Goal: Task Accomplishment & Management: Complete application form

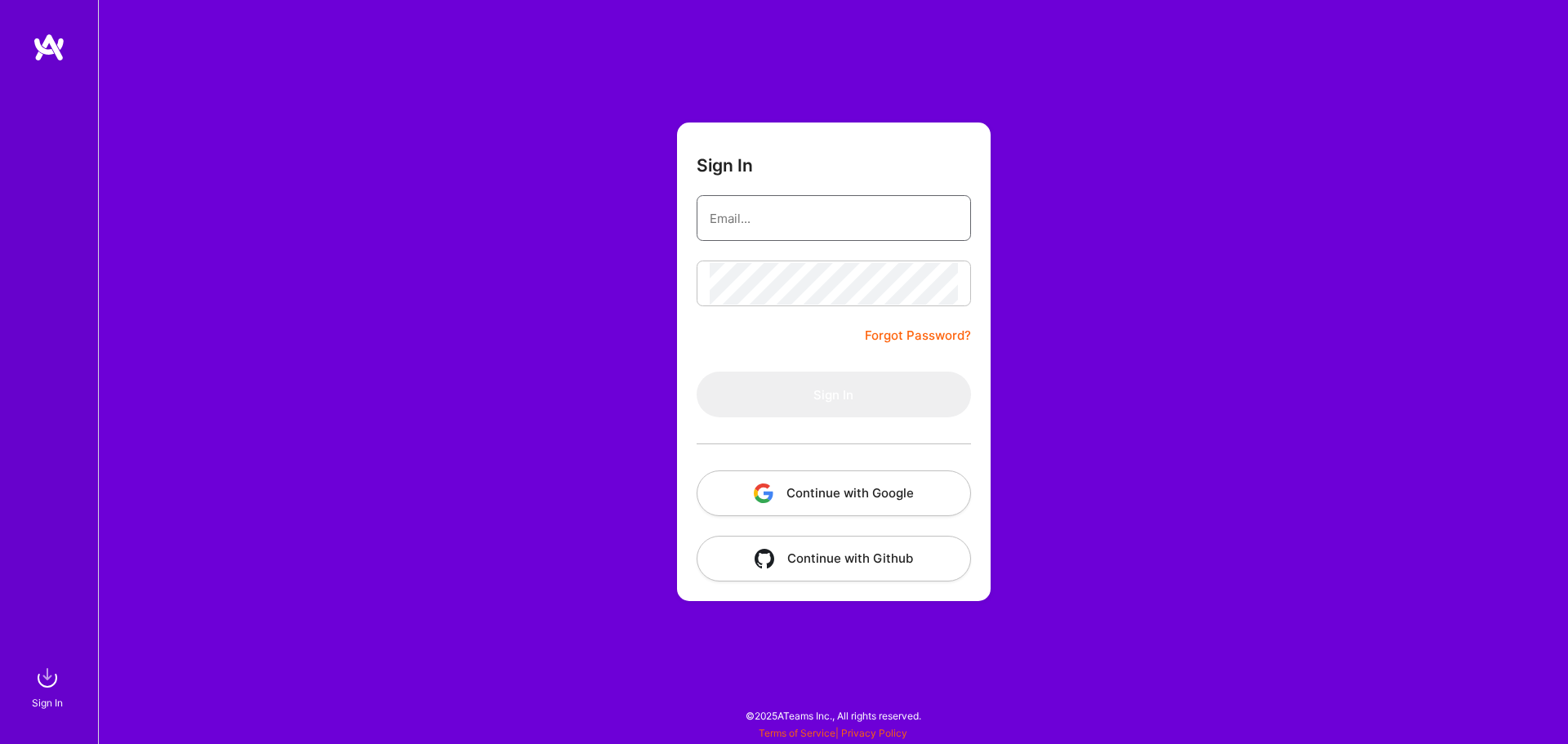
type input "[EMAIL_ADDRESS][DOMAIN_NAME]"
drag, startPoint x: 1113, startPoint y: 351, endPoint x: 866, endPoint y: 349, distance: 247.0
click at [1113, 351] on div "Sign In [EMAIL_ADDRESS][DOMAIN_NAME] Forgot Password? Sign In Continue with Goo…" at bounding box center [833, 372] width 1470 height 744
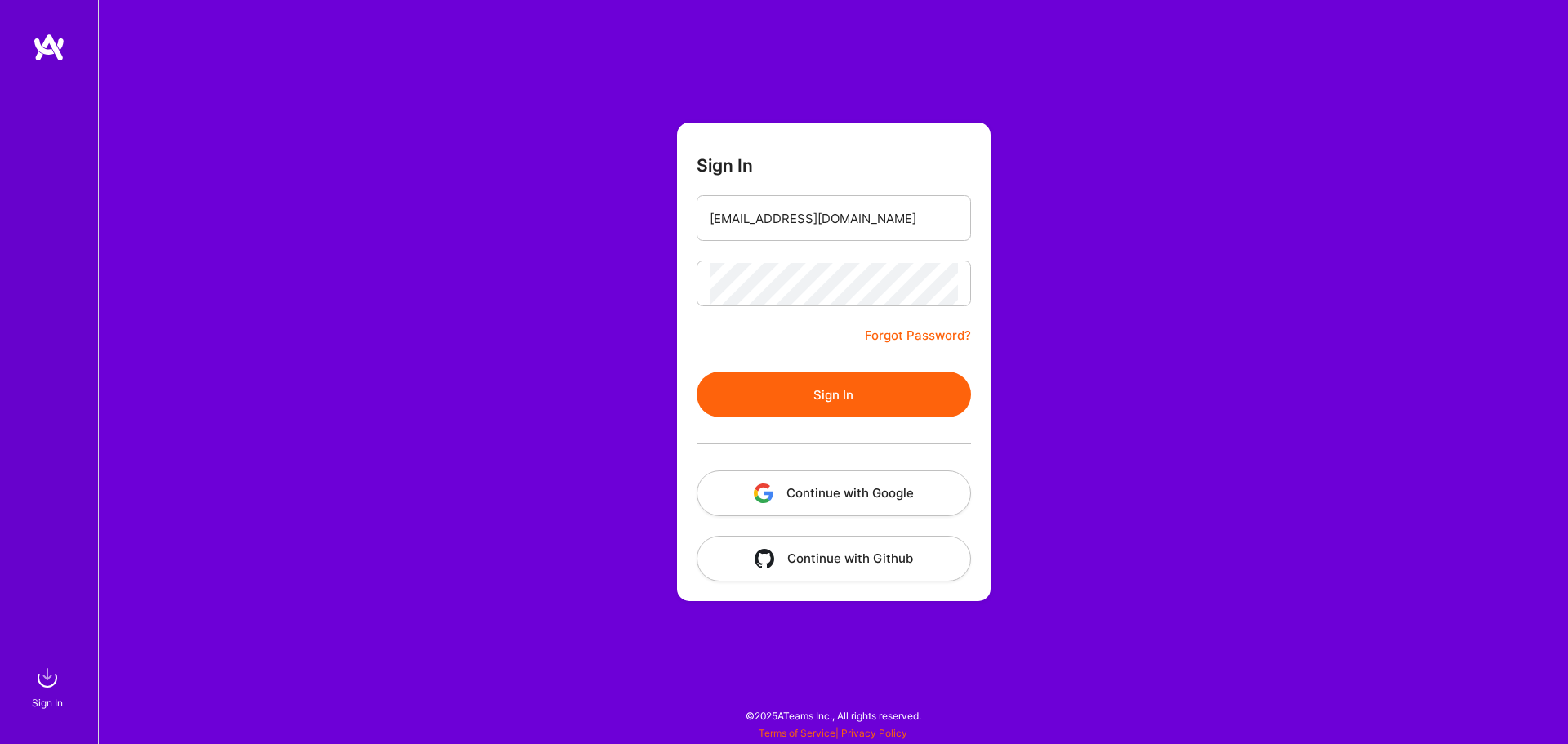
click at [817, 386] on button "Sign In" at bounding box center [833, 394] width 274 height 46
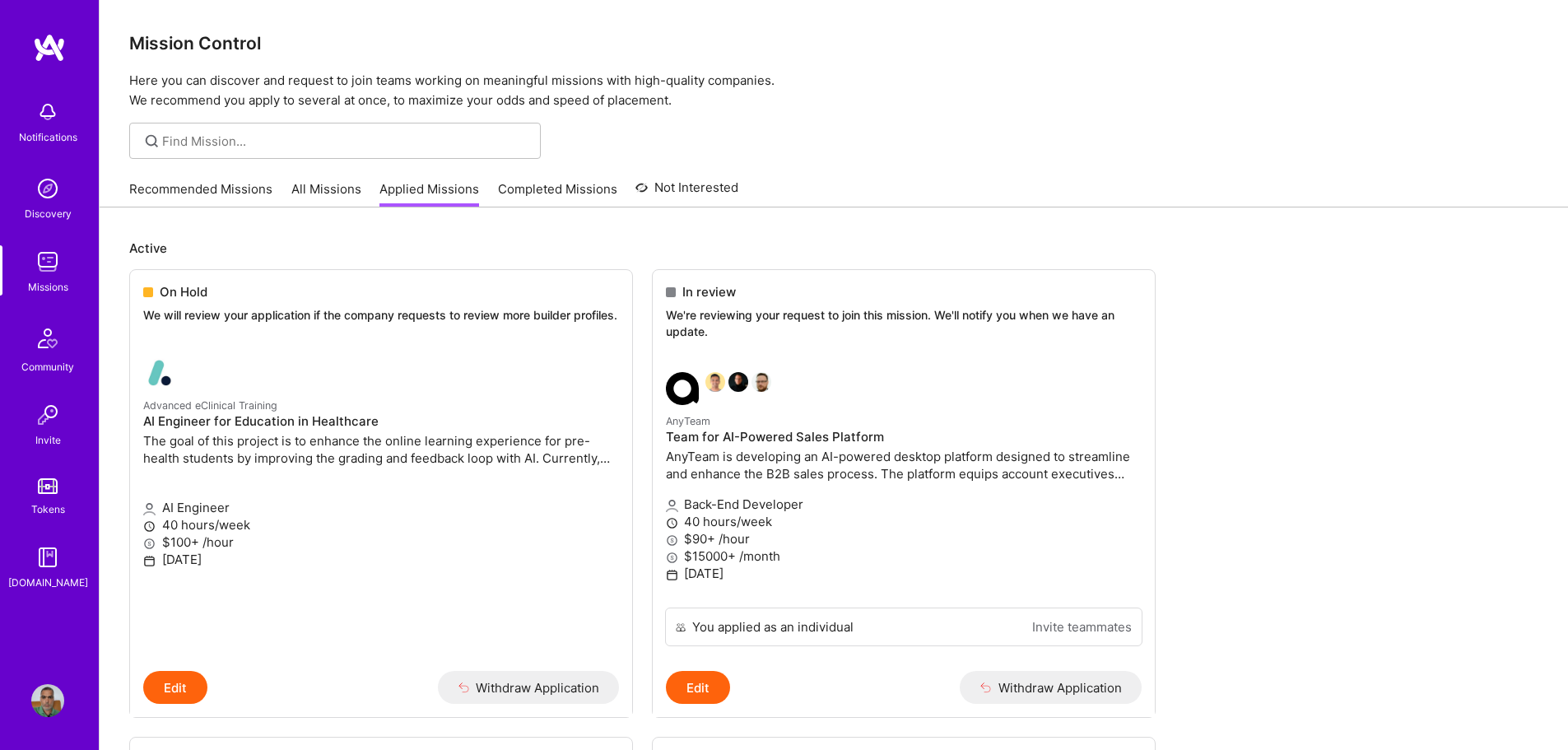
click at [323, 181] on link "All Missions" at bounding box center [326, 194] width 70 height 27
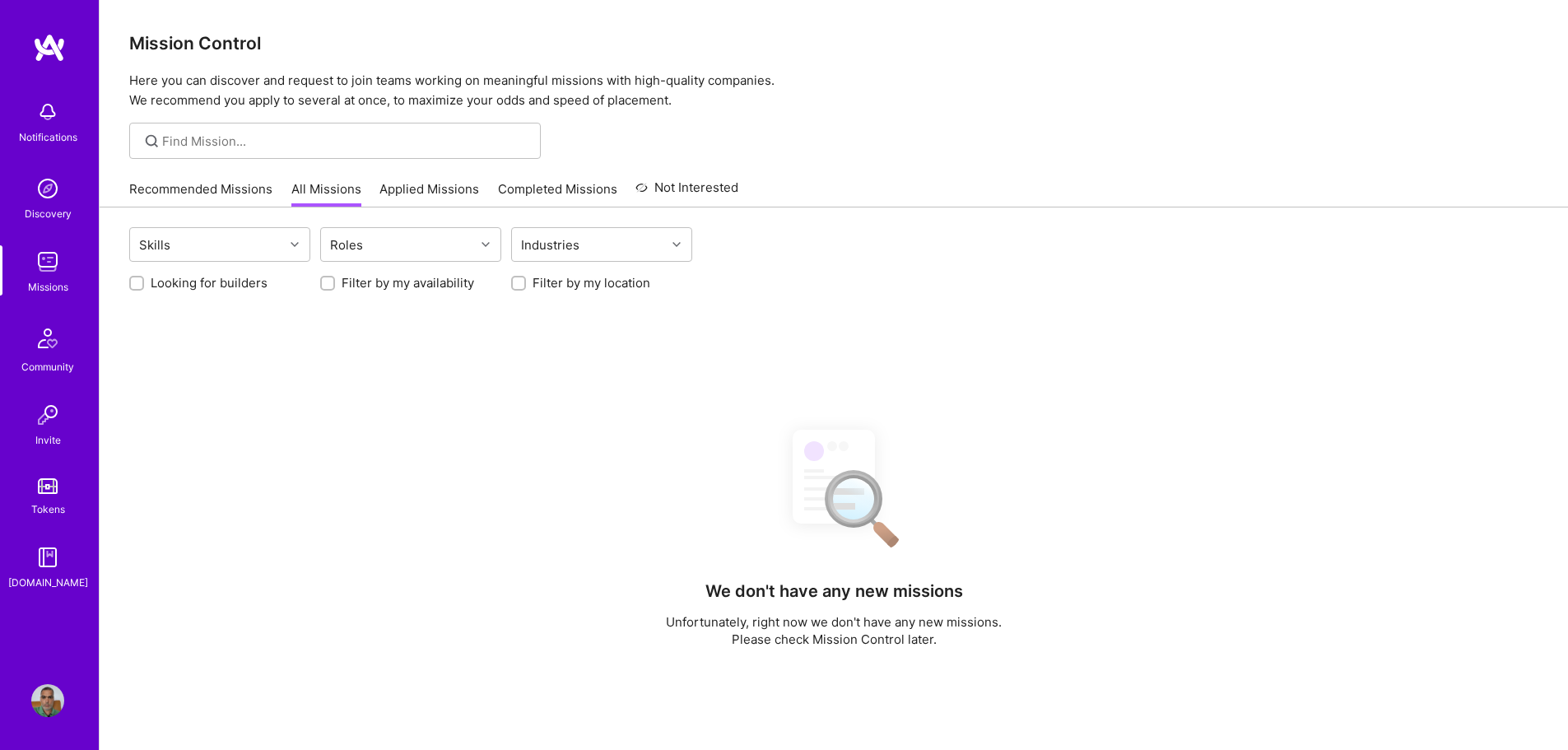
click at [131, 281] on div at bounding box center [136, 283] width 15 height 15
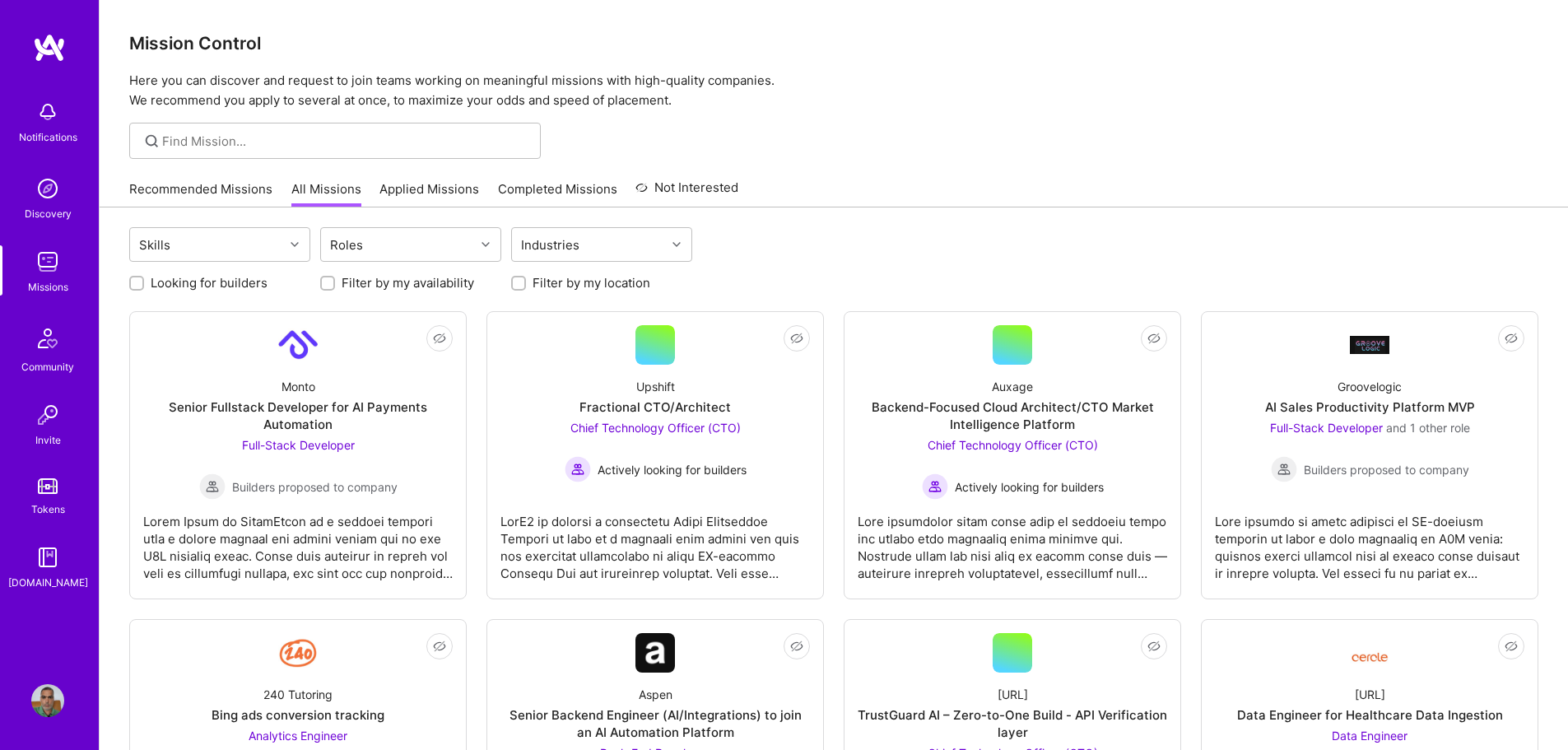
click at [136, 283] on input "Looking for builders" at bounding box center [138, 284] width 11 height 11
checkbox input "true"
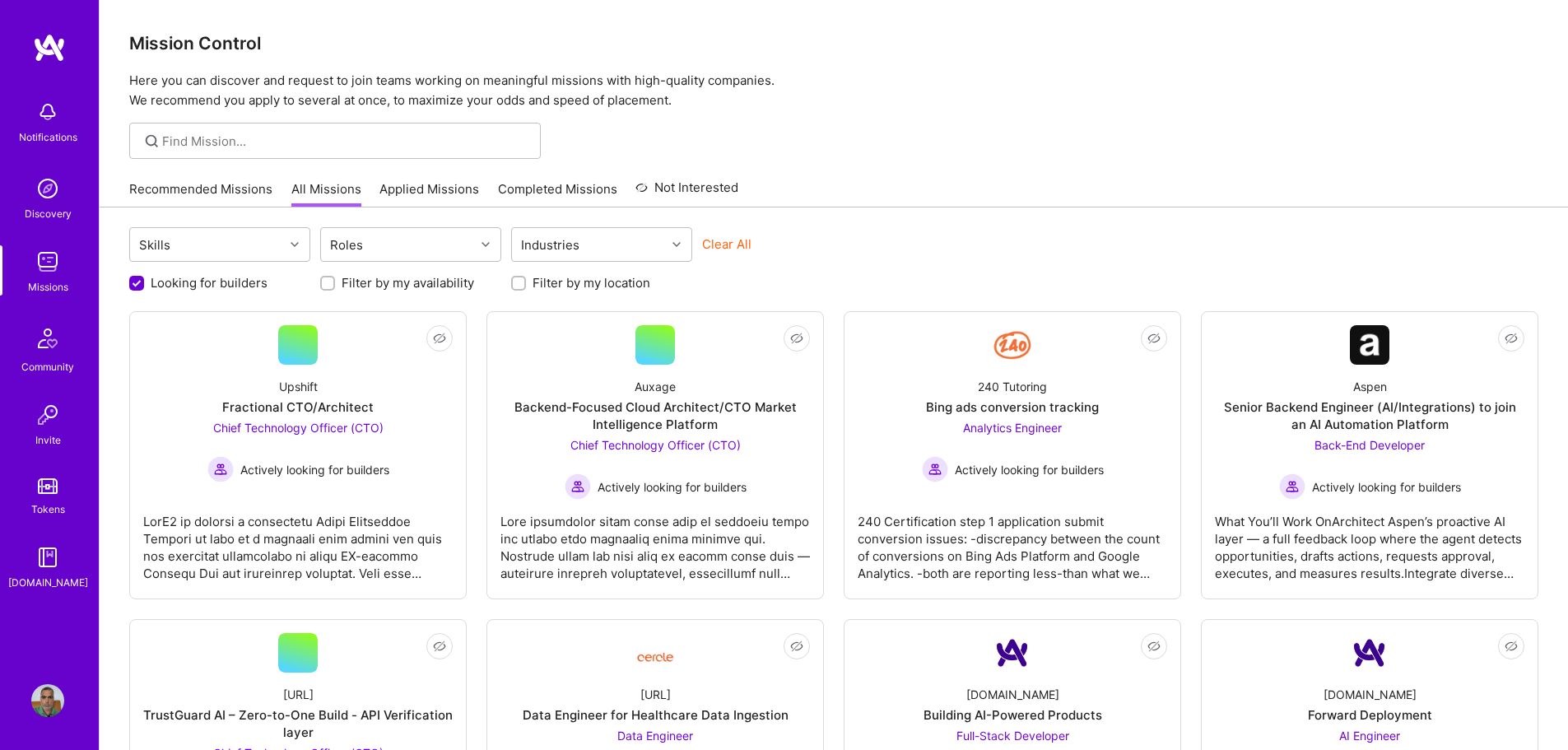
click at [518, 282] on input "Filter by my location" at bounding box center [519, 284] width 11 height 11
checkbox input "true"
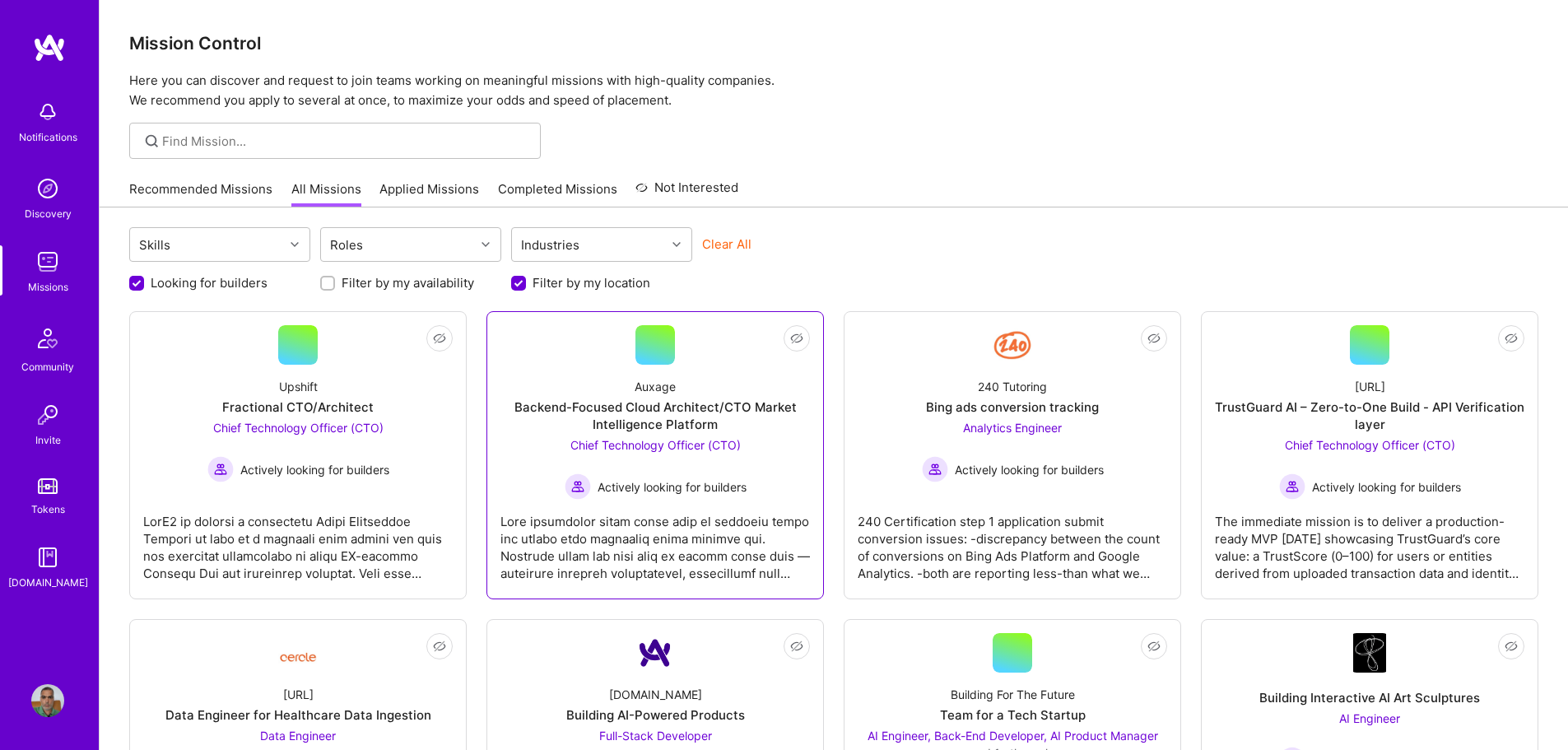
click at [746, 498] on div "Actively looking for builders" at bounding box center [655, 486] width 181 height 26
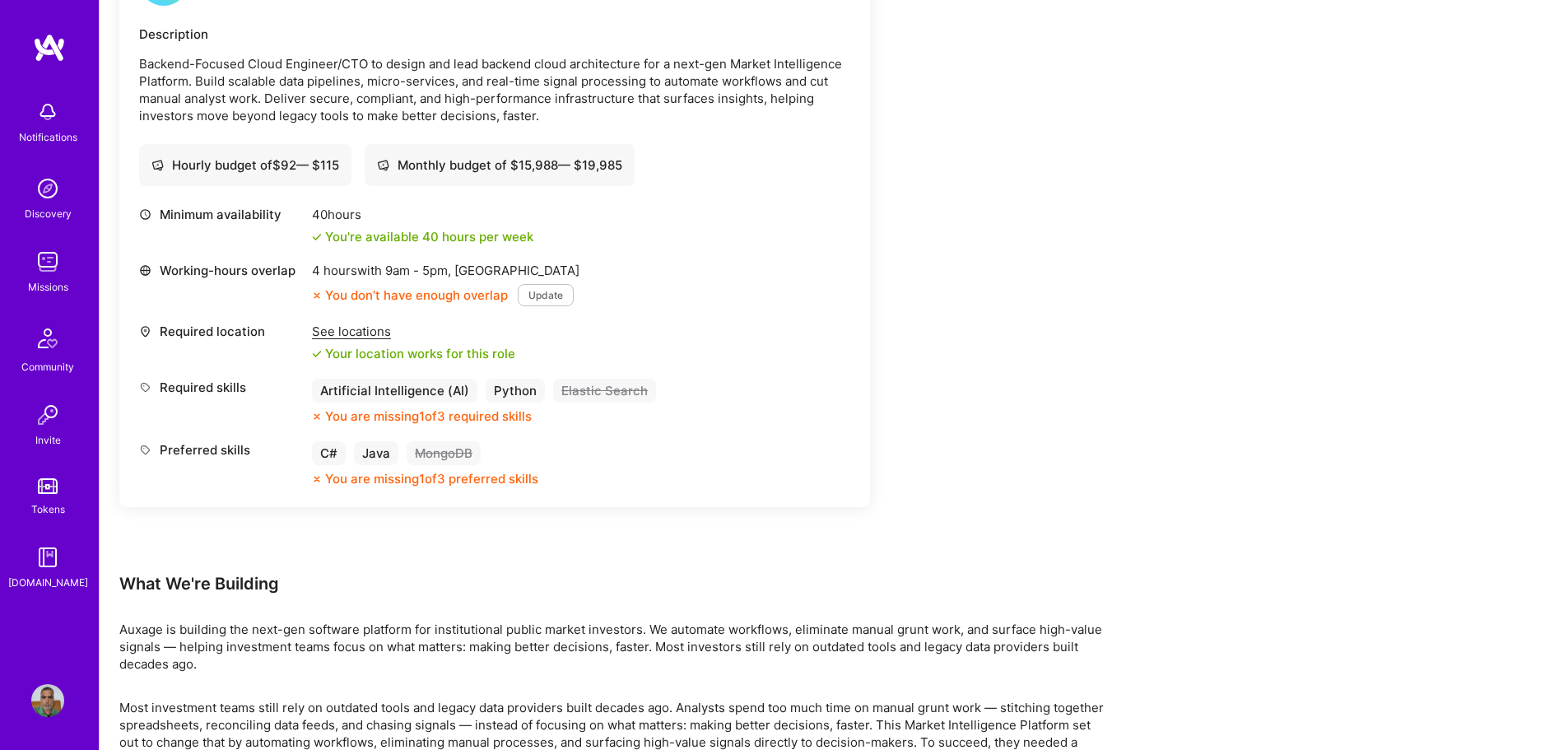
scroll to position [494, 0]
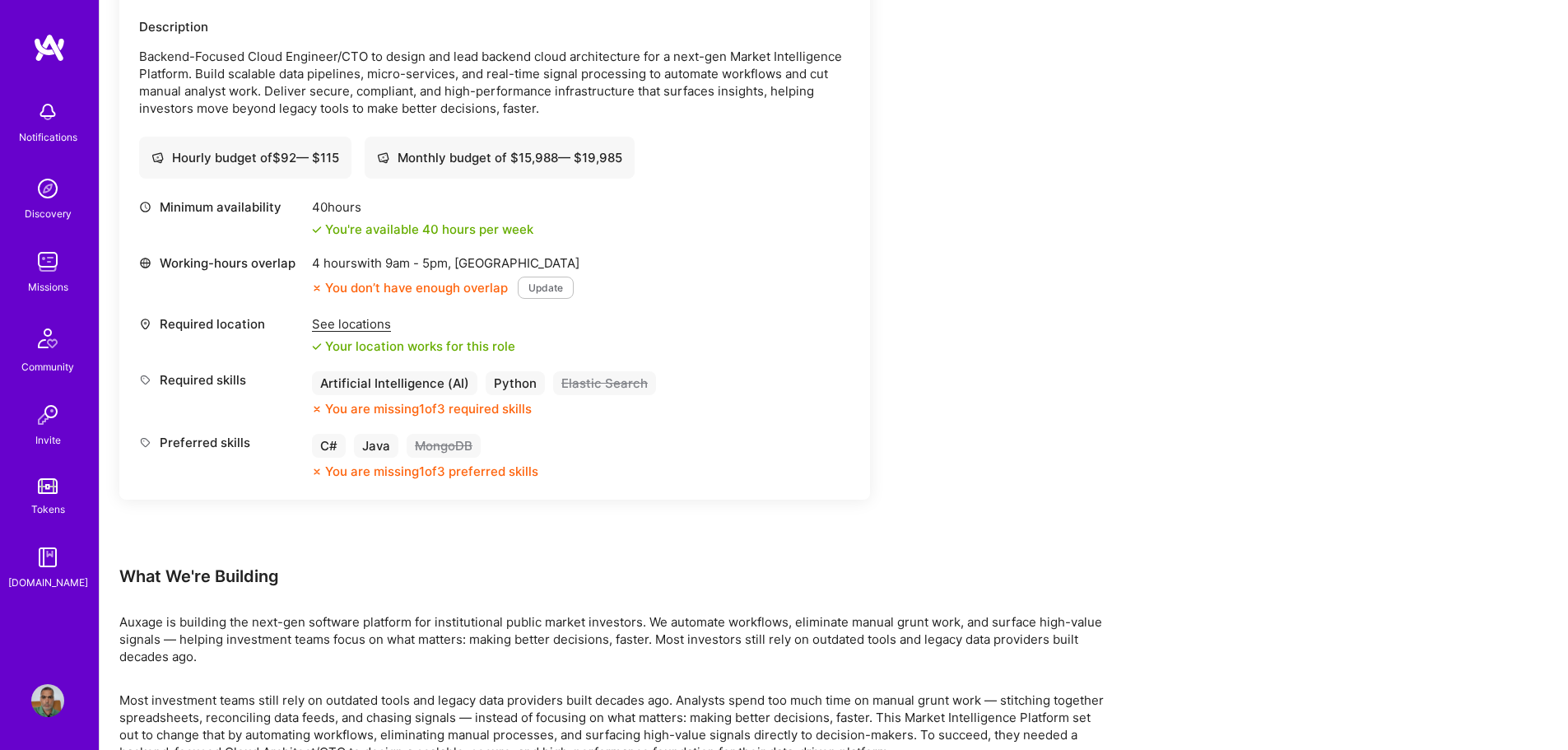
click at [549, 289] on button "Update" at bounding box center [545, 287] width 56 height 22
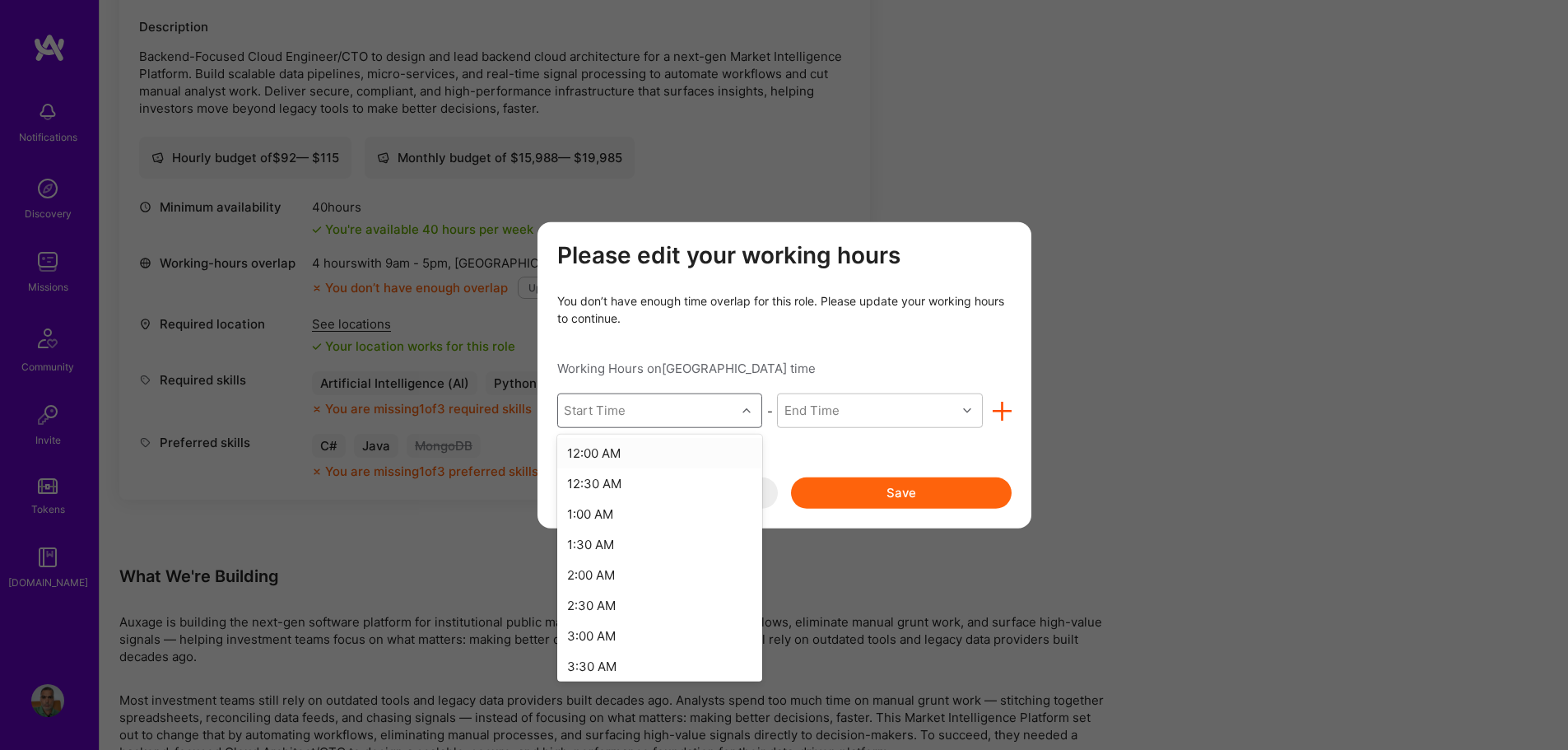
click at [750, 406] on div "modal" at bounding box center [748, 410] width 25 height 22
click at [597, 624] on div "7:00 AM" at bounding box center [661, 626] width 206 height 31
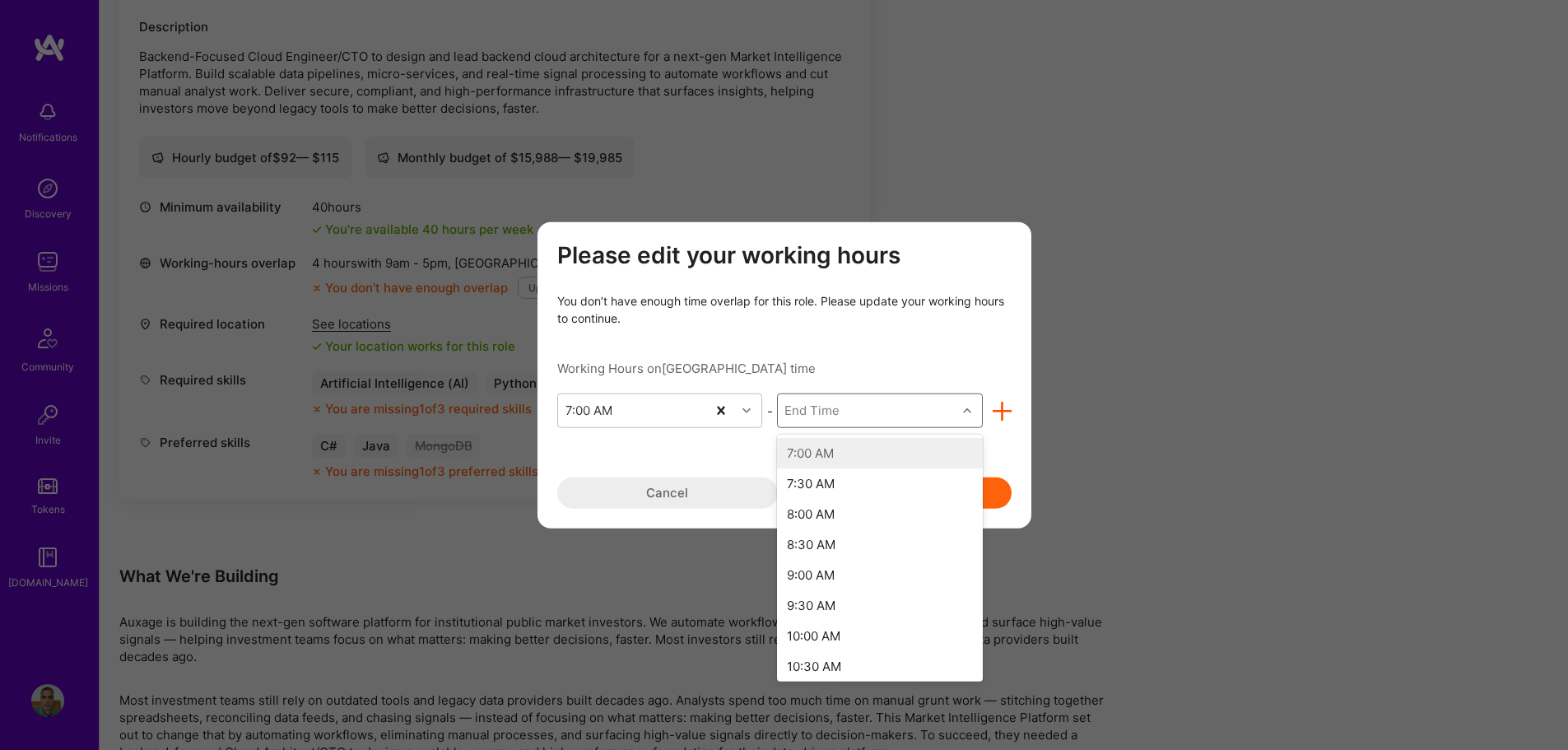
click at [973, 410] on div "modal" at bounding box center [969, 410] width 25 height 22
click at [817, 506] on div "7:00 PM" at bounding box center [880, 506] width 206 height 31
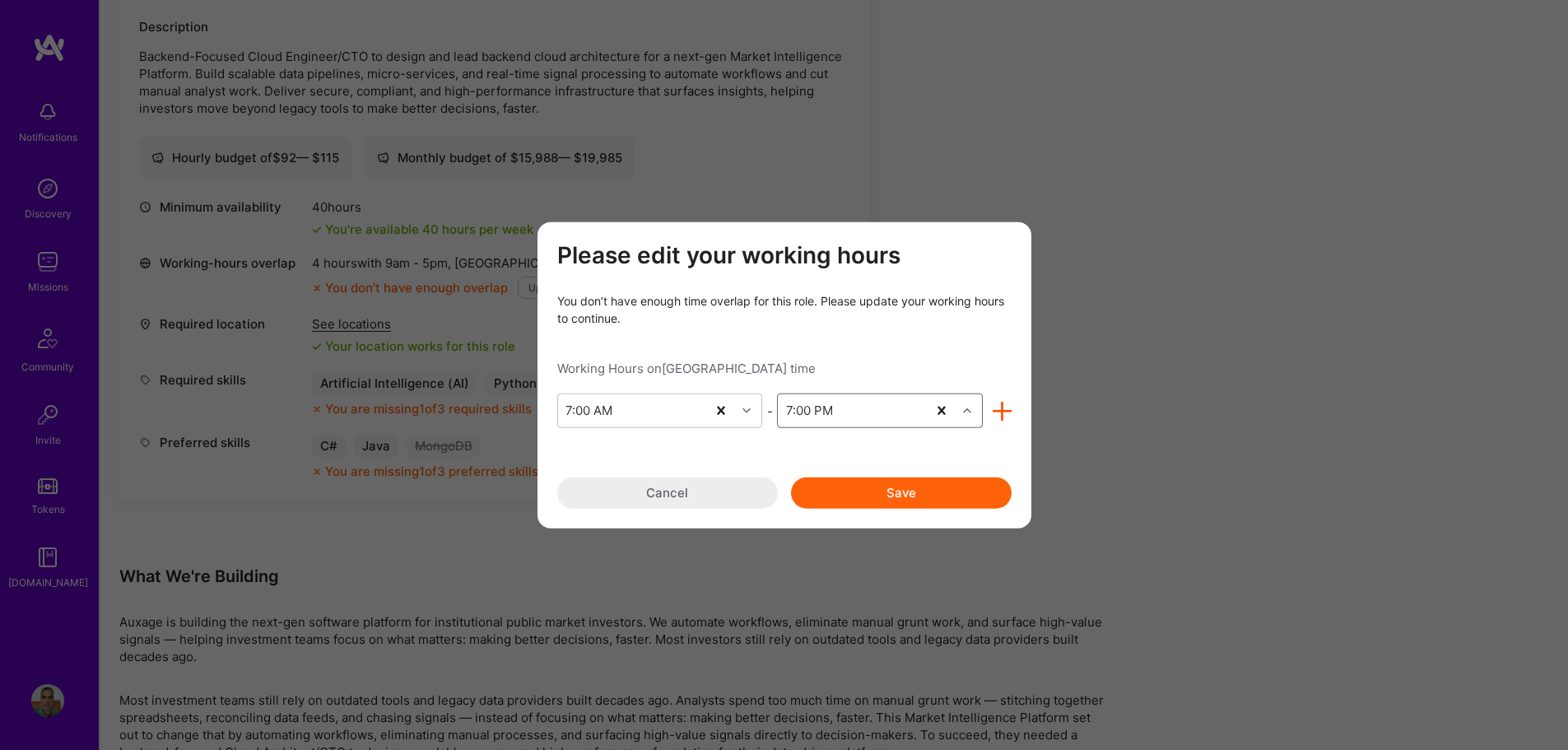
click at [859, 492] on button "Save" at bounding box center [900, 493] width 221 height 31
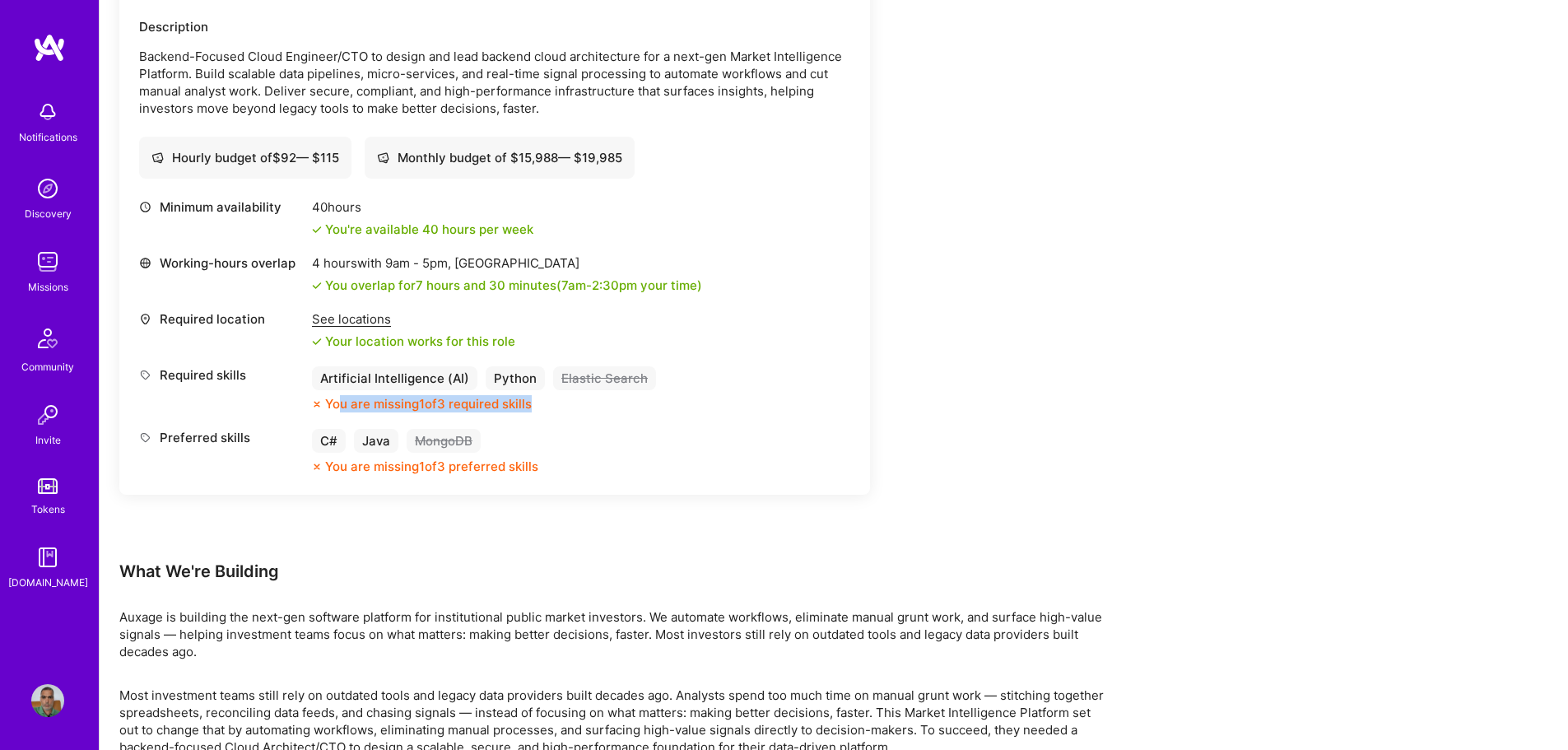
drag, startPoint x: 337, startPoint y: 408, endPoint x: 613, endPoint y: 408, distance: 276.0
click at [613, 408] on div "You are missing 1 of 3 required skills" at bounding box center [483, 404] width 344 height 17
click at [643, 414] on div "Minimum availability 40 hours You're available 40 hours per week Working-hours …" at bounding box center [494, 336] width 711 height 277
drag, startPoint x: 312, startPoint y: 470, endPoint x: 632, endPoint y: 471, distance: 320.0
click at [632, 471] on div "Preferred skills C# Java MongoDB You are missing 1 of 3 preferred skills" at bounding box center [494, 451] width 711 height 46
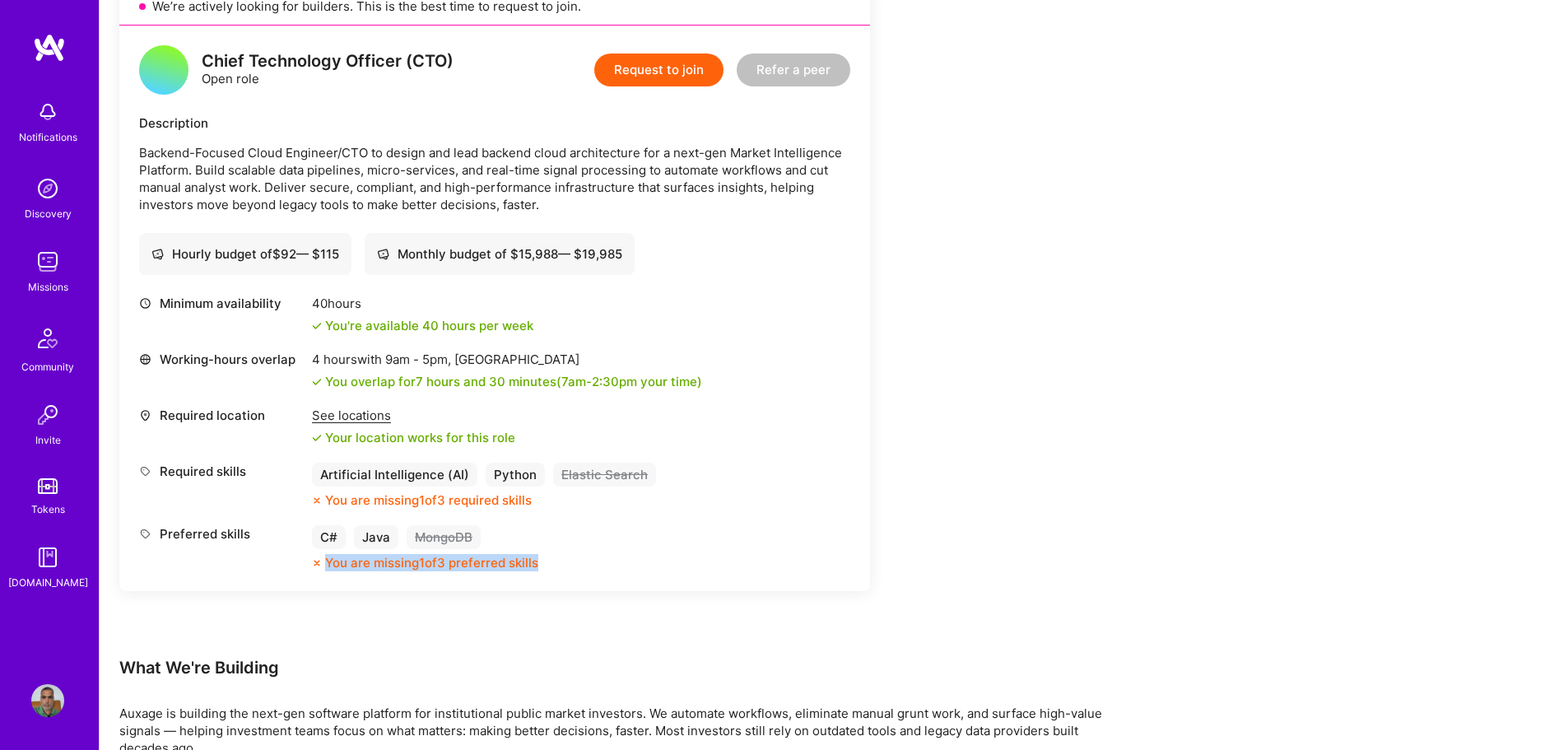
scroll to position [247, 0]
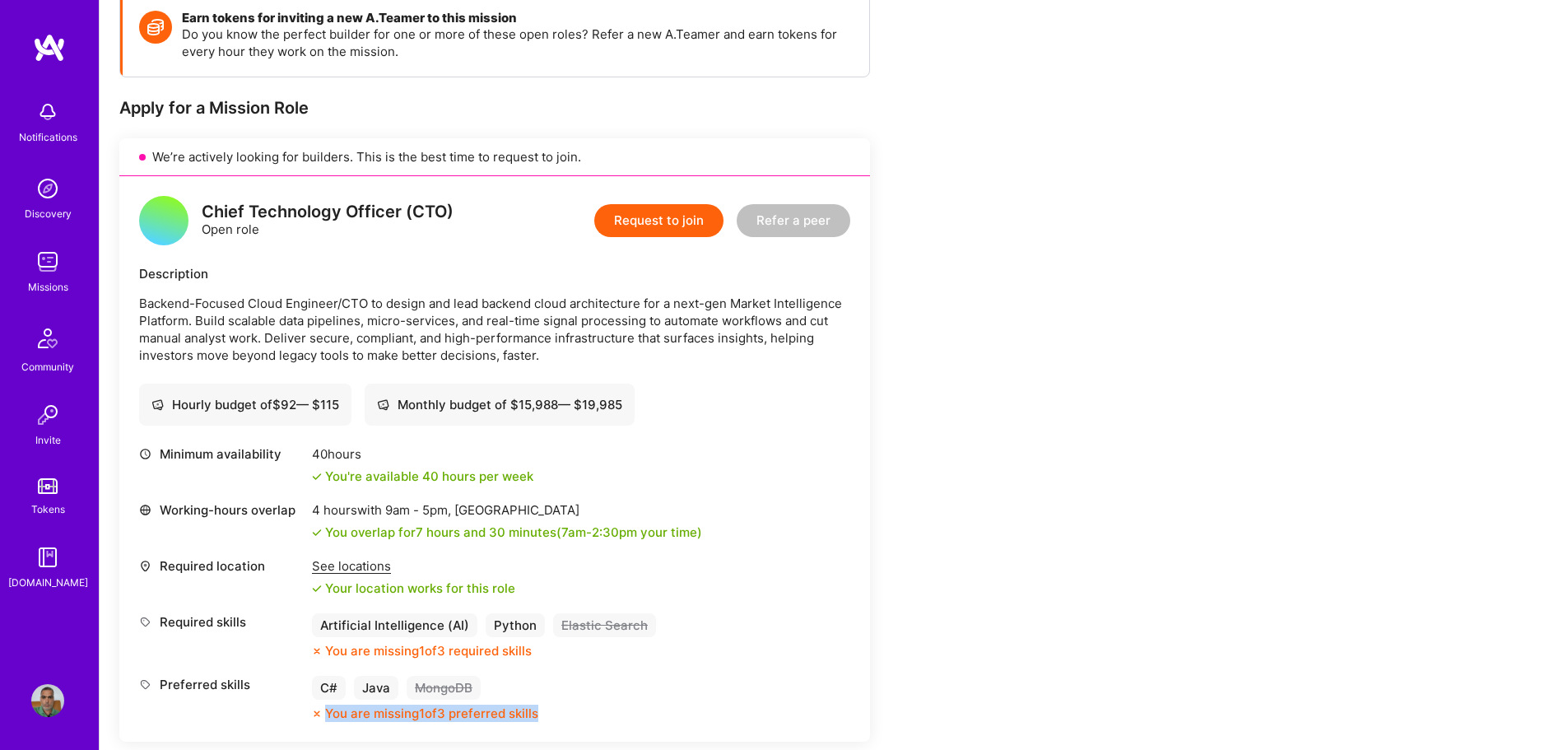
click at [648, 224] on button "Request to join" at bounding box center [659, 221] width 129 height 33
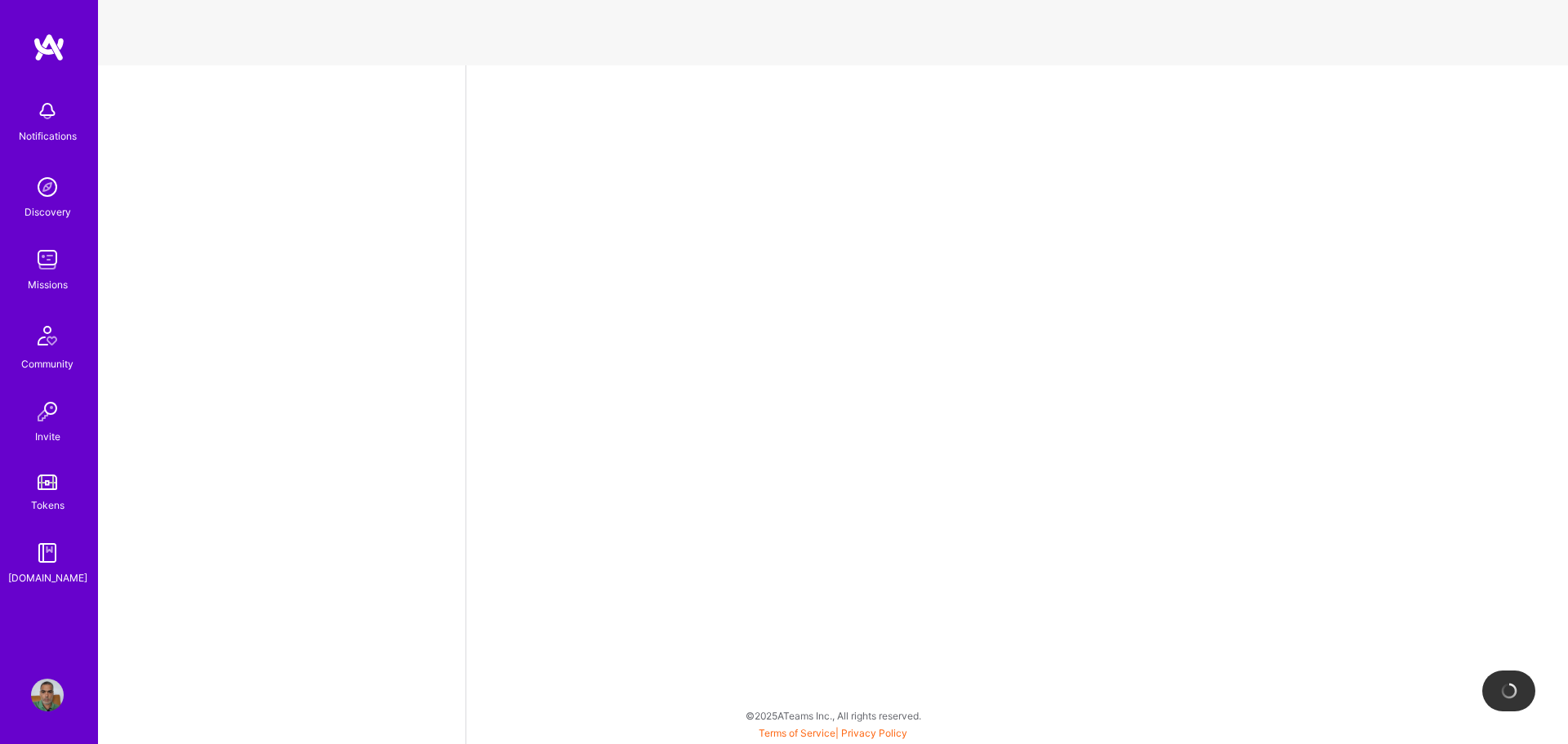
select select "IN"
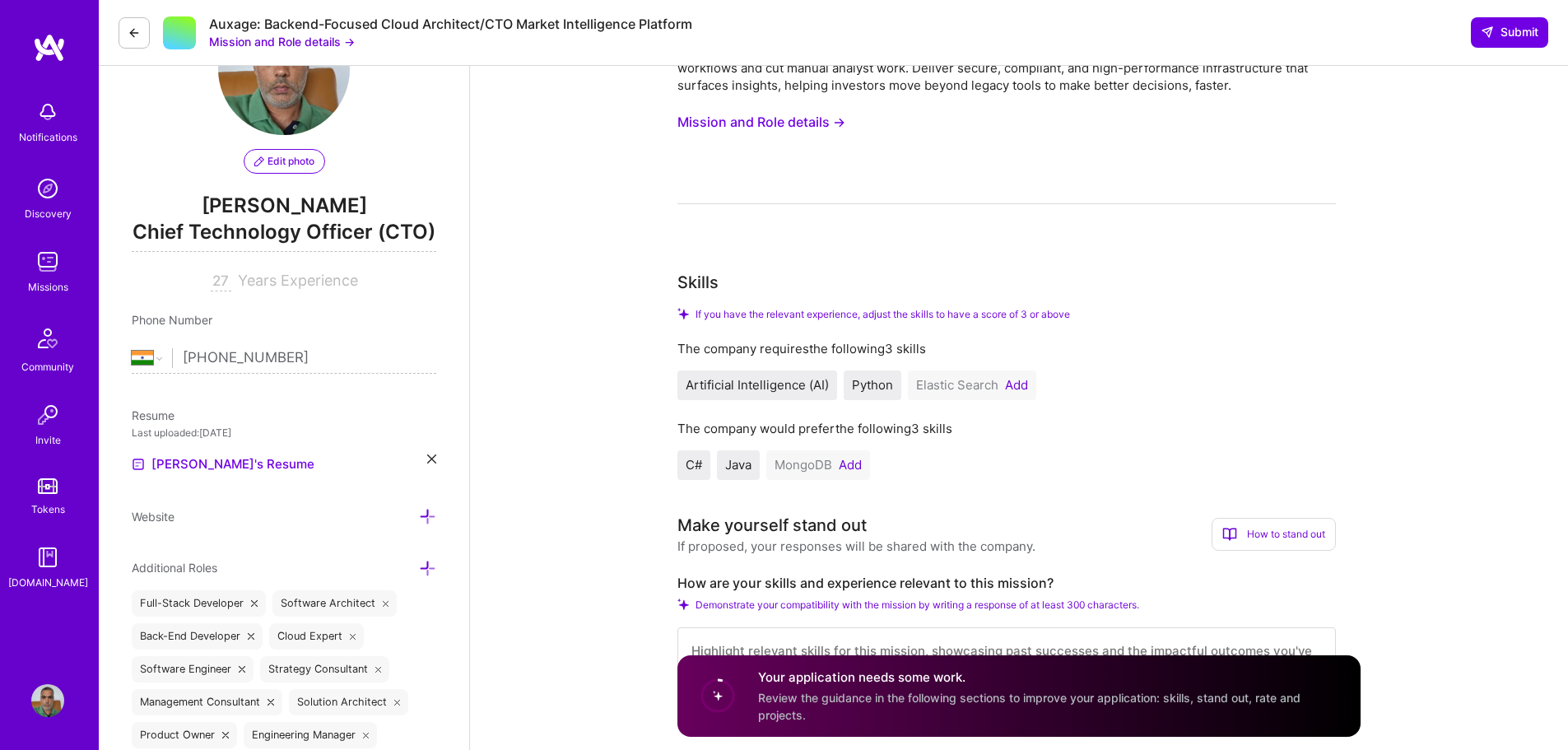
scroll to position [247, 0]
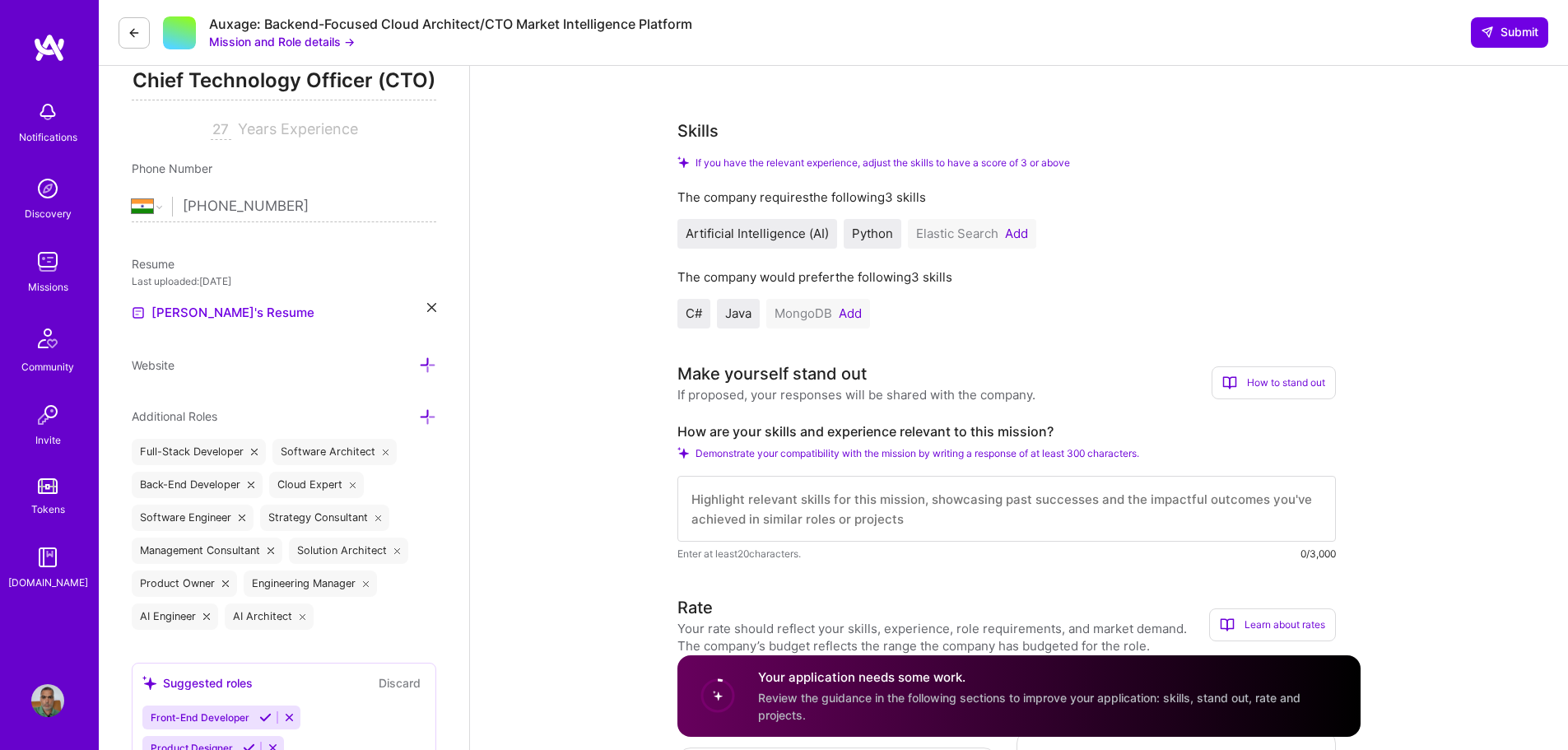
click at [1010, 233] on button "Add" at bounding box center [1017, 233] width 23 height 13
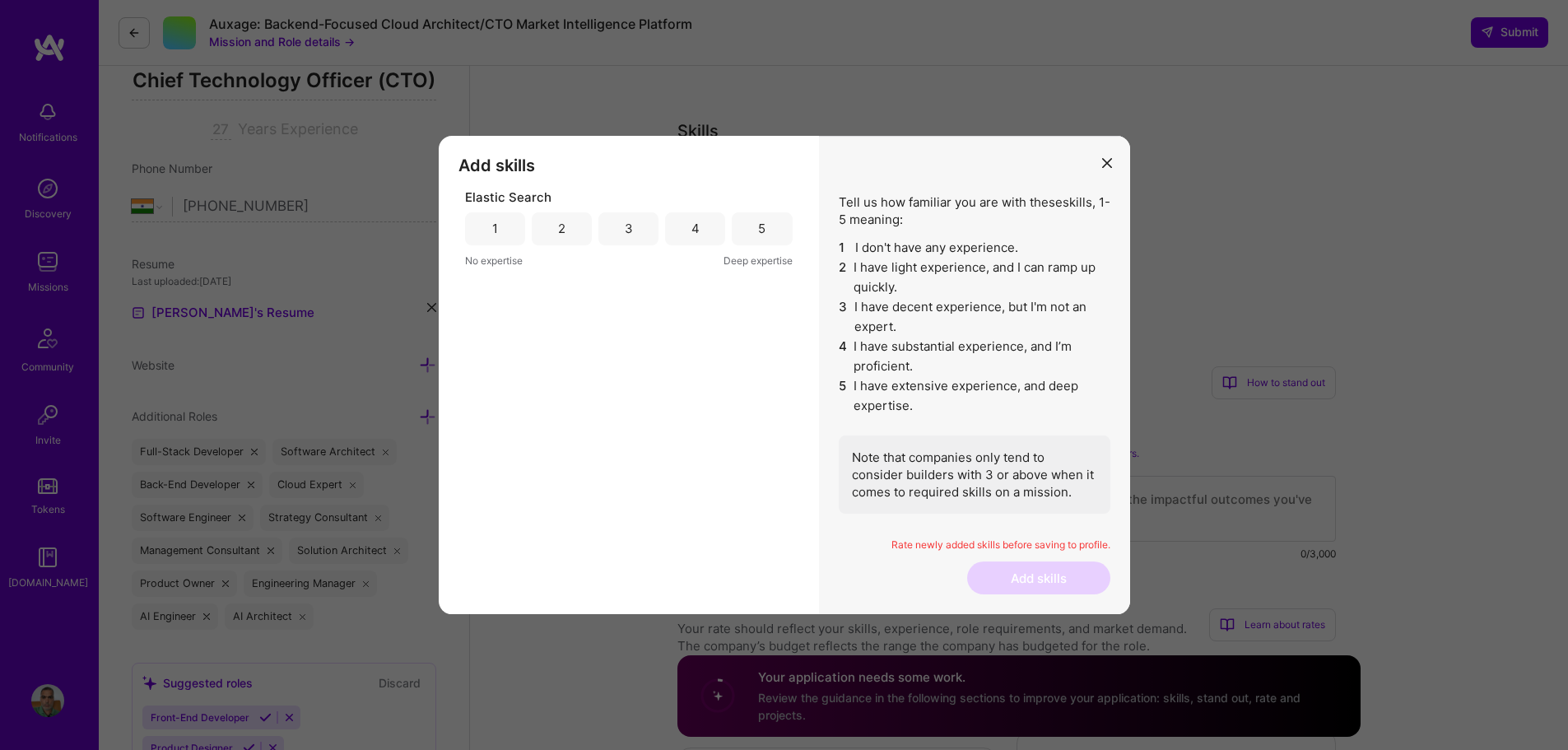
click at [630, 234] on div "3" at bounding box center [628, 229] width 8 height 17
click at [1064, 576] on button "Add skills" at bounding box center [1038, 578] width 143 height 33
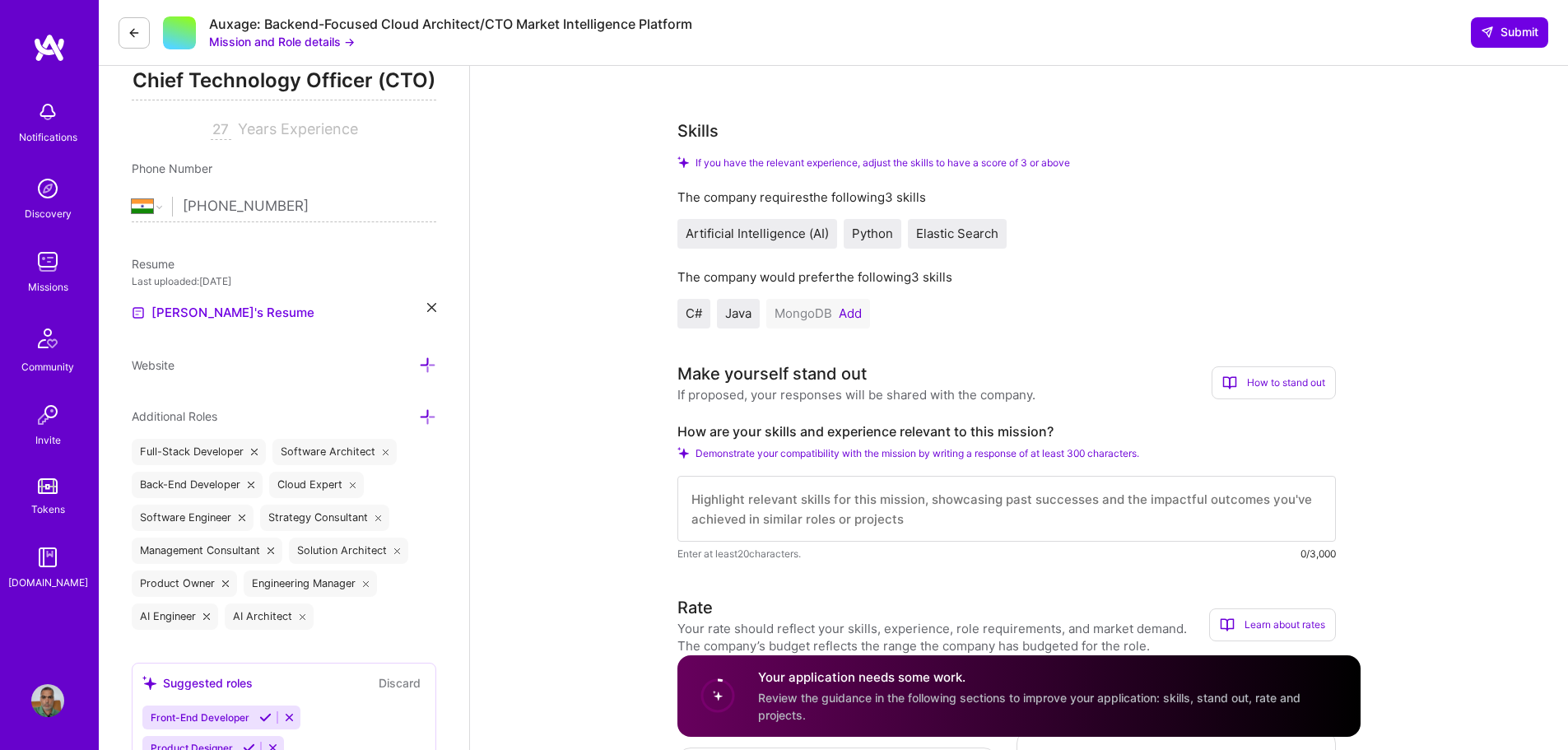
click at [855, 314] on button "Add" at bounding box center [850, 313] width 23 height 13
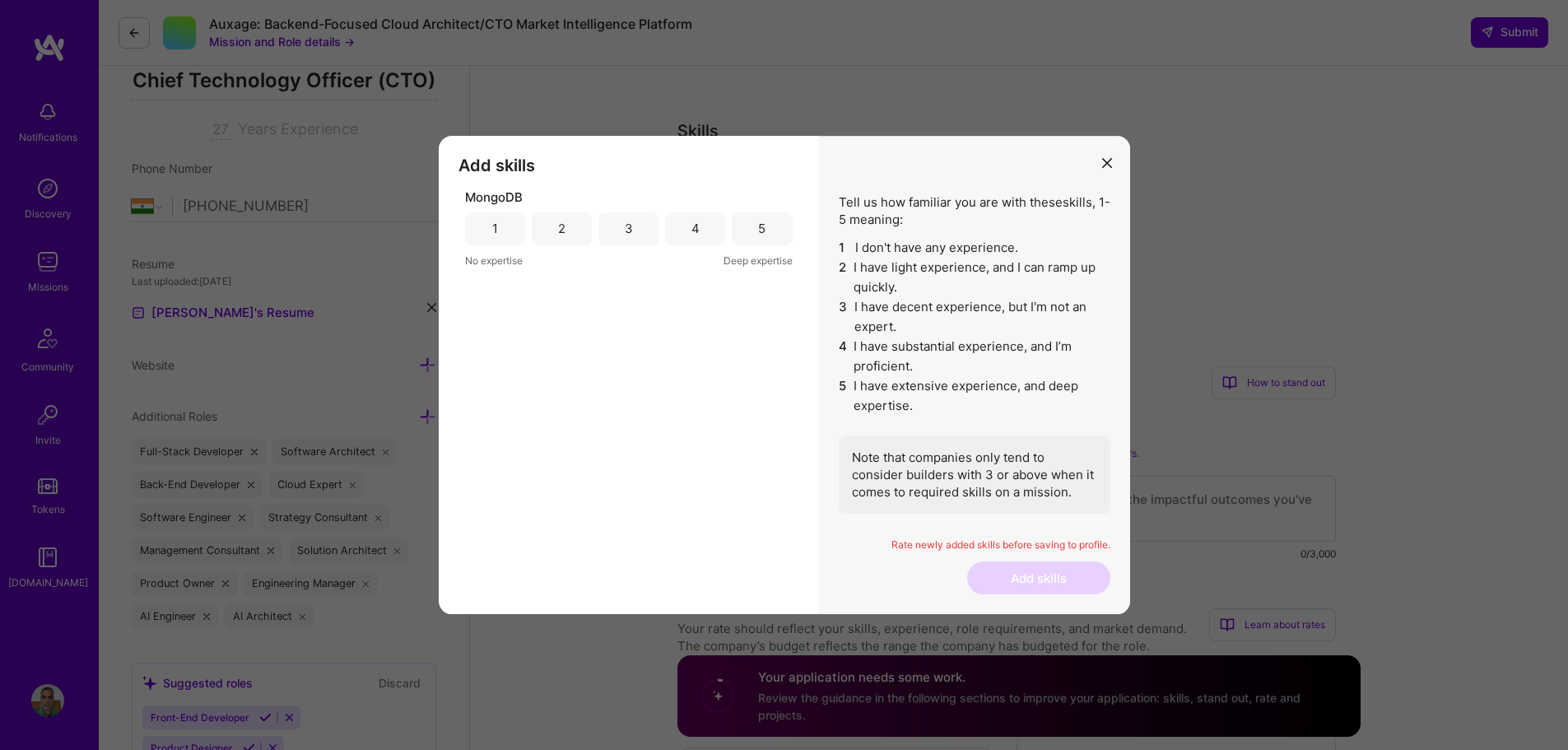
click at [625, 234] on div "3" at bounding box center [628, 229] width 8 height 17
click at [1051, 573] on button "Add skills" at bounding box center [1038, 578] width 143 height 33
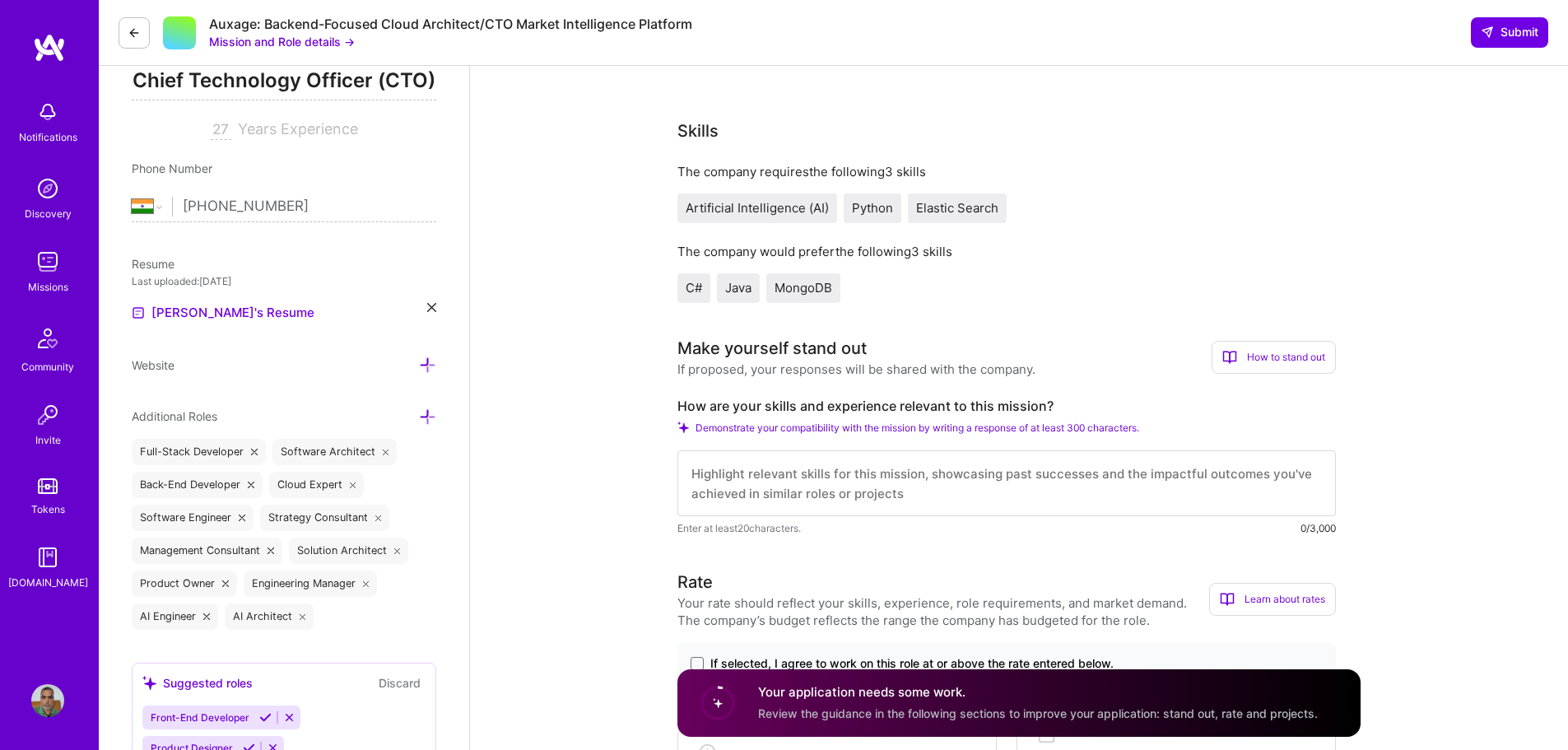
click at [965, 479] on textarea at bounding box center [1006, 483] width 659 height 65
paste textarea "I bring over two decades of experience leading engineering organizations and de…"
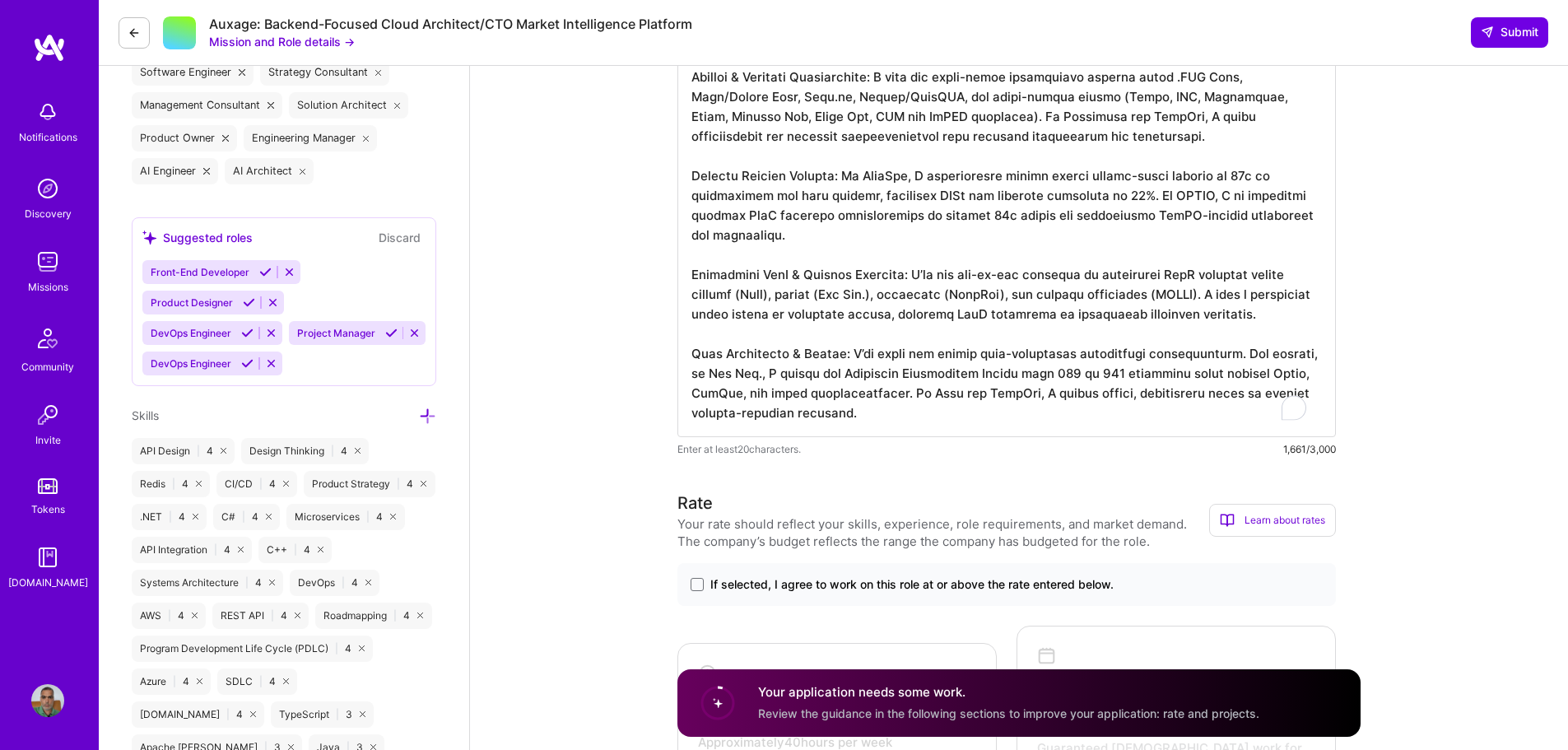
scroll to position [694, 0]
drag, startPoint x: 761, startPoint y: 398, endPoint x: 640, endPoint y: 350, distance: 130.2
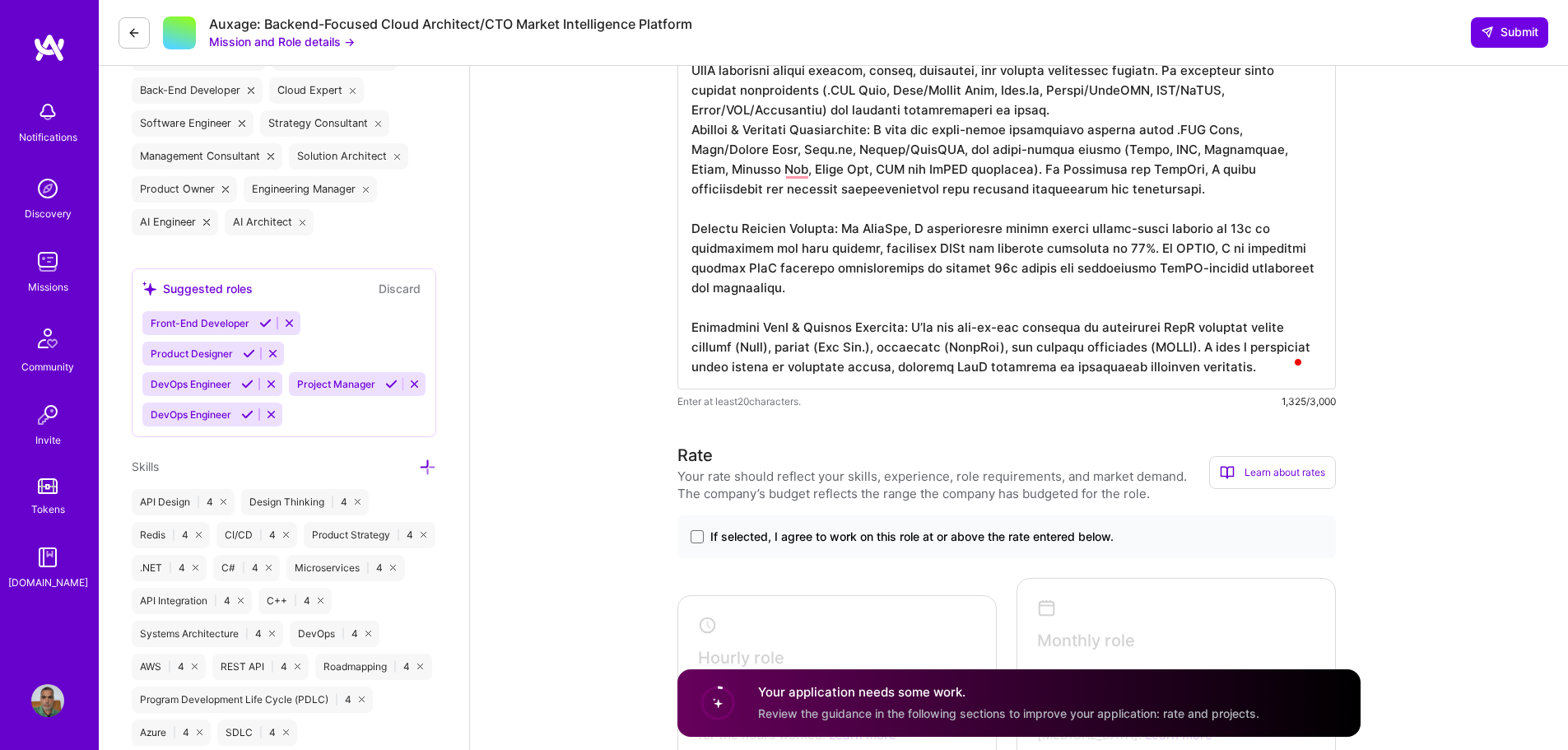
scroll to position [612, 0]
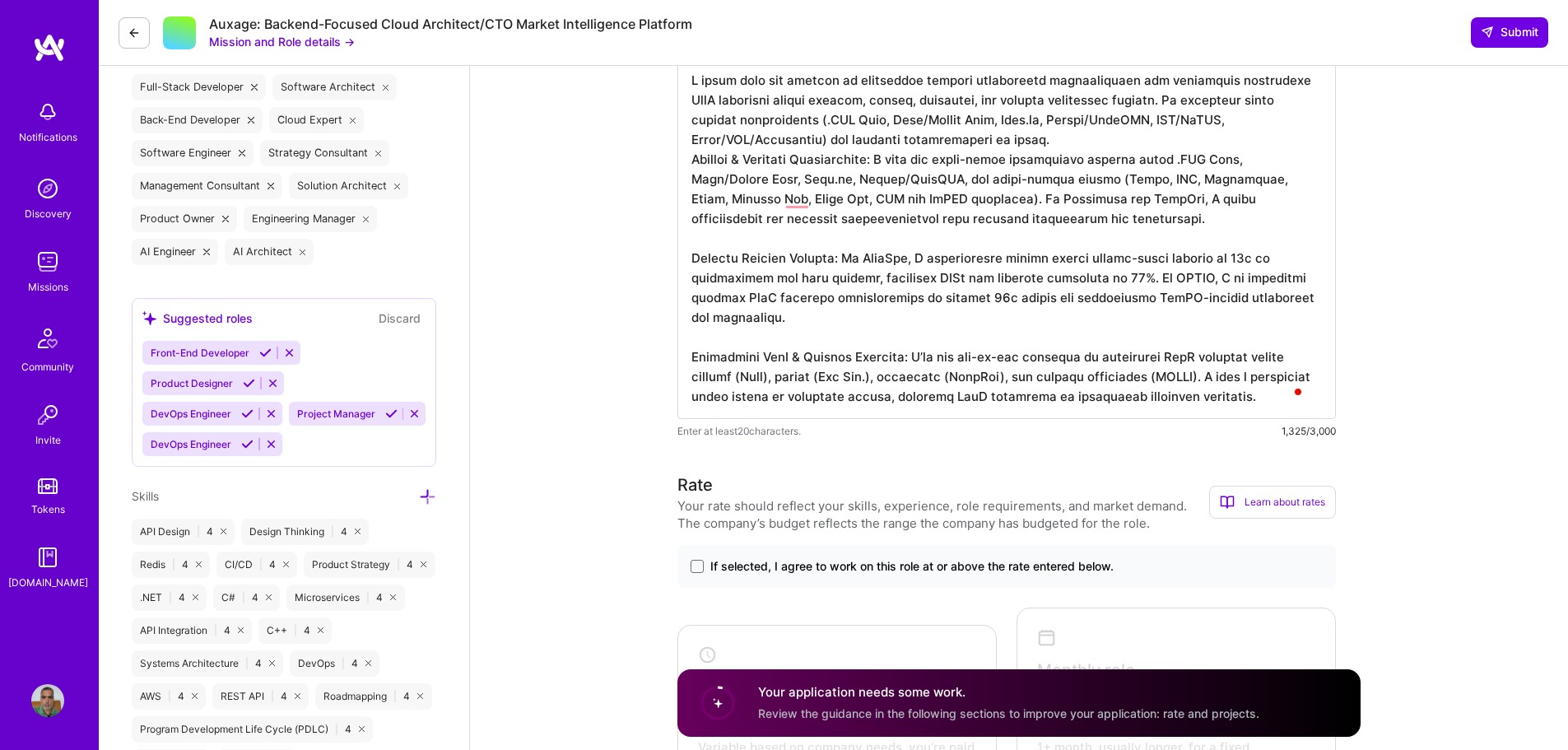
type textarea "I bring over two decades of experience leading engineering organizations and de…"
click at [700, 559] on label "If selected, I agree to work on this role at or above the rate entered below." at bounding box center [1006, 566] width 632 height 17
click at [0, 0] on input "If selected, I agree to work on this role at or above the rate entered below." at bounding box center [0, 0] width 0 height 0
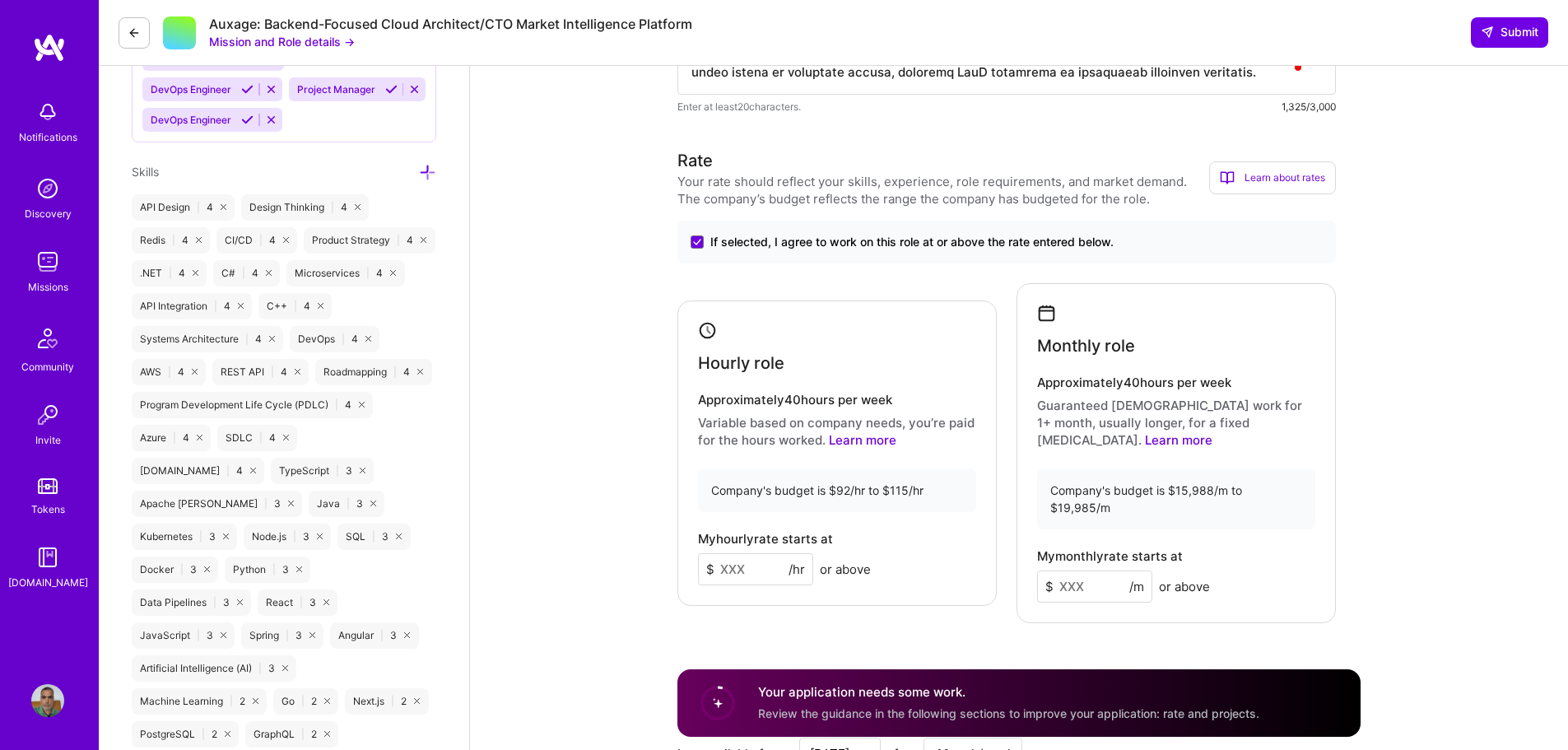
scroll to position [1023, 0]
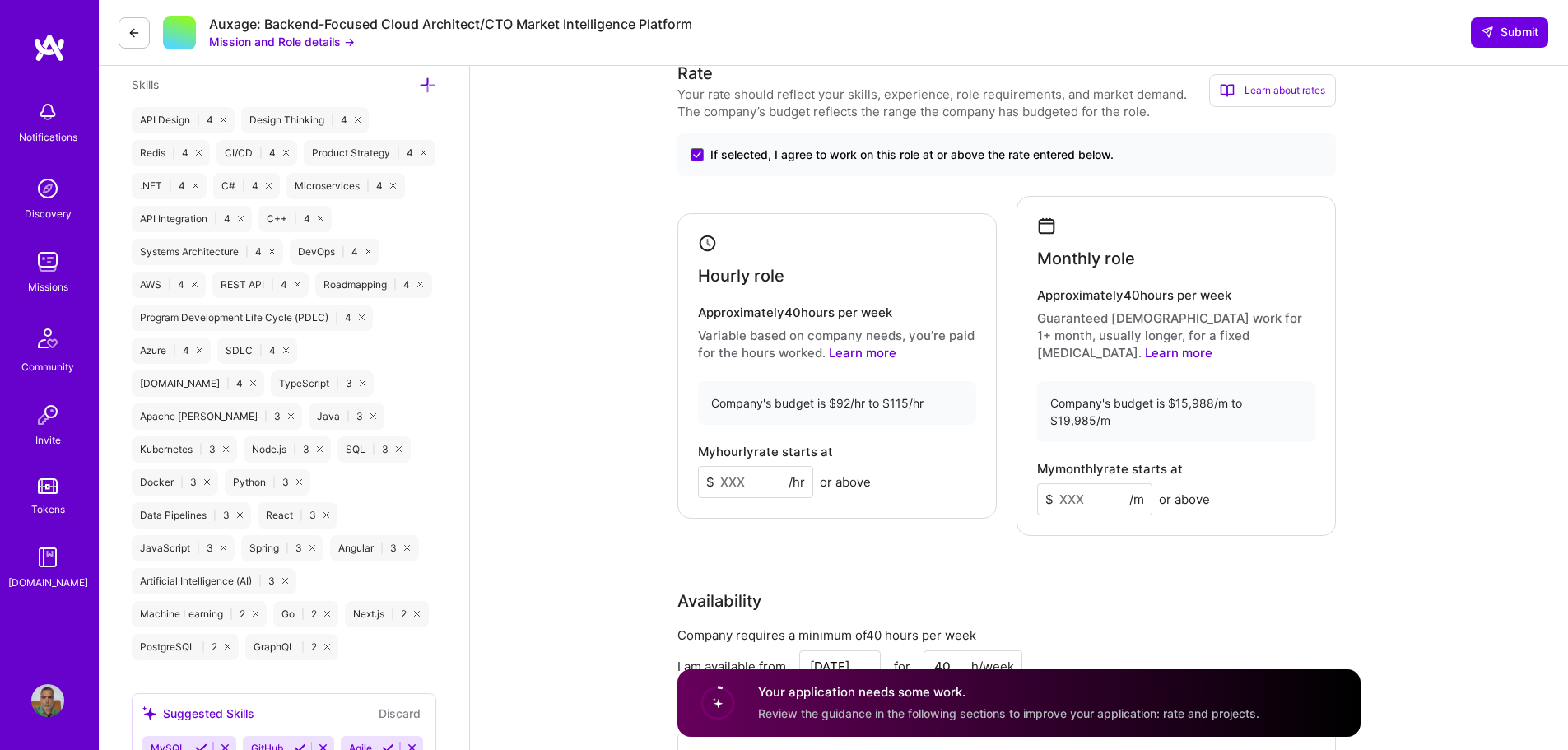
click at [1058, 484] on input at bounding box center [1094, 499] width 115 height 32
type input "15000"
click at [739, 466] on input at bounding box center [756, 482] width 115 height 32
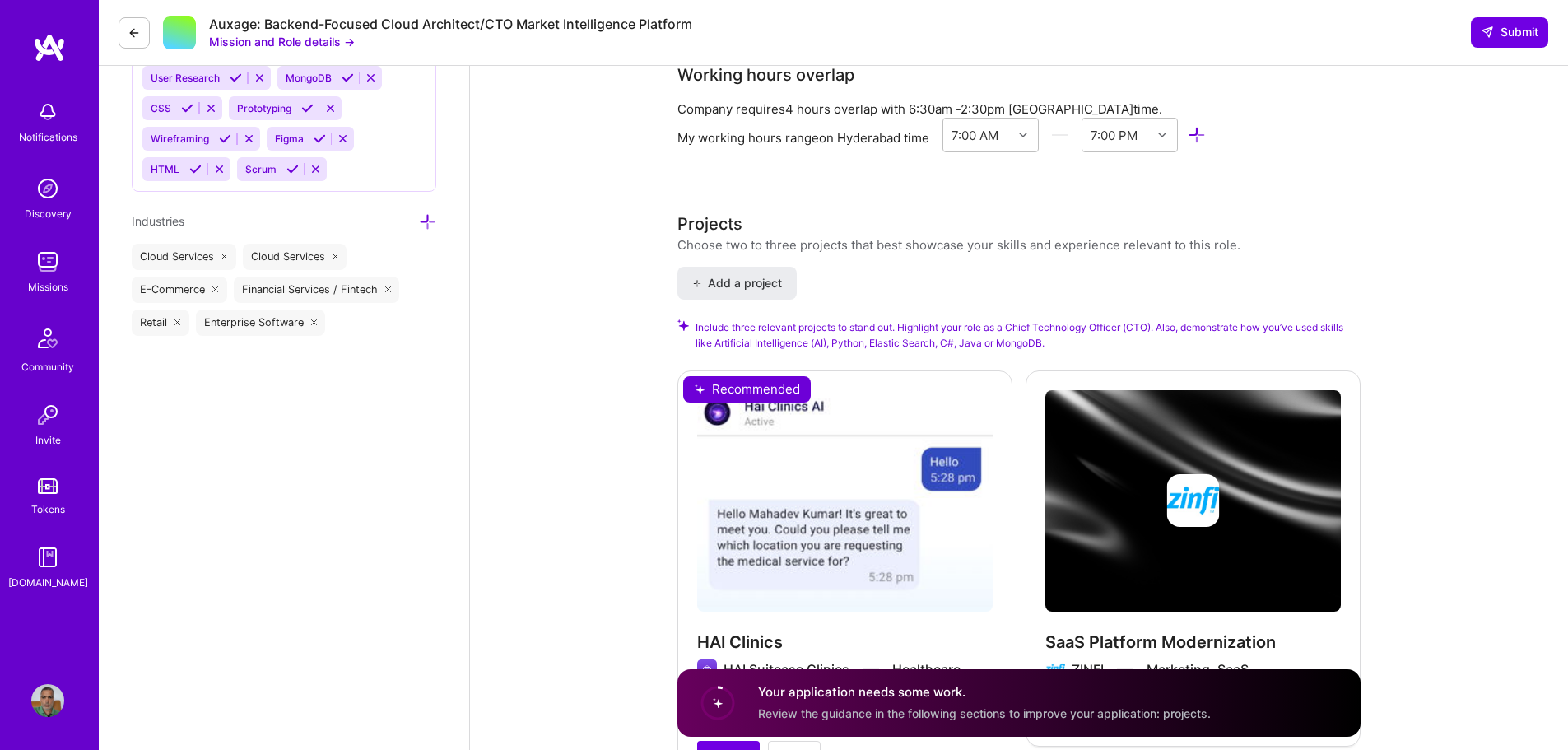
scroll to position [2141, 0]
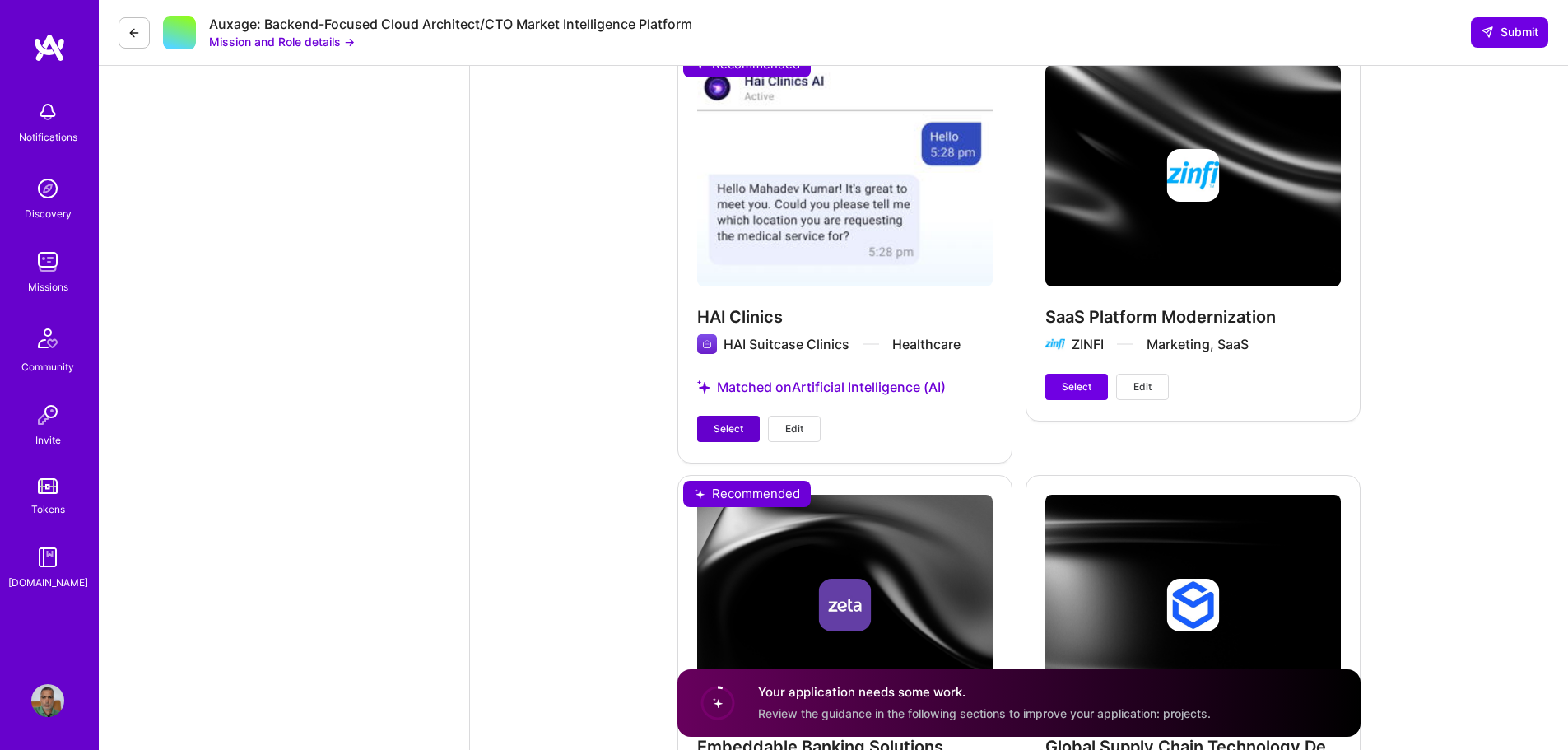
type input "100"
click at [709, 416] on button "Select" at bounding box center [729, 429] width 63 height 26
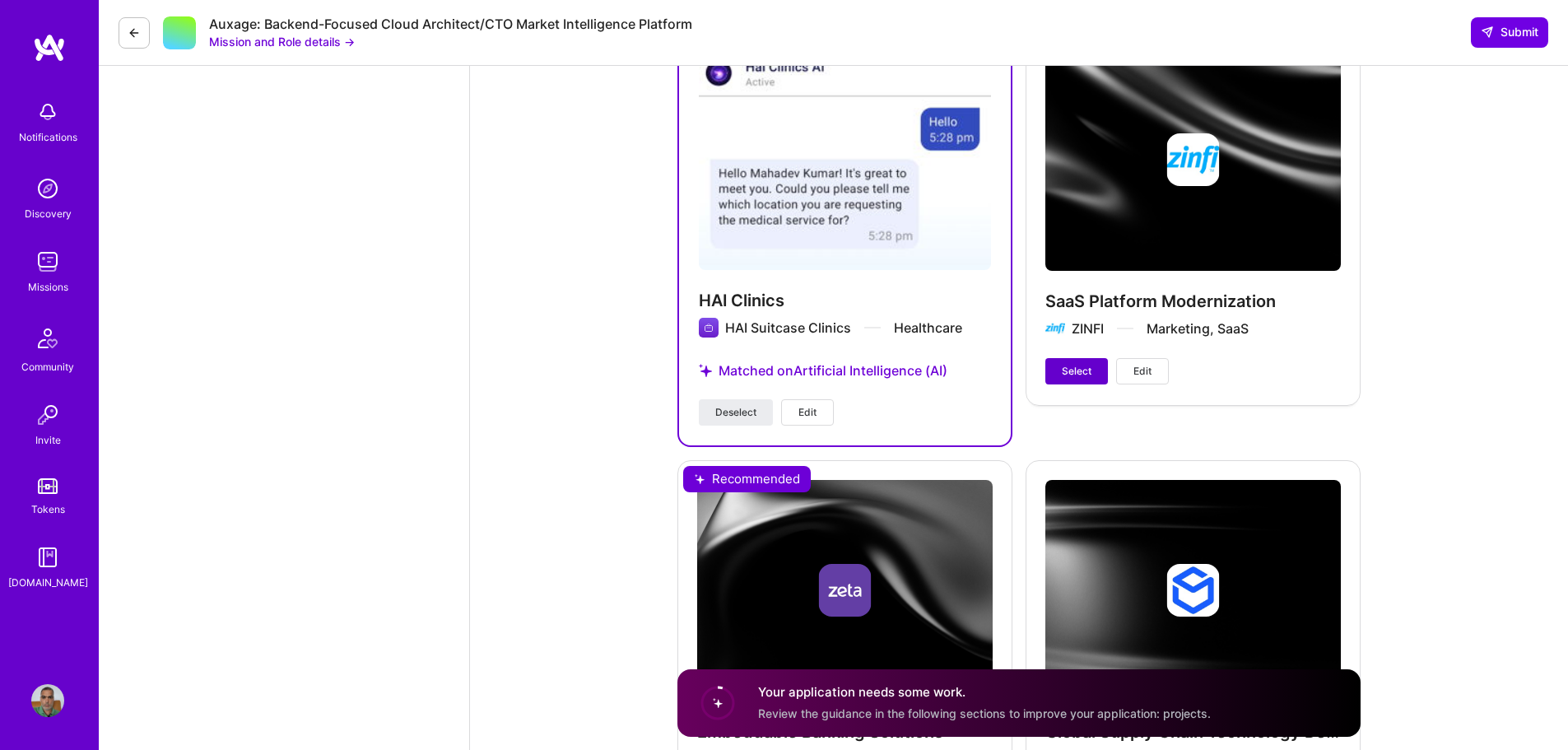
click at [1078, 364] on span "Select" at bounding box center [1077, 371] width 30 height 15
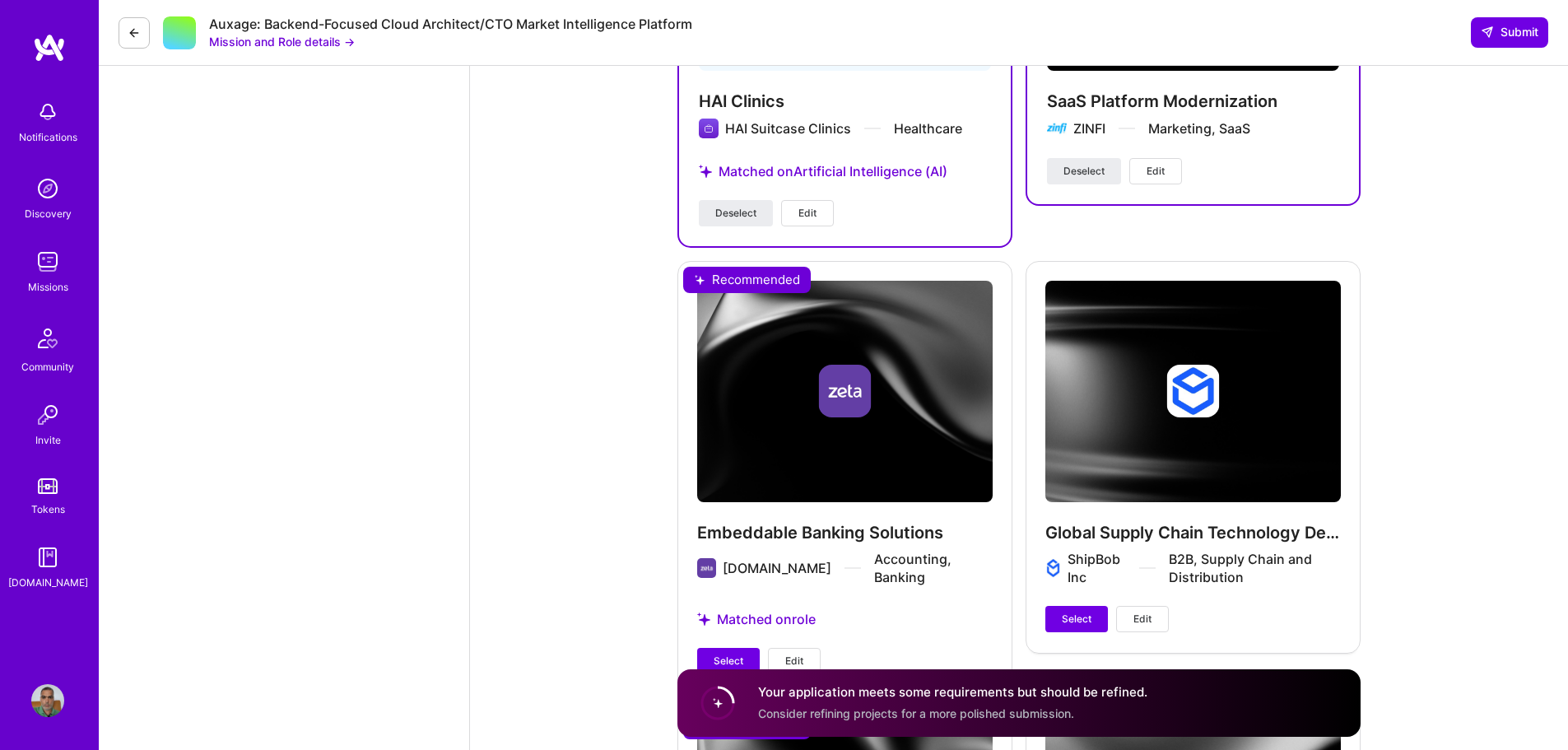
scroll to position [2470, 0]
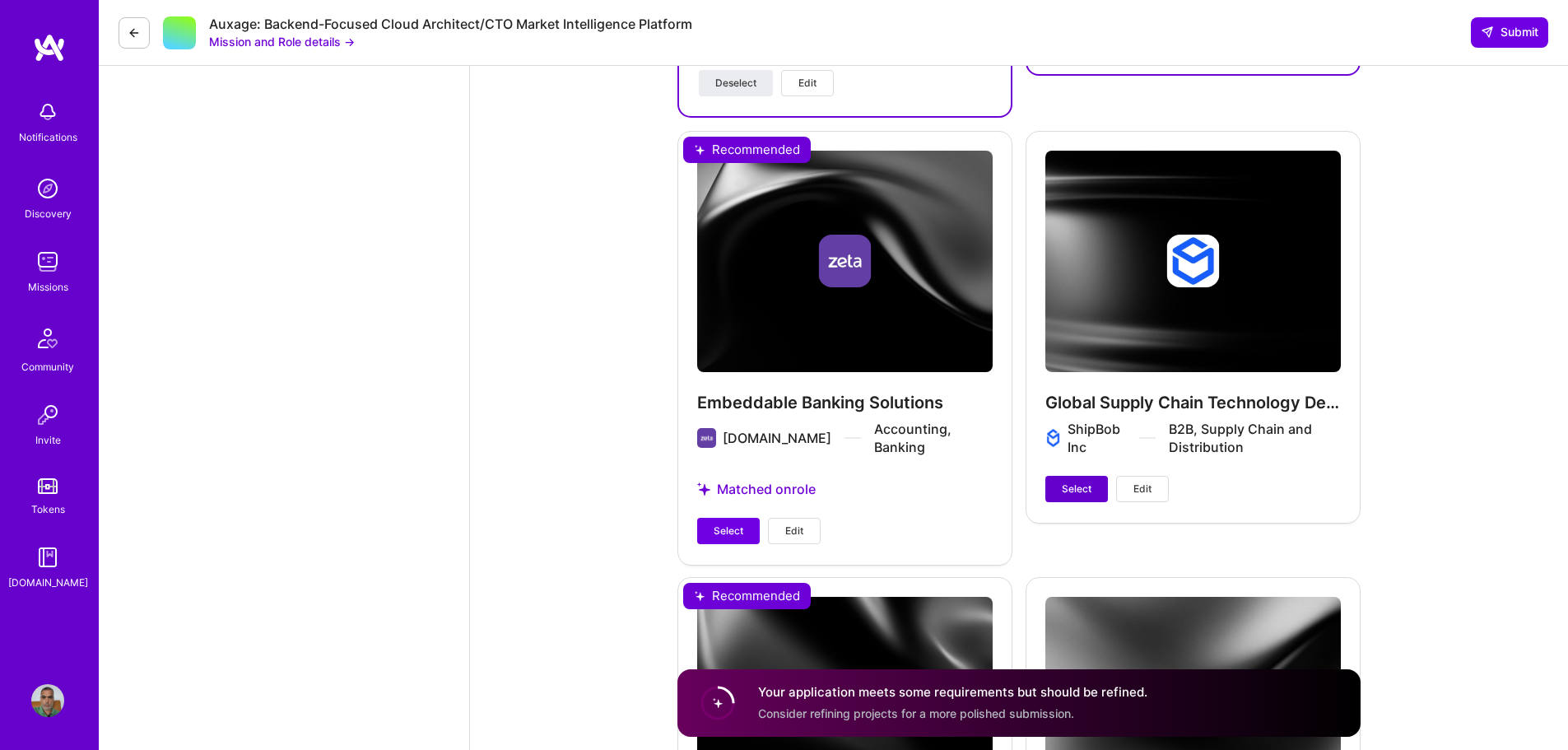
click at [1065, 476] on button "Select" at bounding box center [1077, 489] width 63 height 26
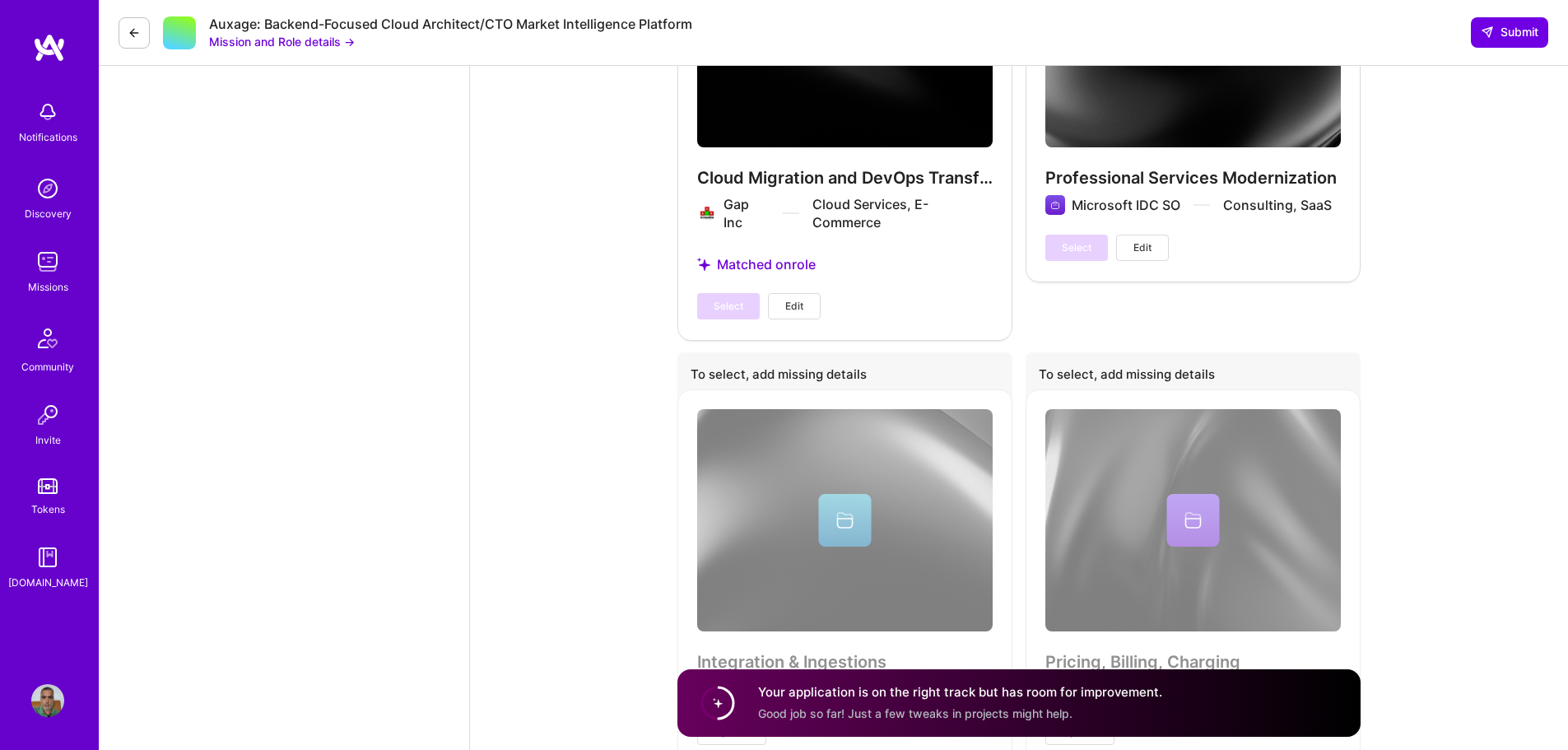
scroll to position [3237, 0]
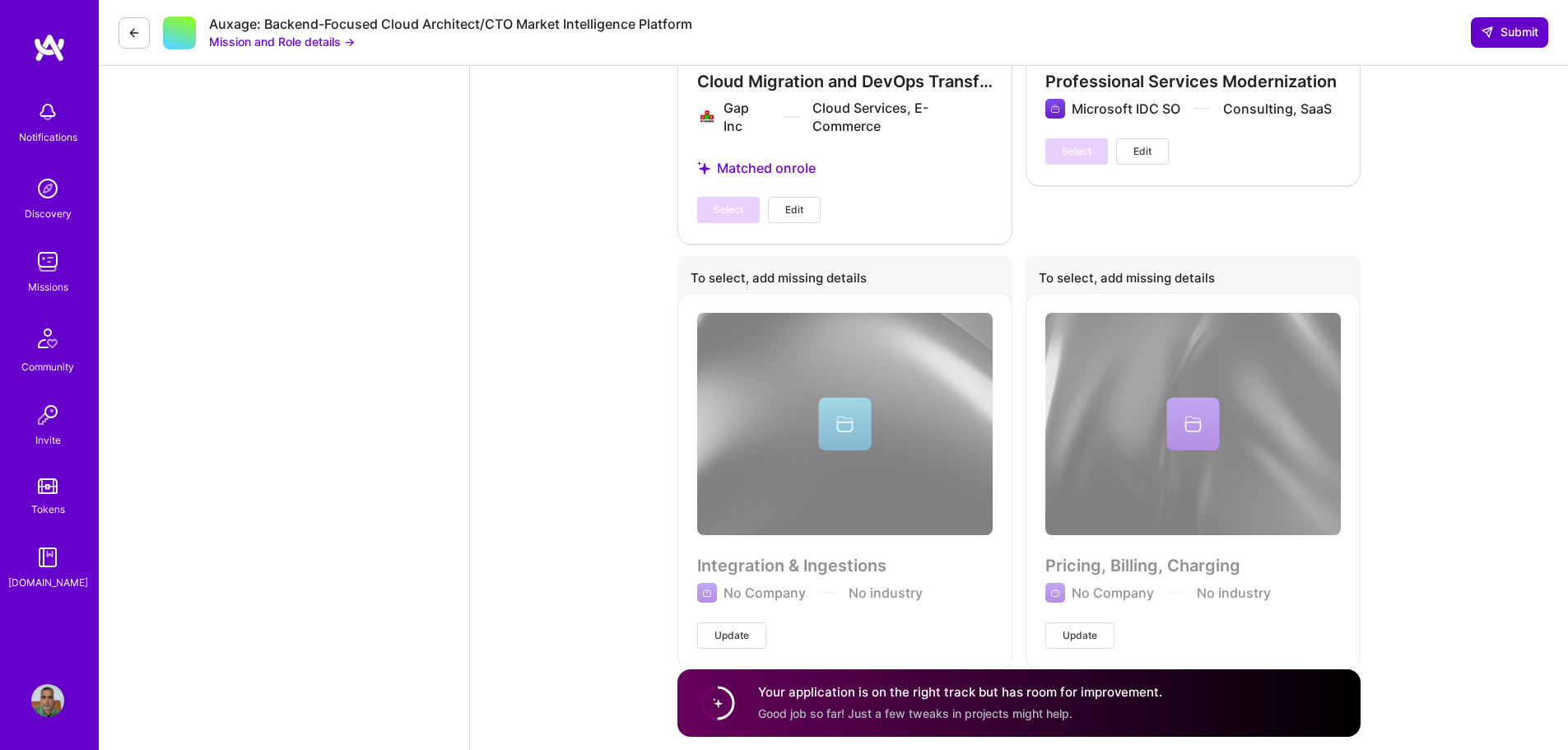
click at [1526, 31] on span "Submit" at bounding box center [1510, 31] width 58 height 17
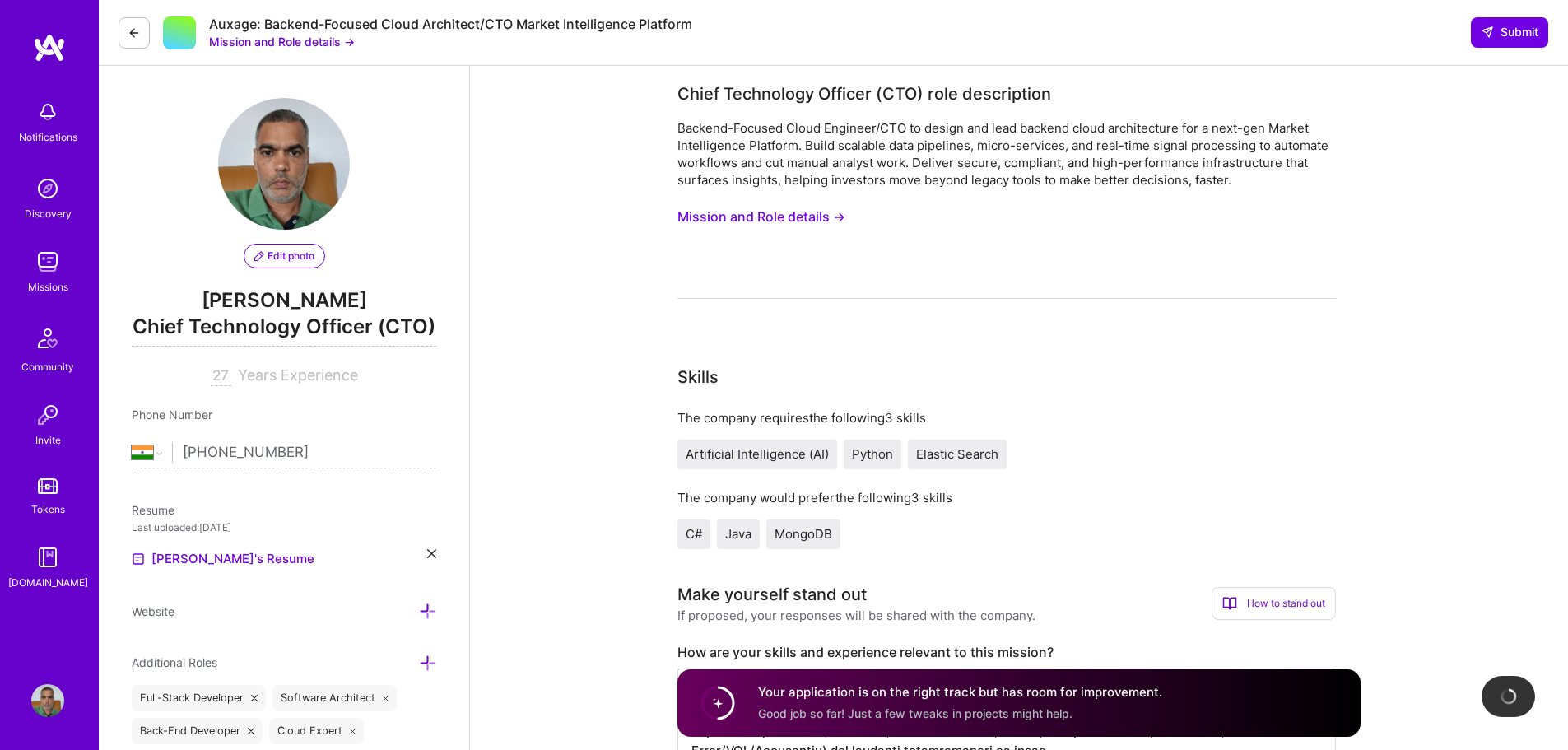
scroll to position [0, 0]
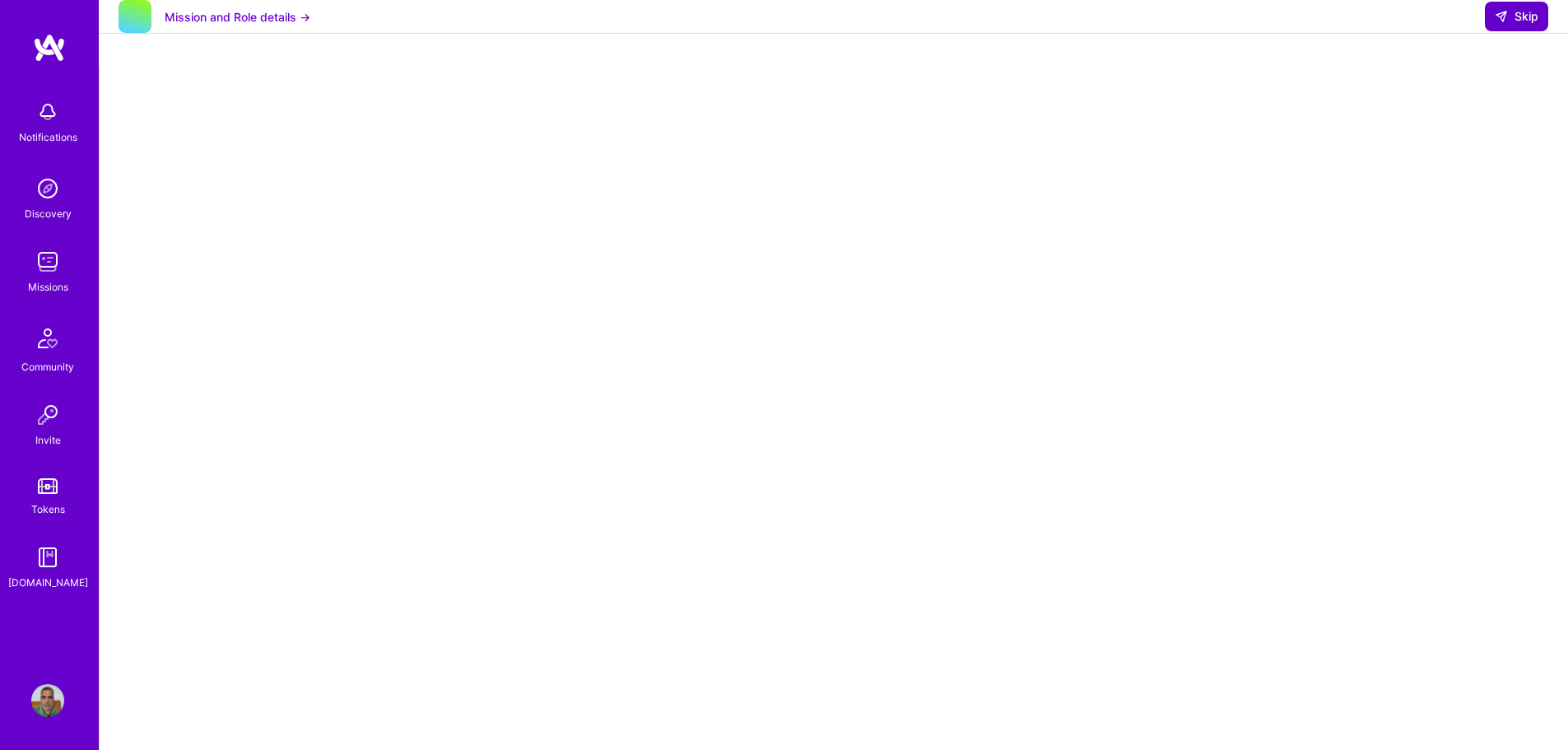
click at [1522, 24] on span "Skip" at bounding box center [1517, 16] width 44 height 17
select select "IN"
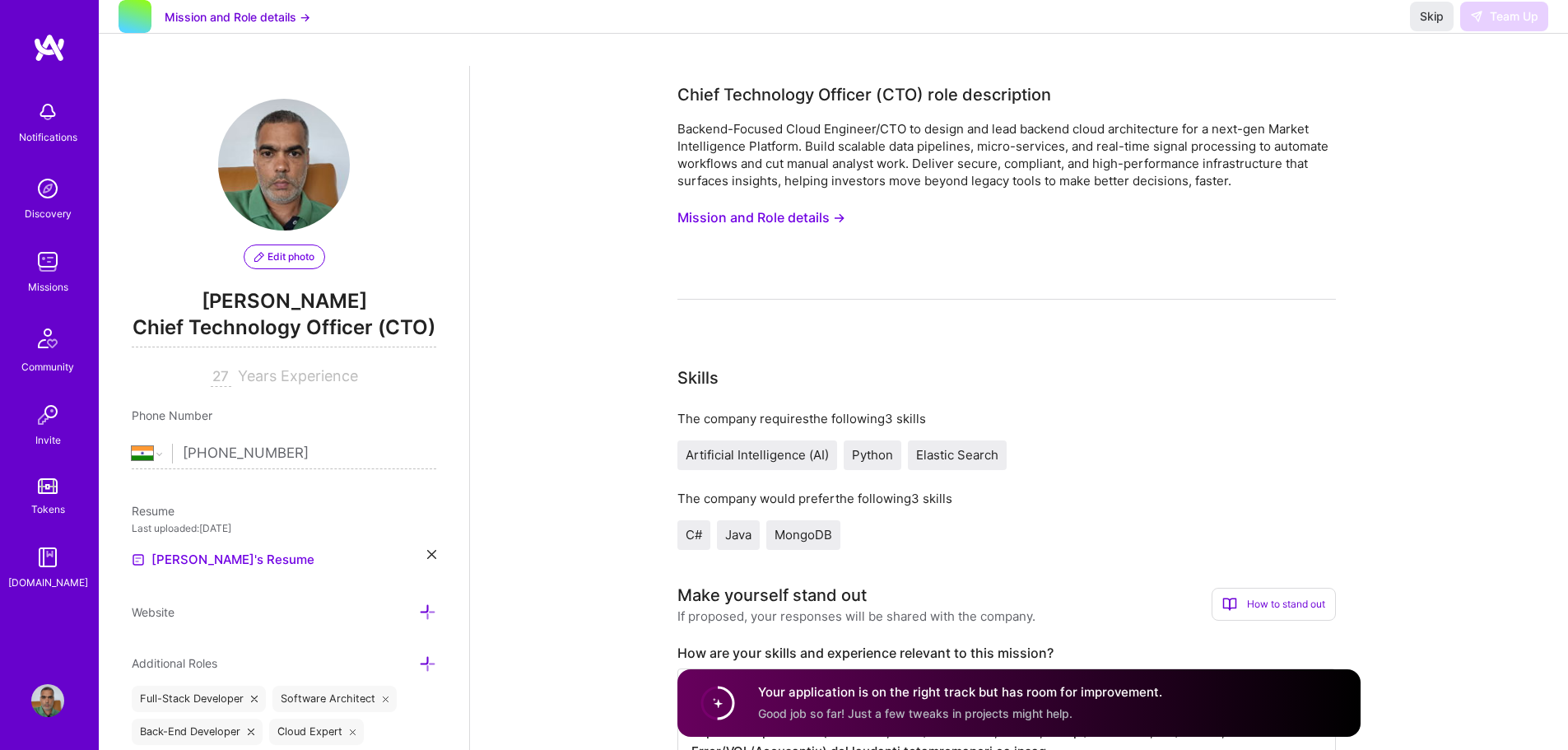
click at [51, 277] on img at bounding box center [48, 262] width 33 height 33
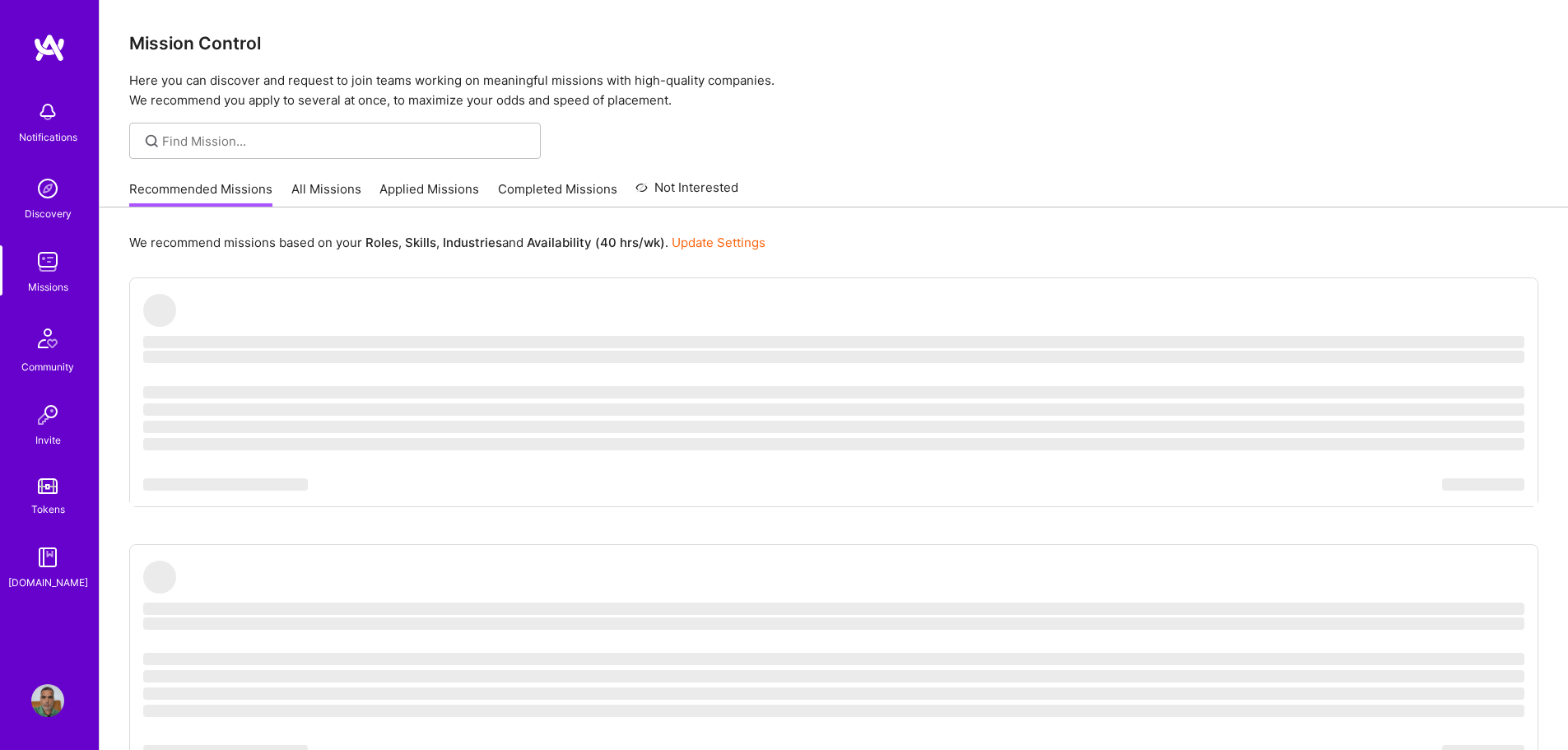
click at [352, 195] on link "All Missions" at bounding box center [326, 194] width 70 height 27
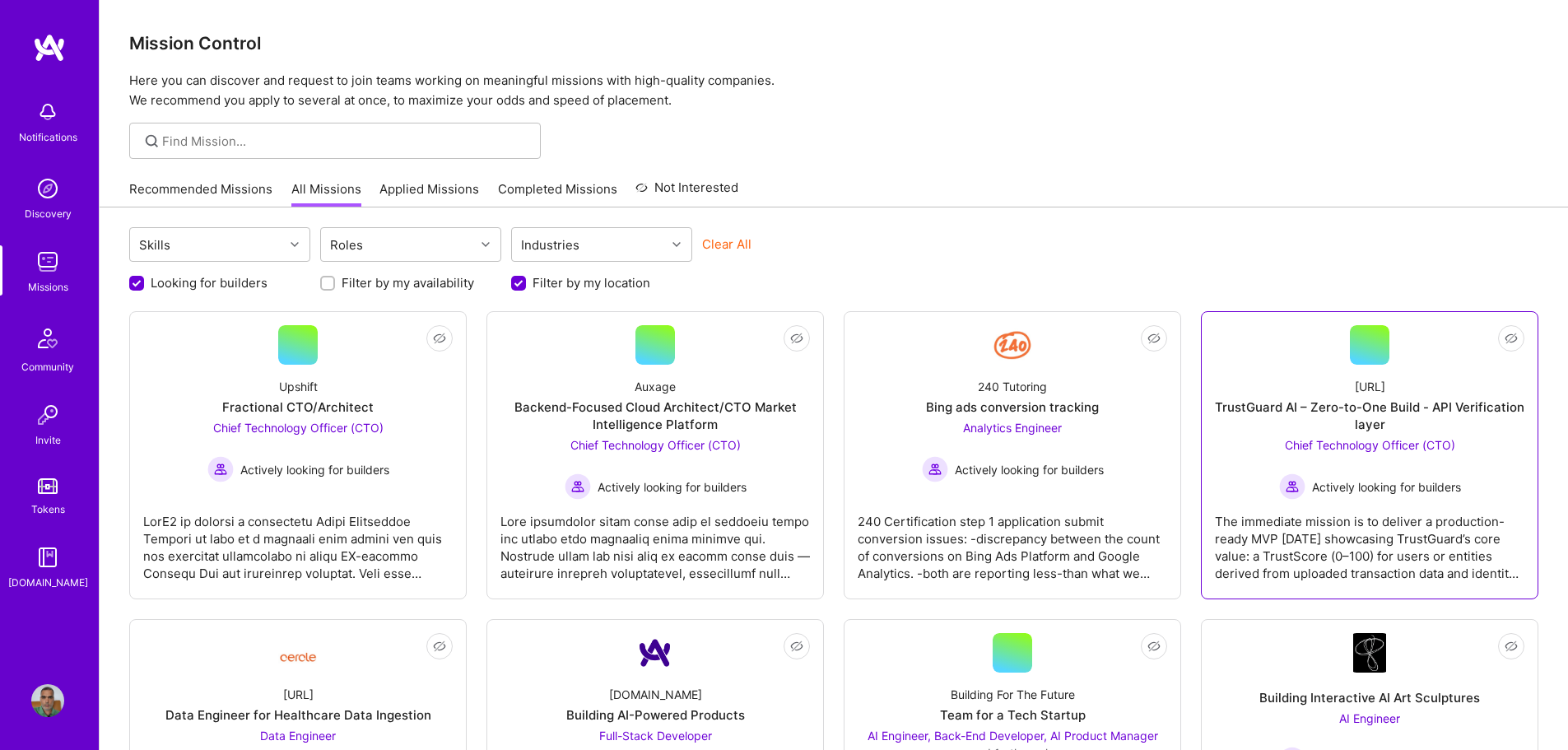
click at [1418, 461] on div "Chief Technology Officer (CTO) Actively looking for builders" at bounding box center [1370, 468] width 181 height 64
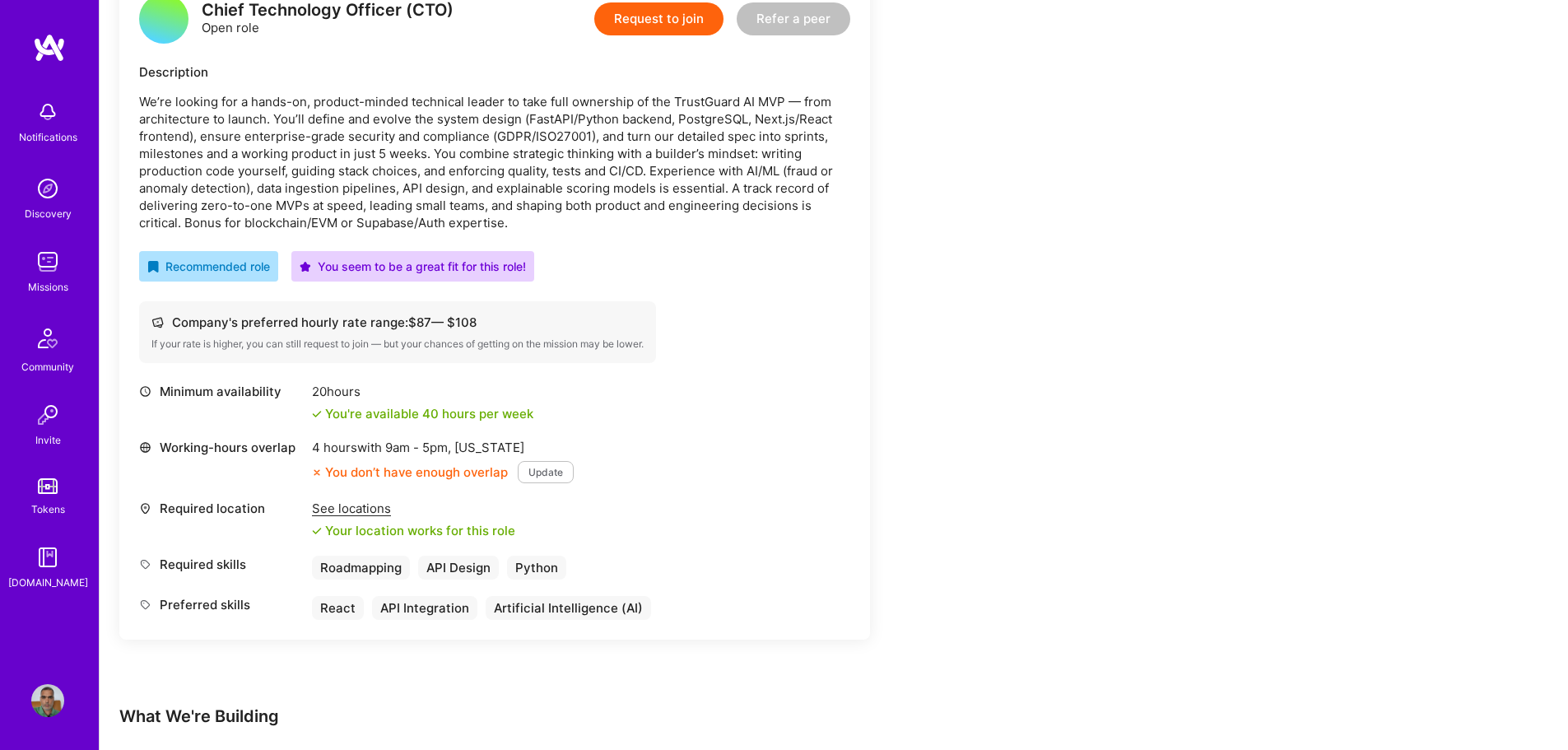
scroll to position [494, 0]
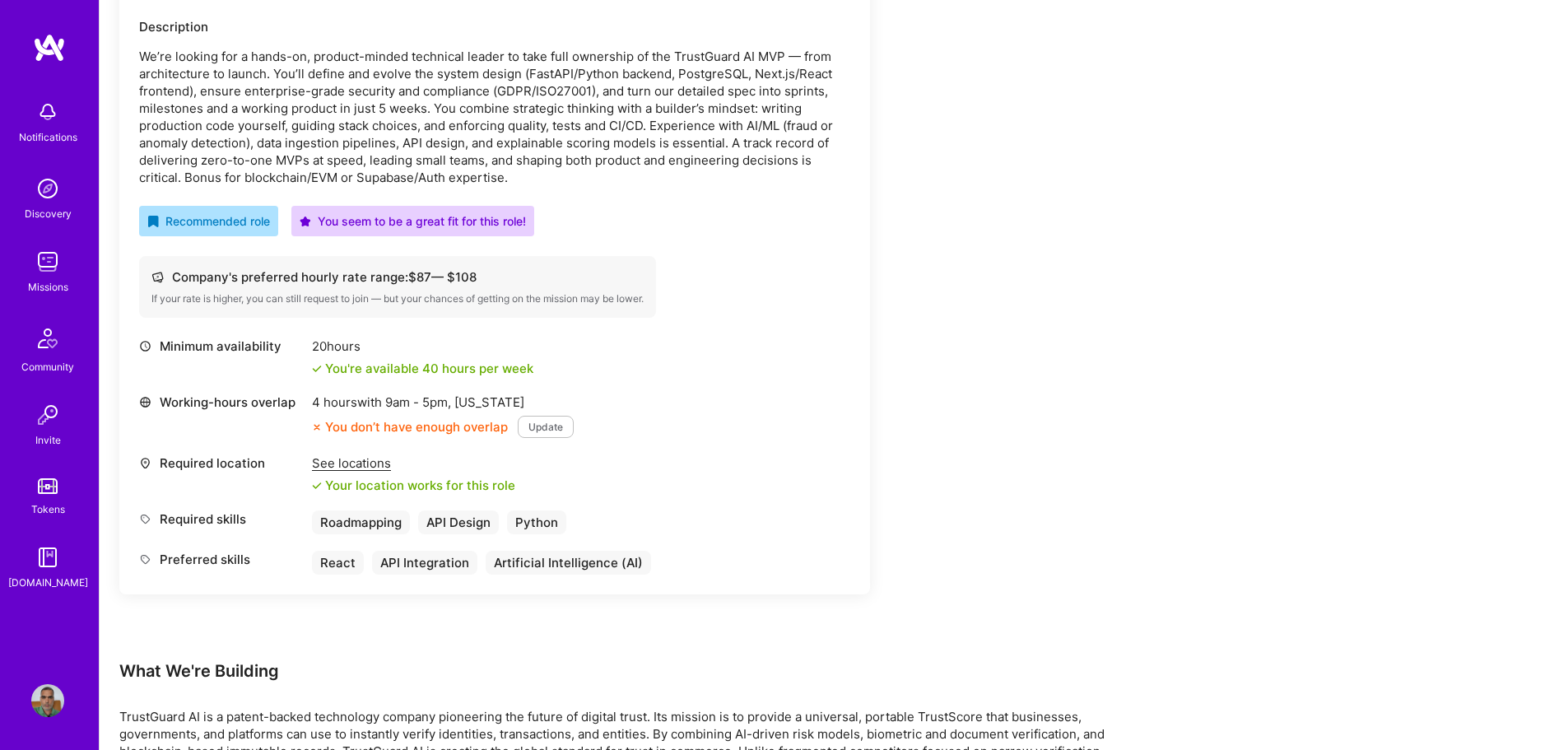
click at [539, 428] on button "Update" at bounding box center [545, 426] width 56 height 22
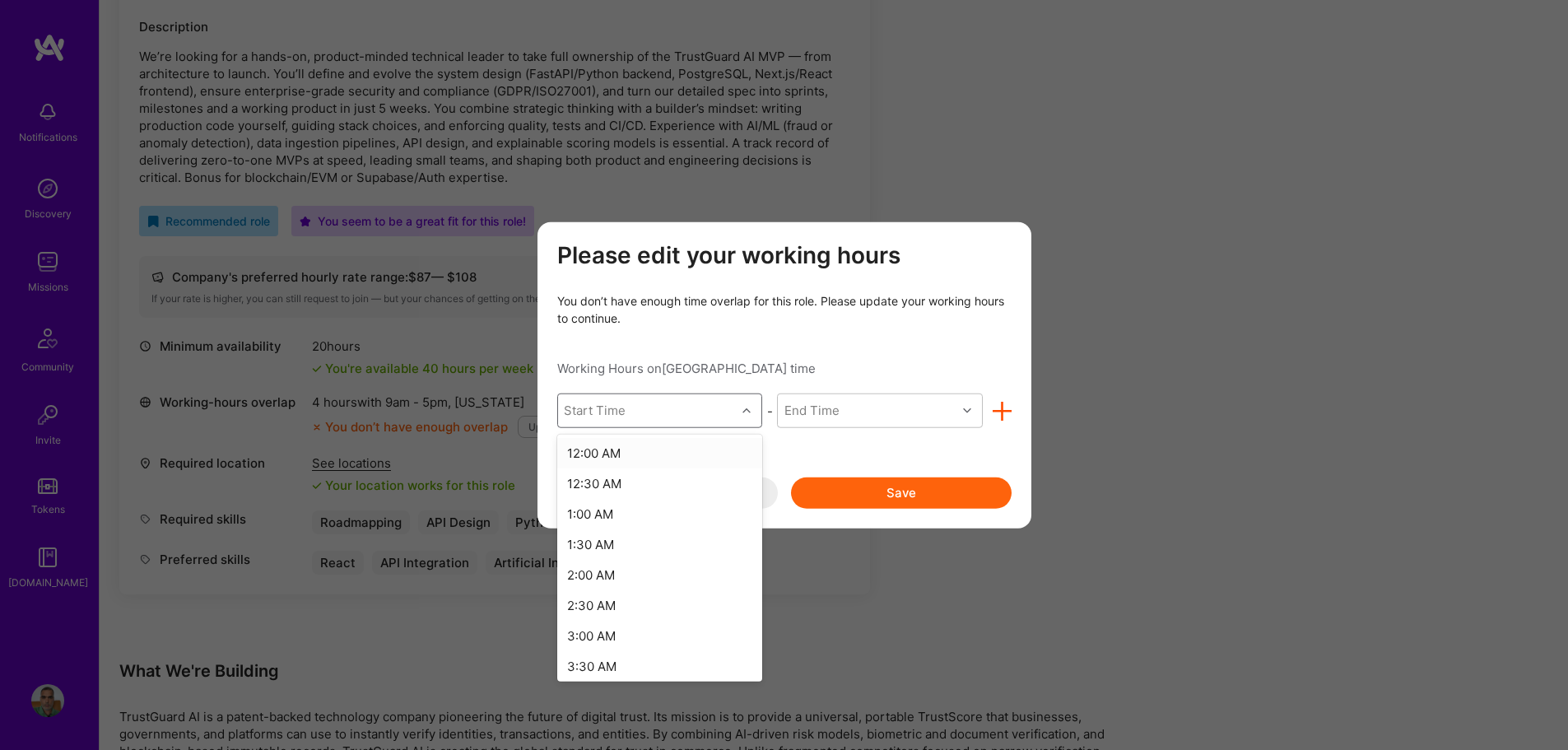
click at [744, 410] on icon "modal" at bounding box center [746, 410] width 8 height 8
click at [601, 491] on div "6:00 PM" at bounding box center [661, 492] width 206 height 31
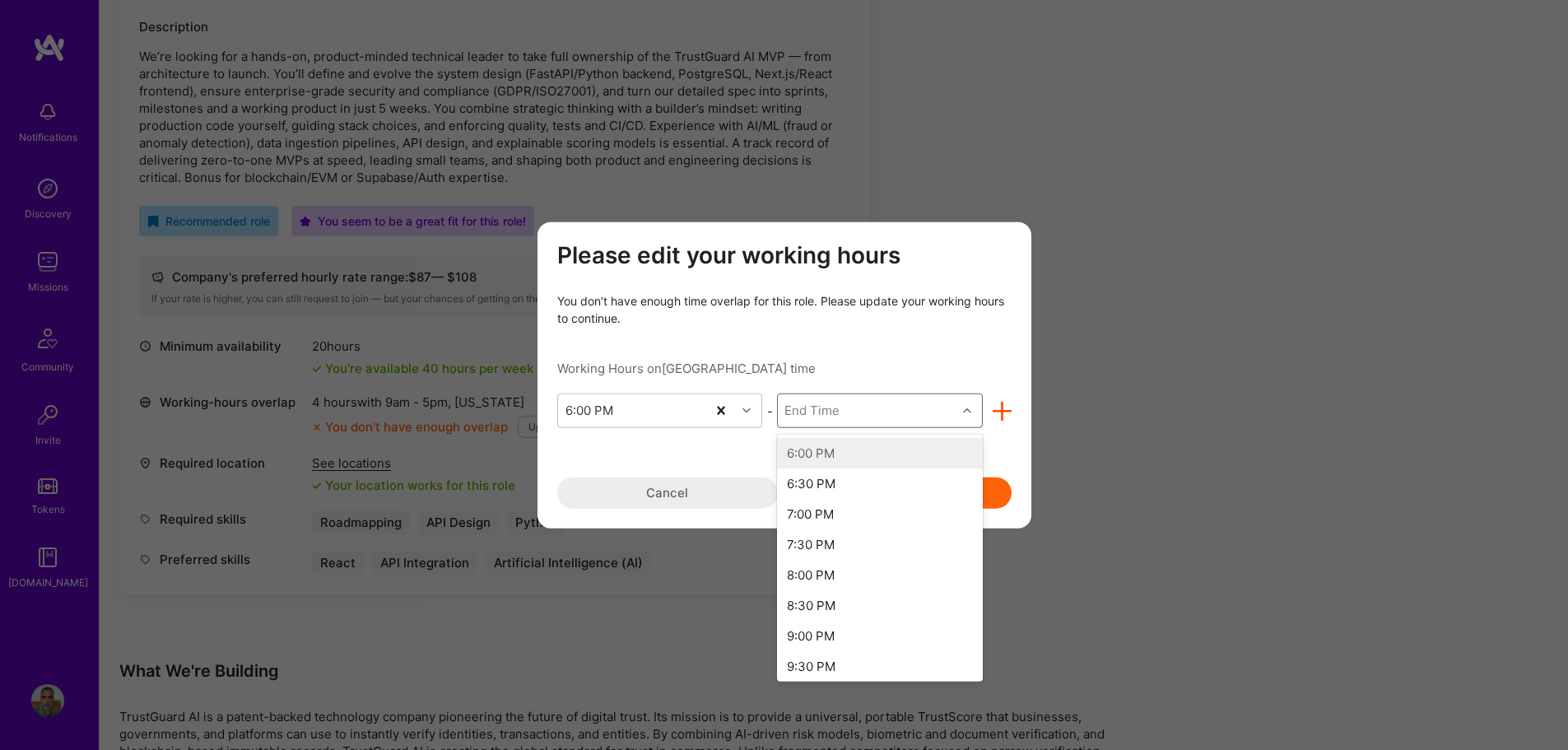
click at [967, 410] on icon "modal" at bounding box center [966, 410] width 8 height 8
click at [817, 565] on div "2:00 AM" at bounding box center [880, 561] width 206 height 31
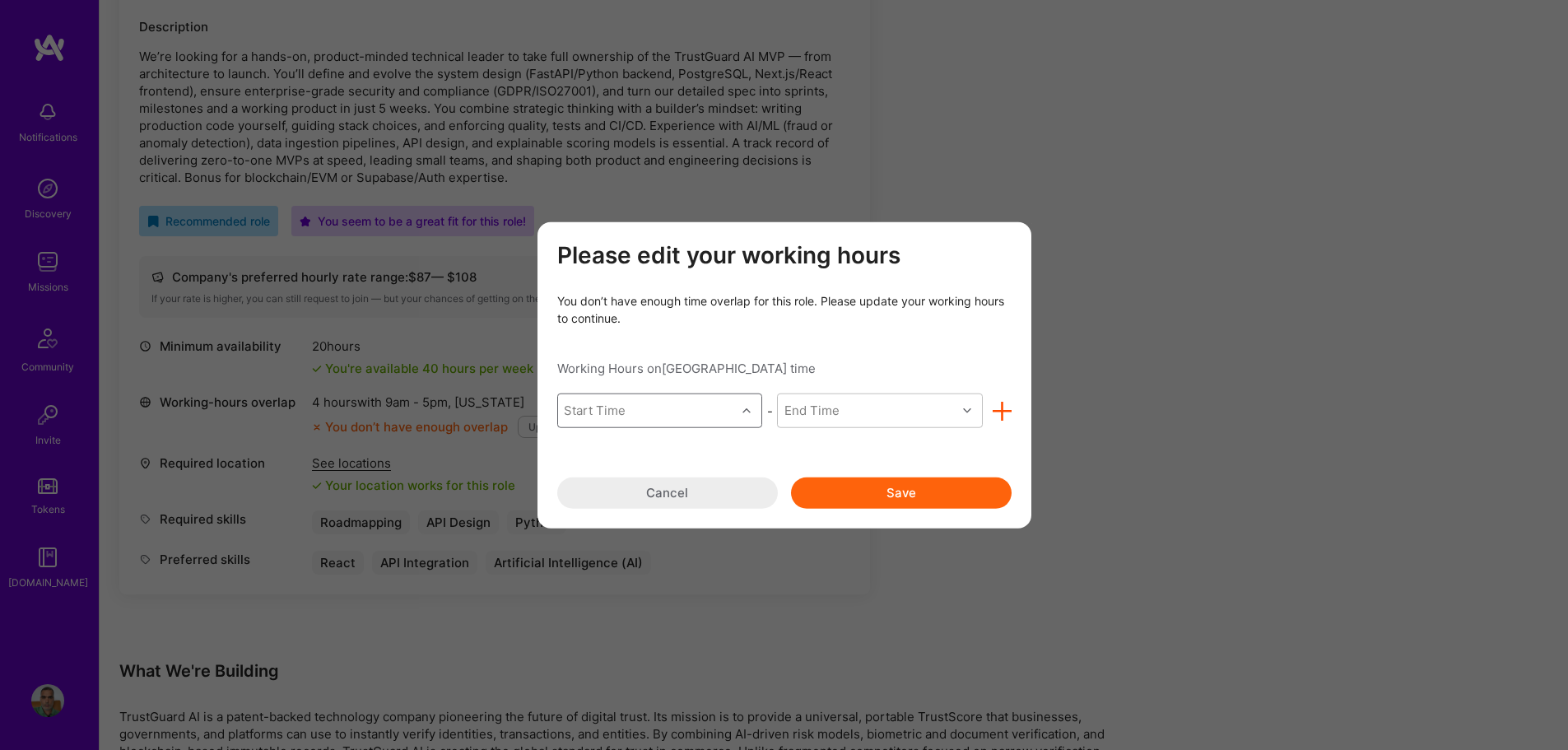
click at [745, 407] on icon "modal" at bounding box center [746, 410] width 8 height 8
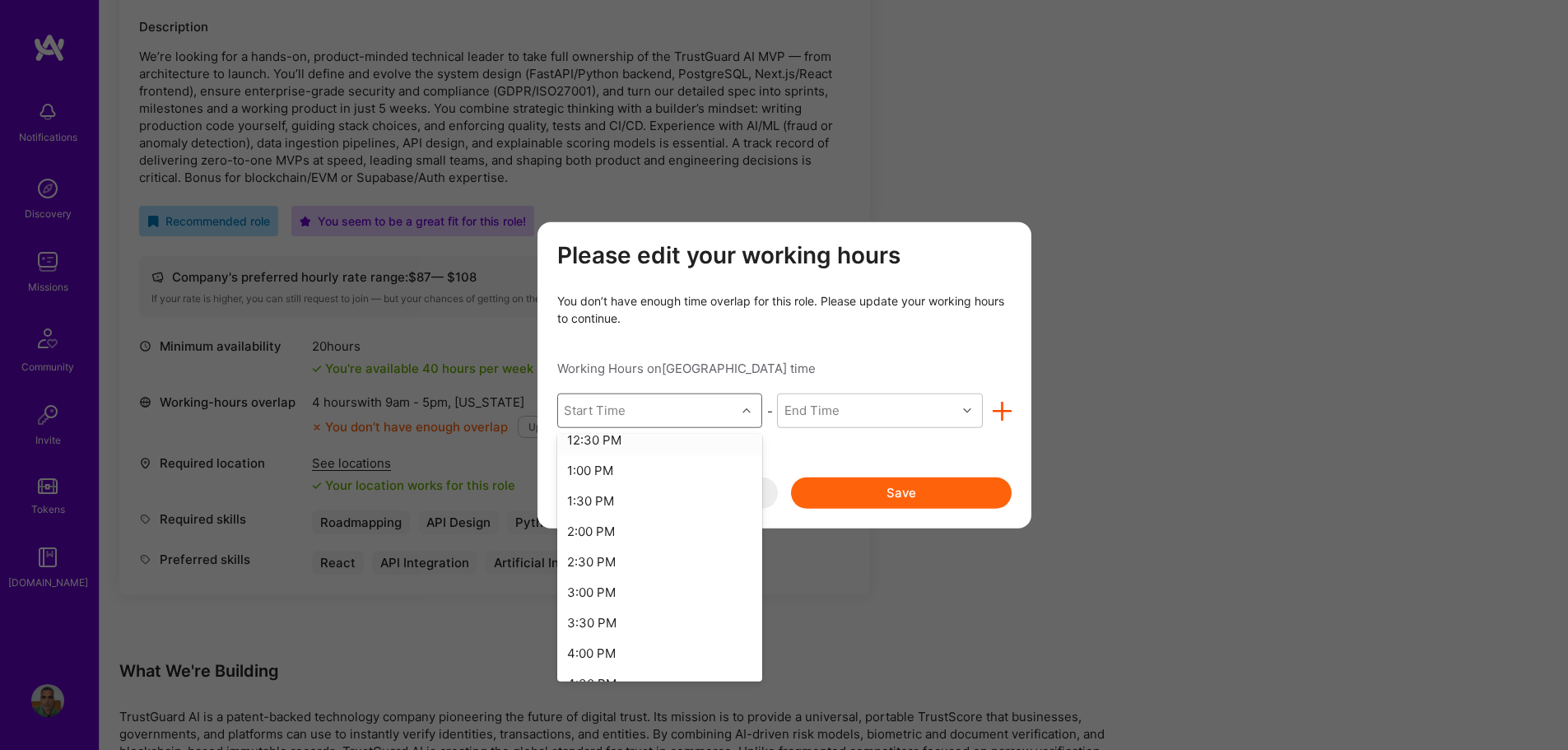
scroll to position [905, 0]
click at [602, 520] on div "4:00 PM" at bounding box center [661, 522] width 206 height 31
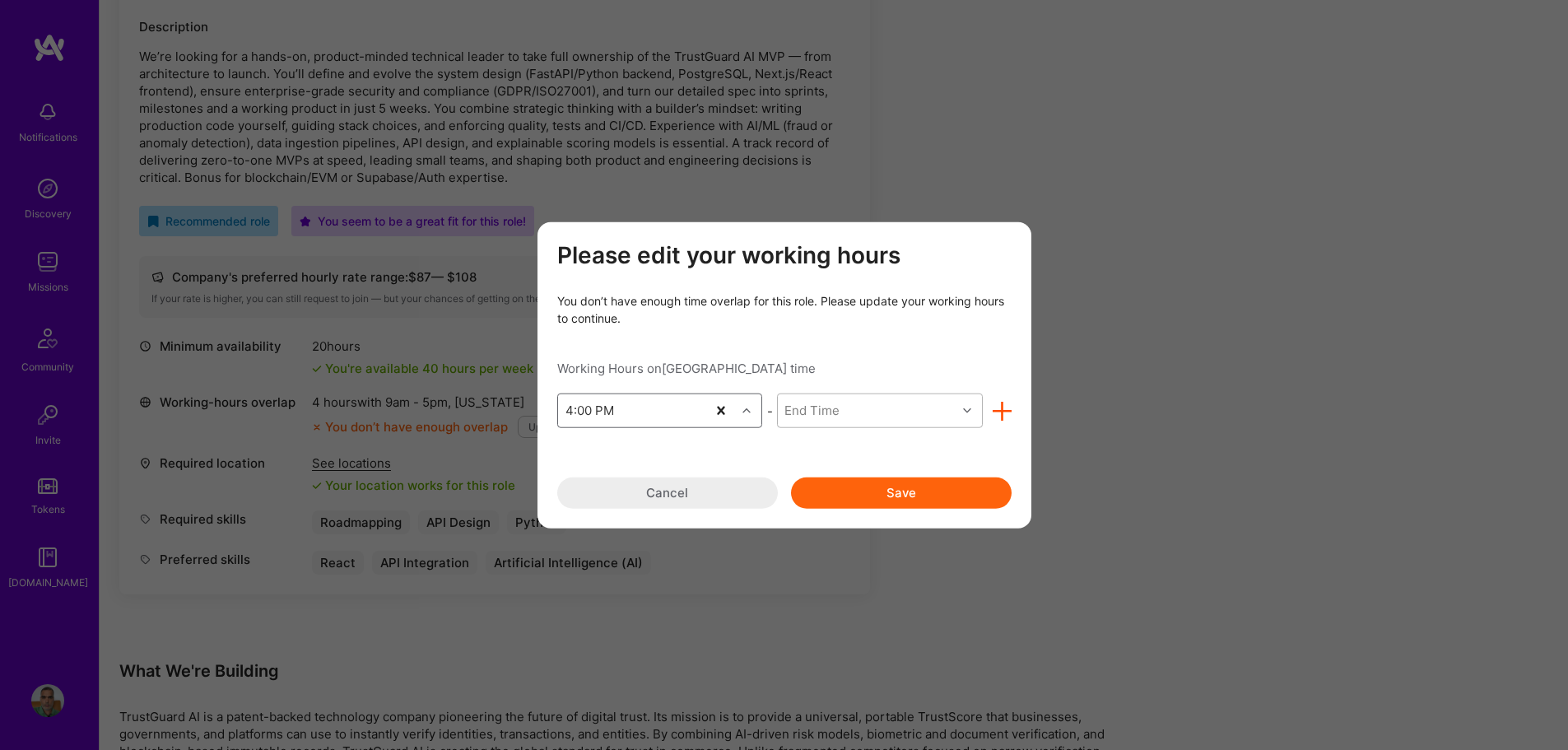
click at [962, 409] on div "modal" at bounding box center [969, 410] width 25 height 22
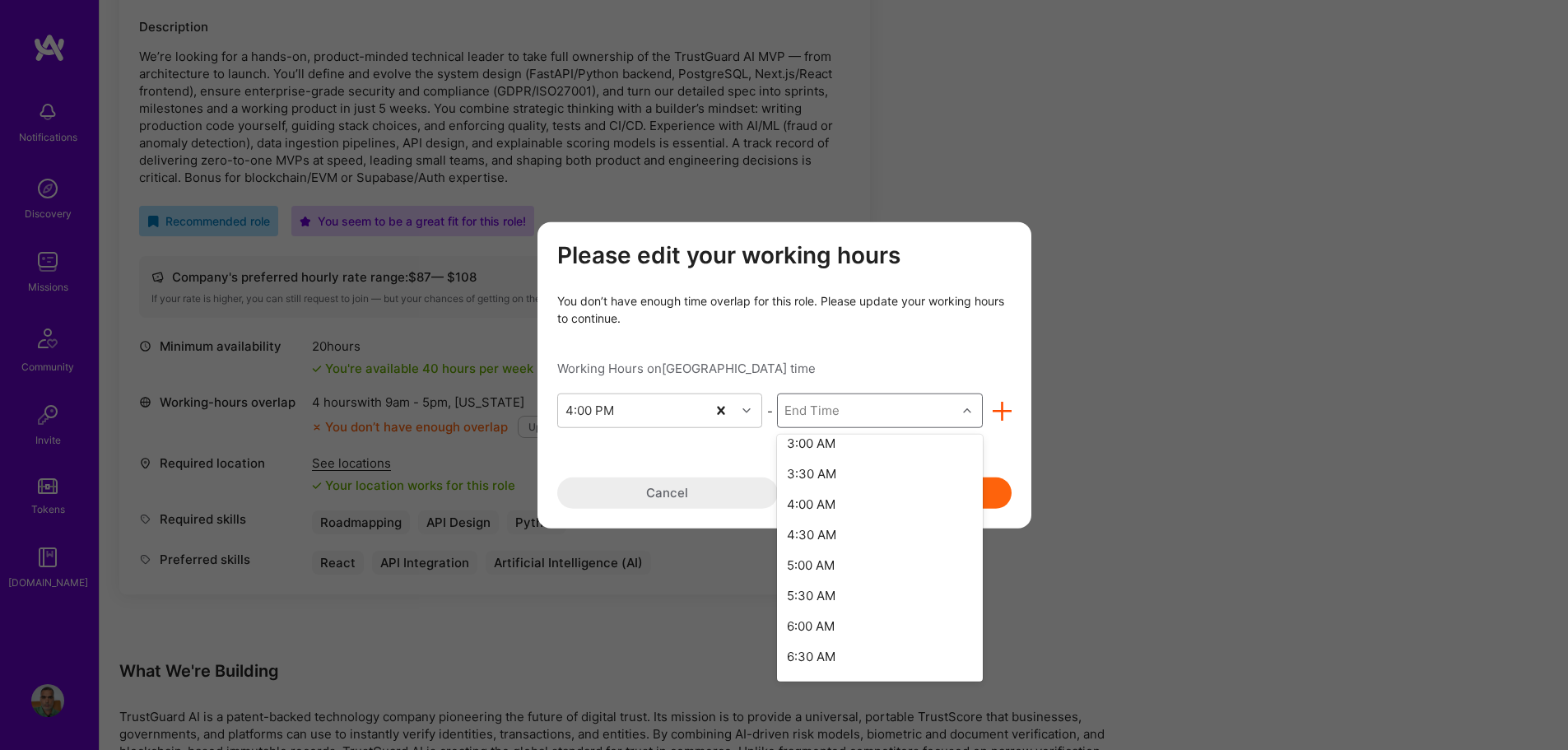
scroll to position [652, 0]
click at [860, 467] on div "3:00 AM" at bounding box center [880, 471] width 206 height 31
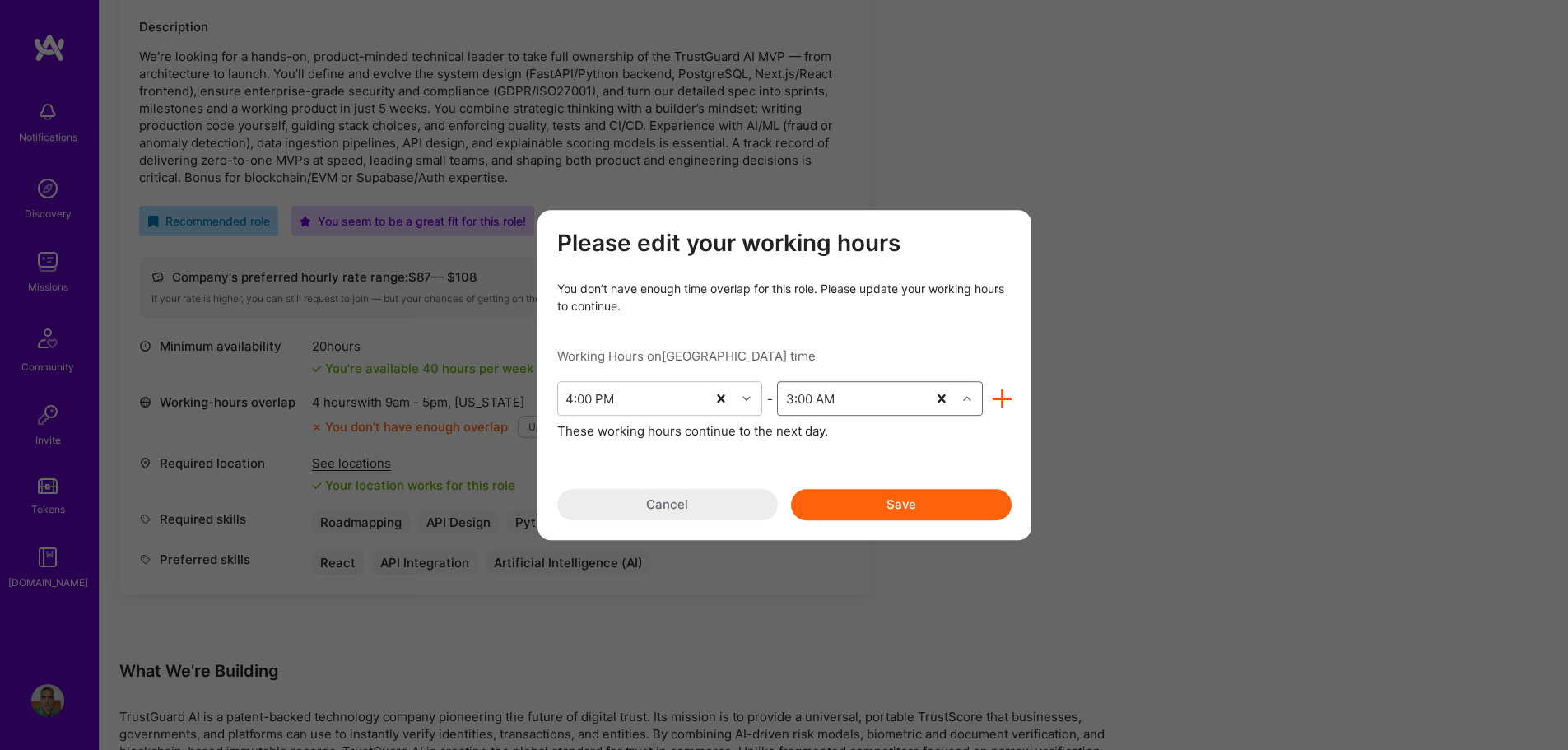
click at [899, 508] on button "Save" at bounding box center [900, 505] width 221 height 31
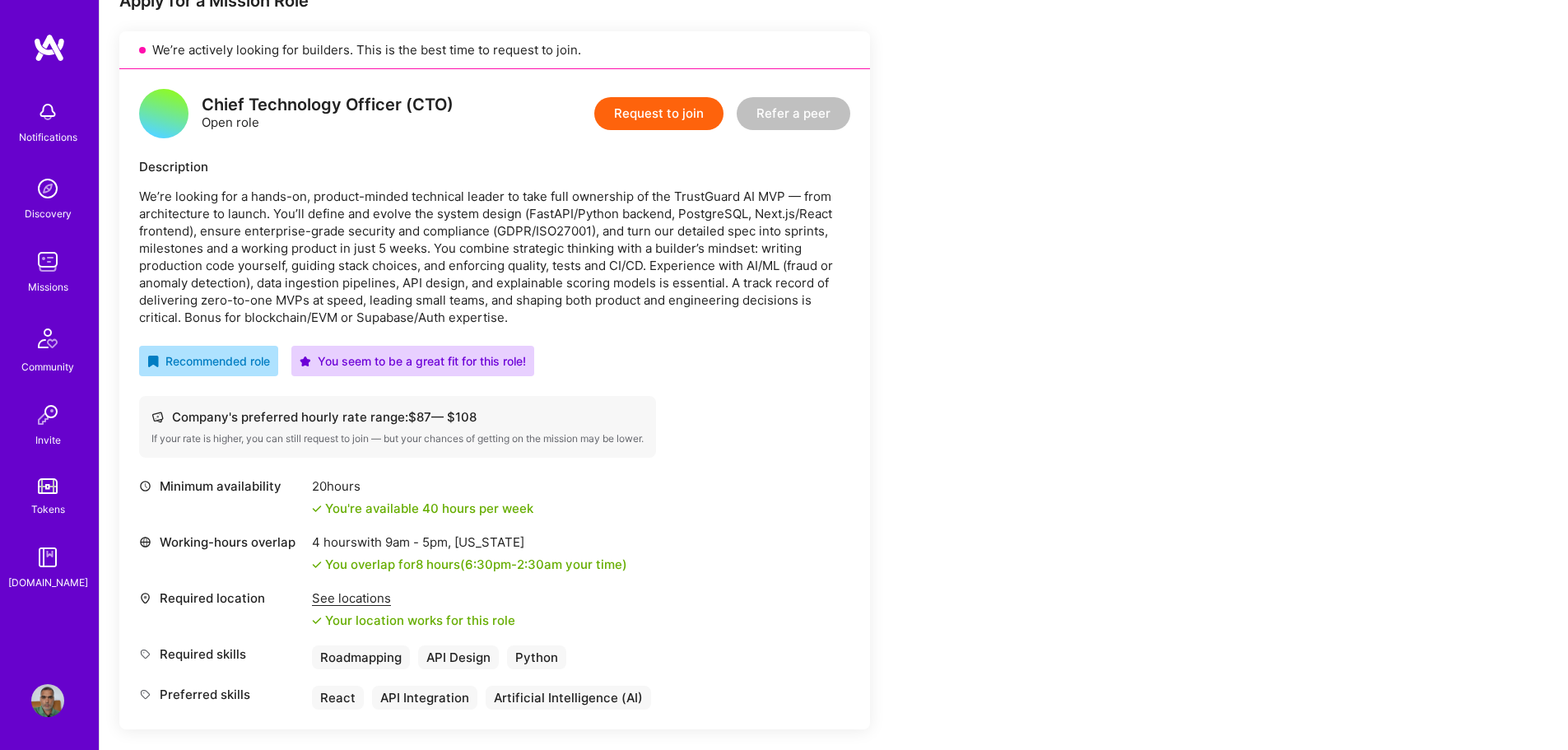
scroll to position [352, 0]
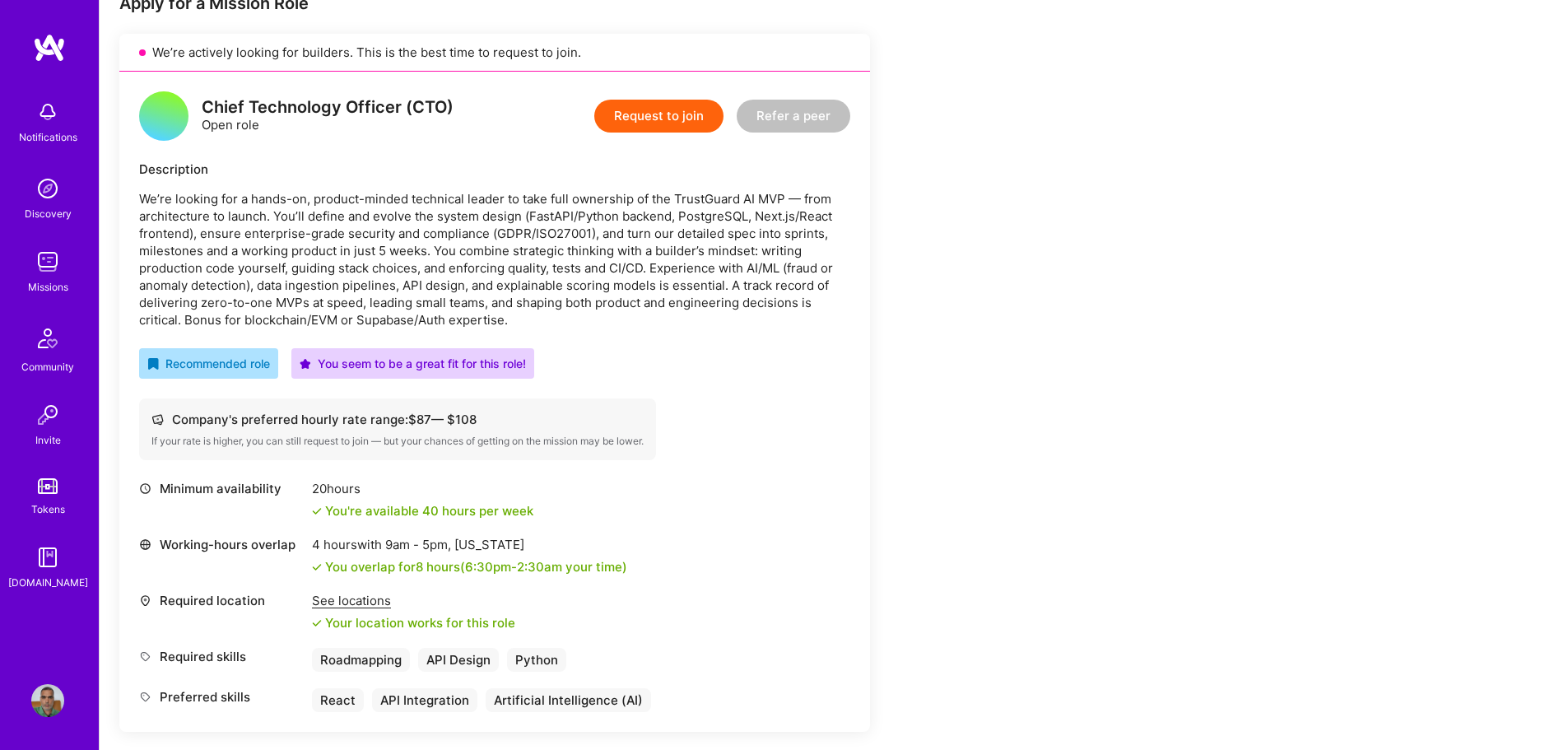
click at [665, 111] on button "Request to join" at bounding box center [659, 116] width 129 height 33
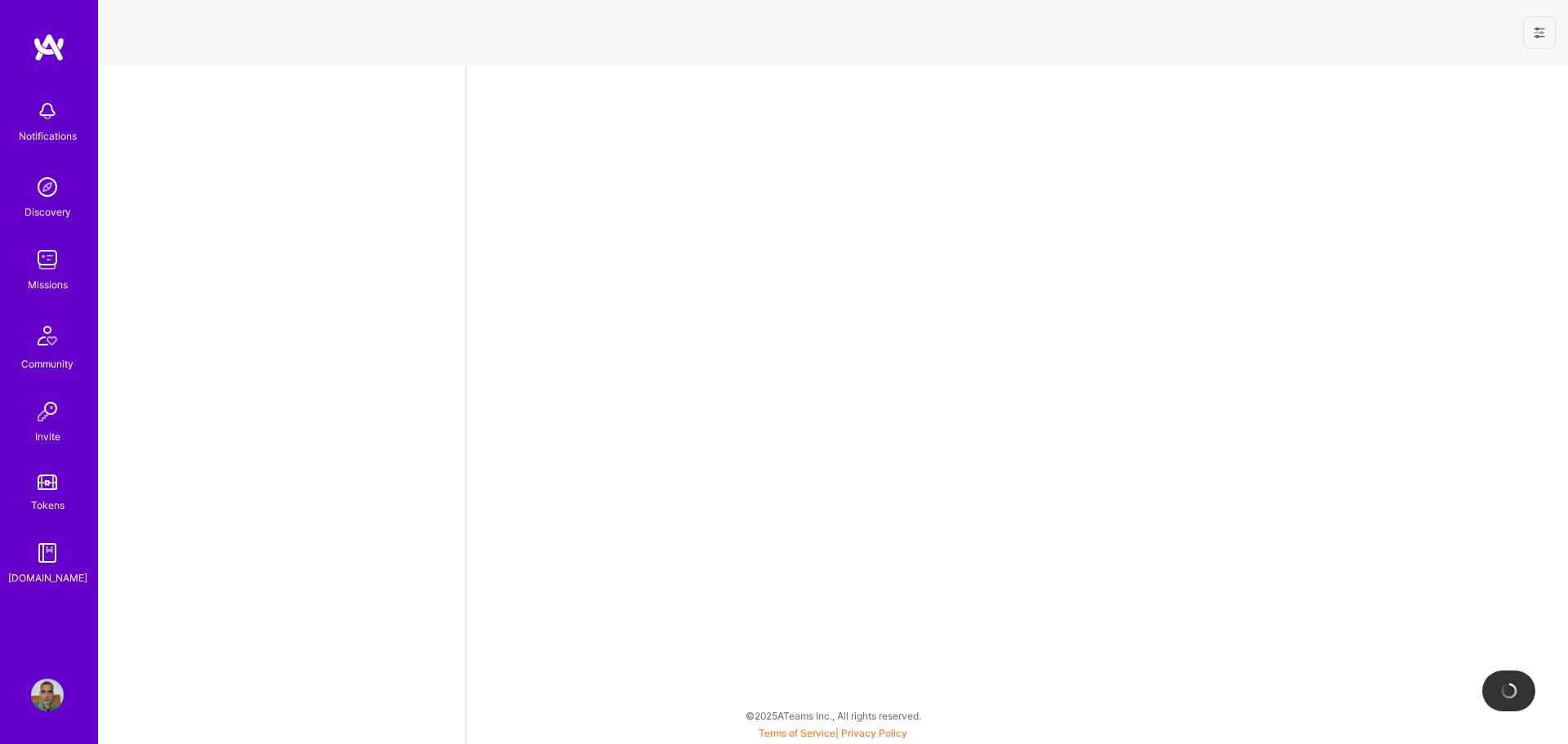
select select "IN"
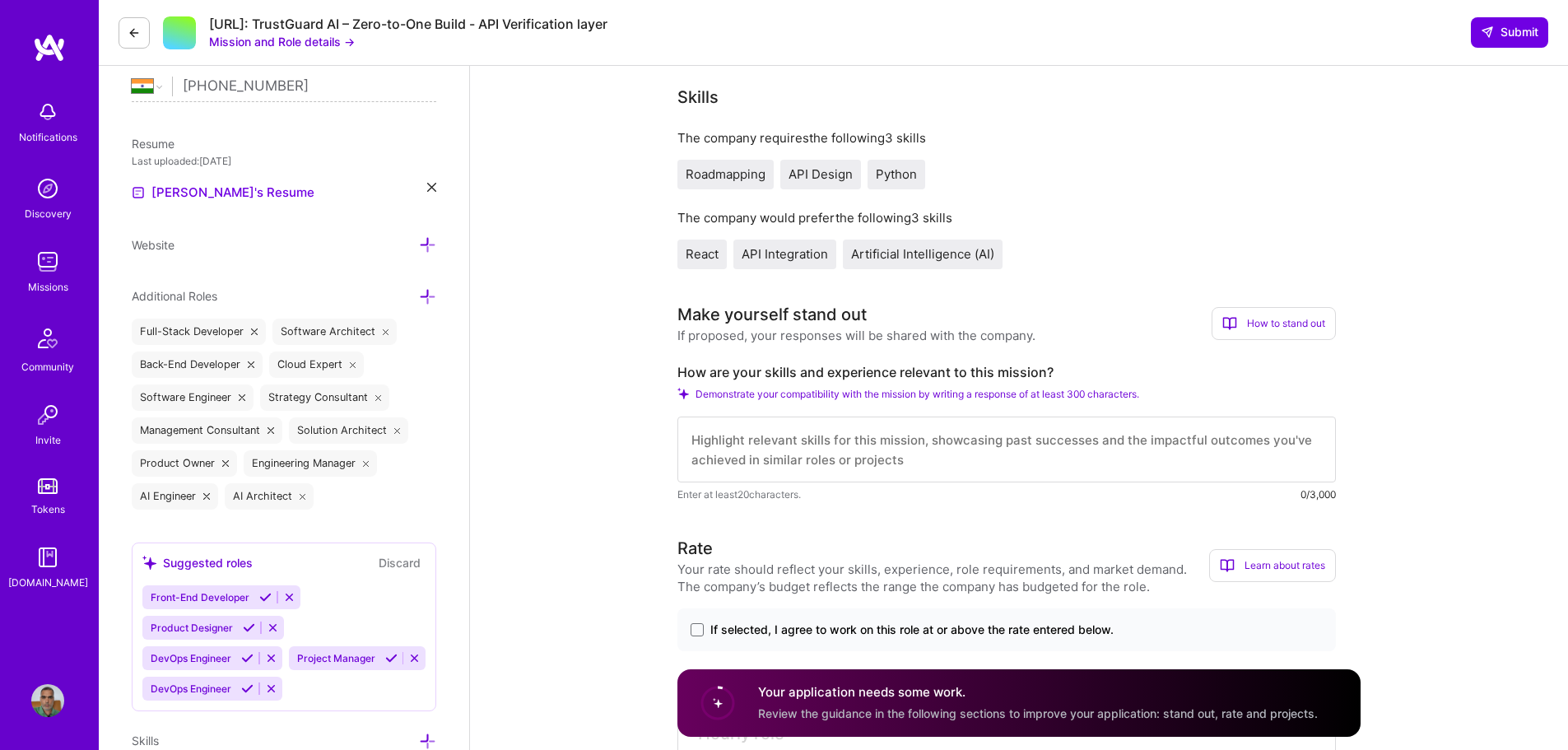
scroll to position [576, 0]
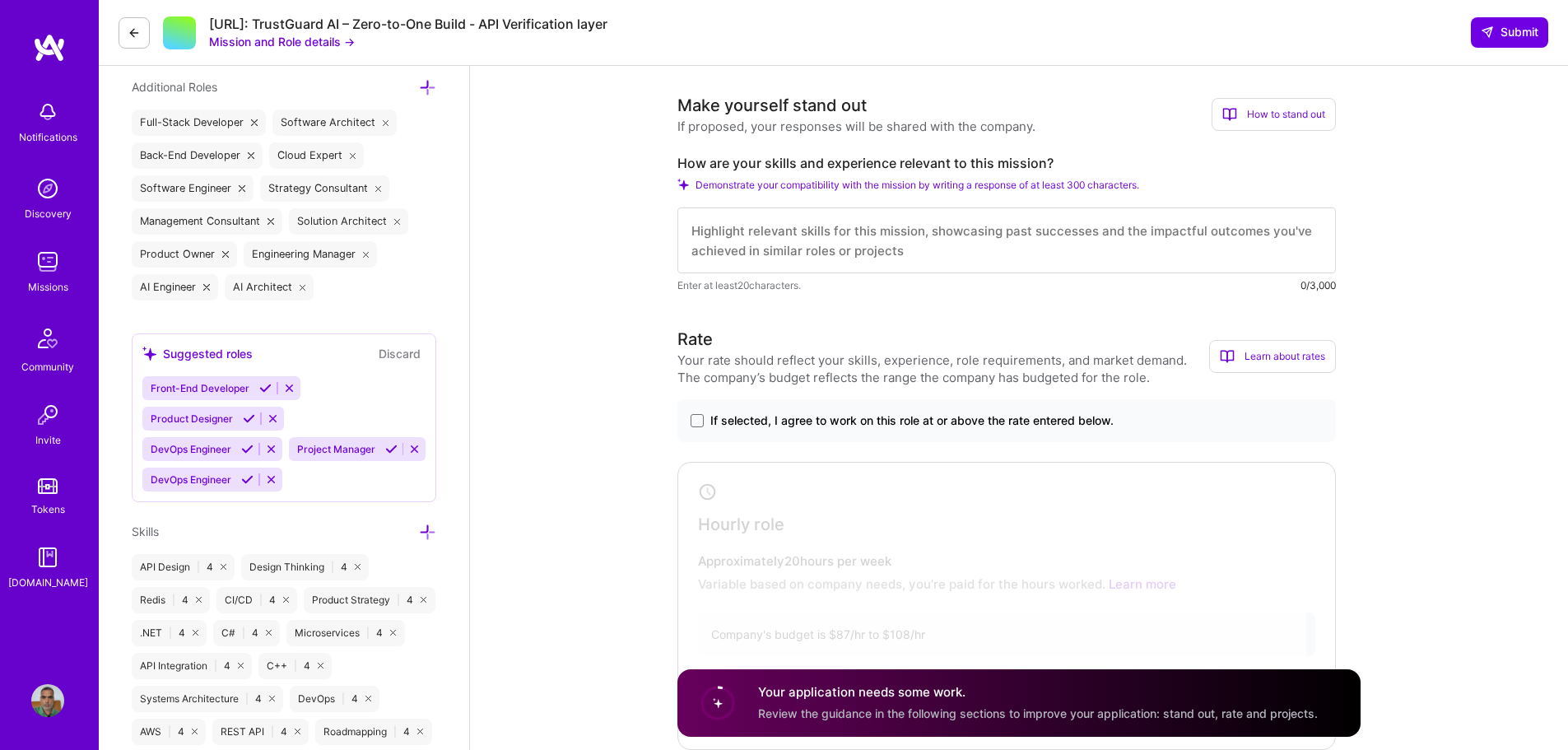
click at [780, 241] on textarea at bounding box center [1006, 240] width 659 height 65
paste textarea "I bring over two decades of experience leading engineering organizations and de…"
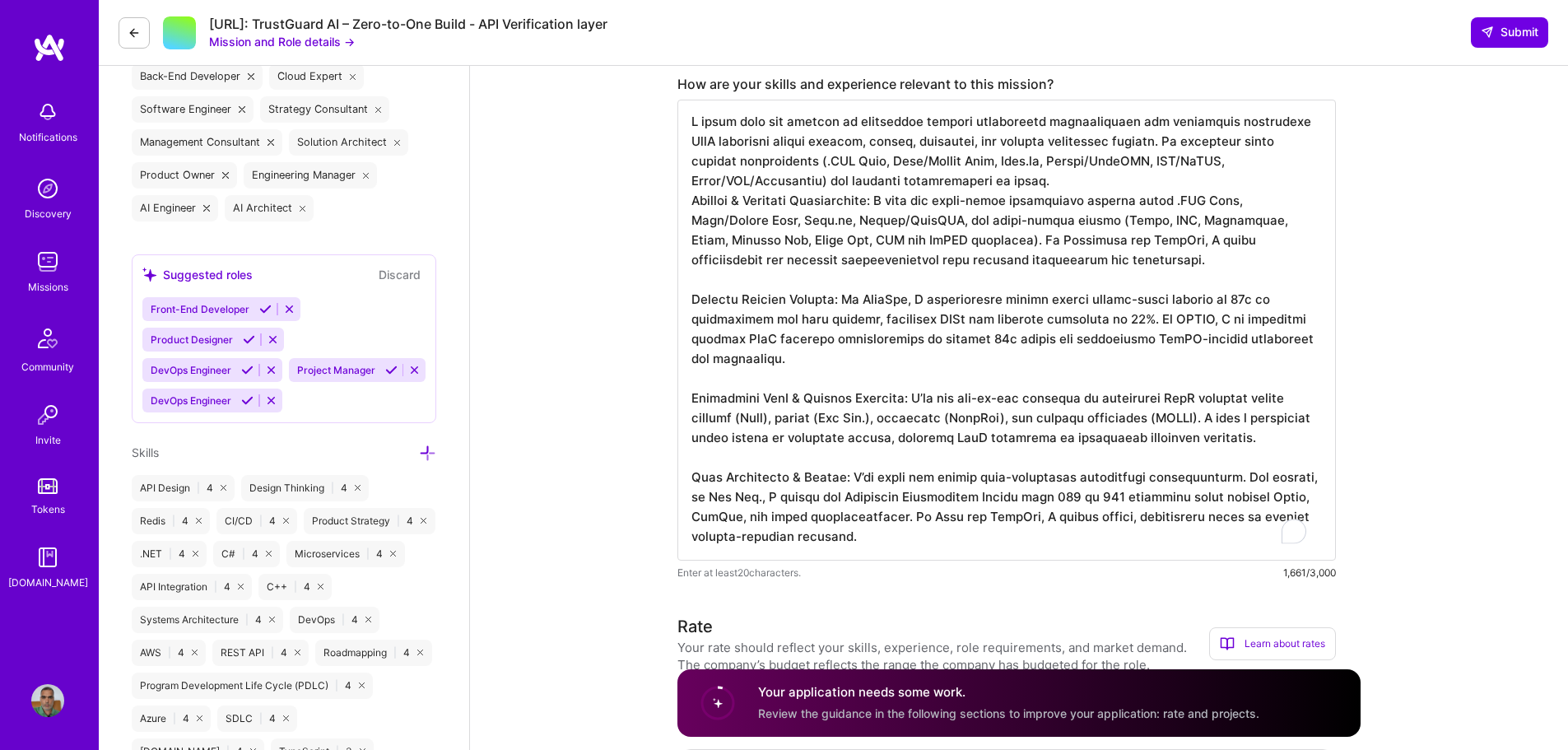
scroll to position [659, 0]
drag, startPoint x: 861, startPoint y: 528, endPoint x: 599, endPoint y: 456, distance: 271.7
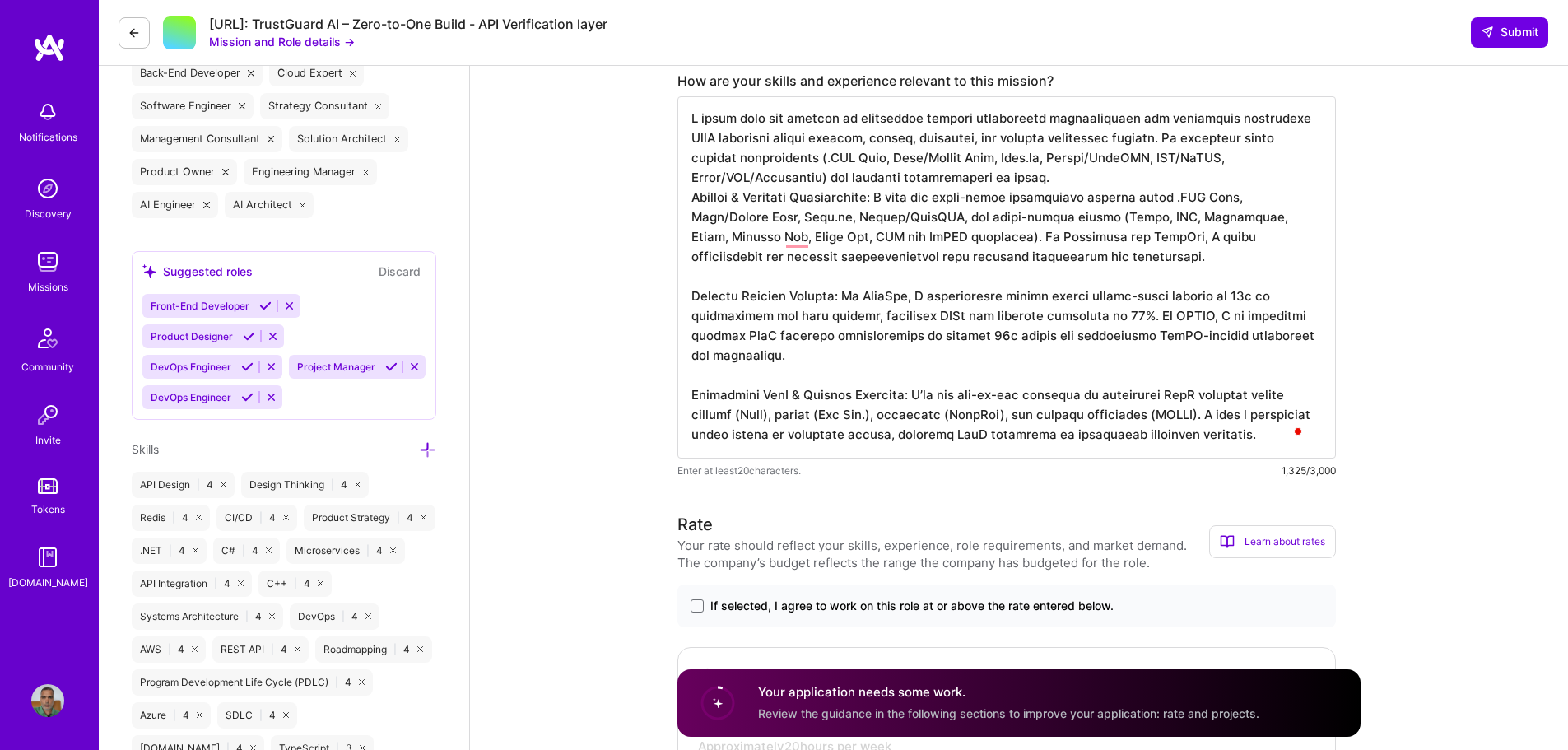
scroll to position [2, 0]
type textarea "I bring over two decades of experience leading engineering organizations and de…"
click at [699, 606] on span at bounding box center [696, 606] width 13 height 13
click at [0, 0] on input "If selected, I agree to work on this role at or above the rate entered below." at bounding box center [0, 0] width 0 height 0
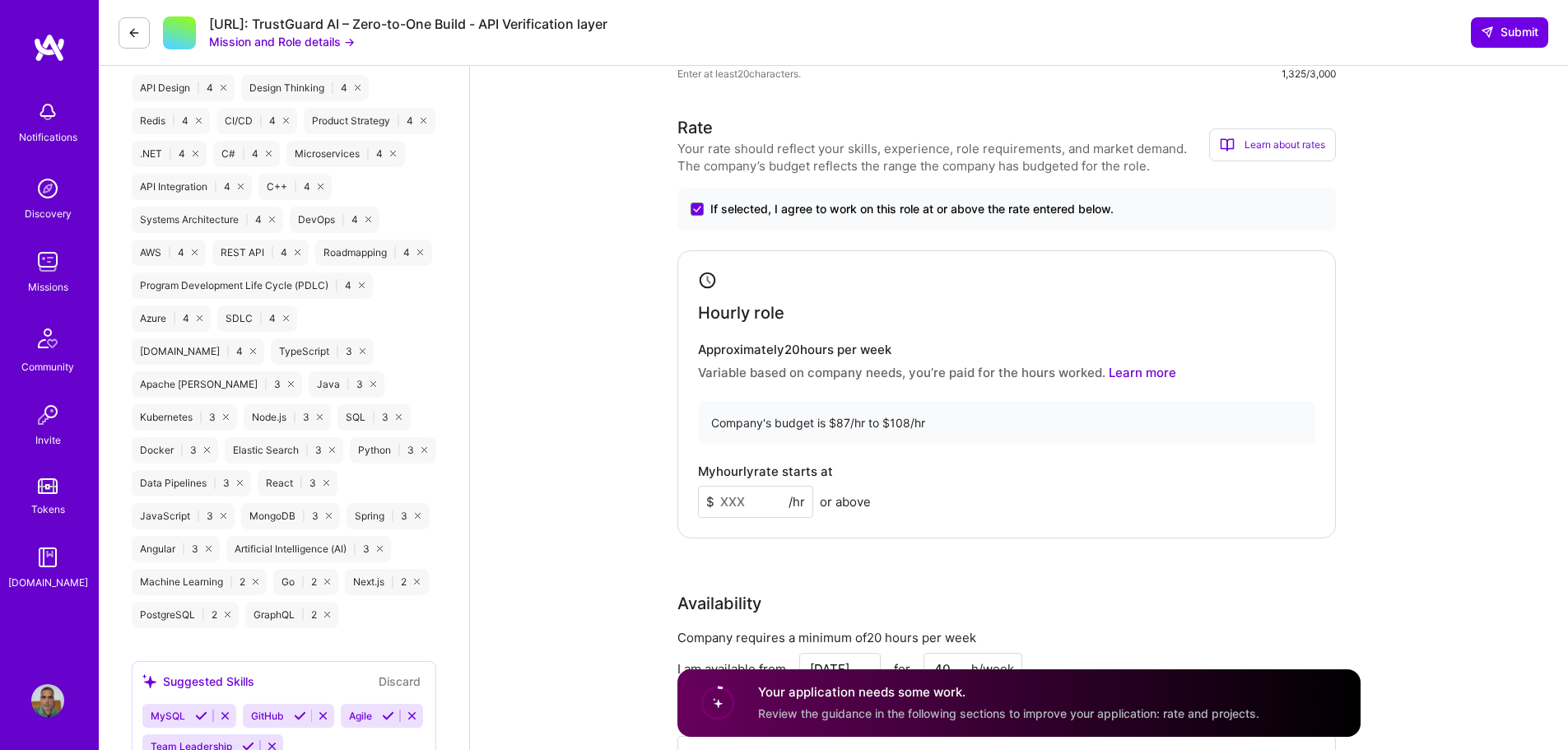
scroll to position [1070, 0]
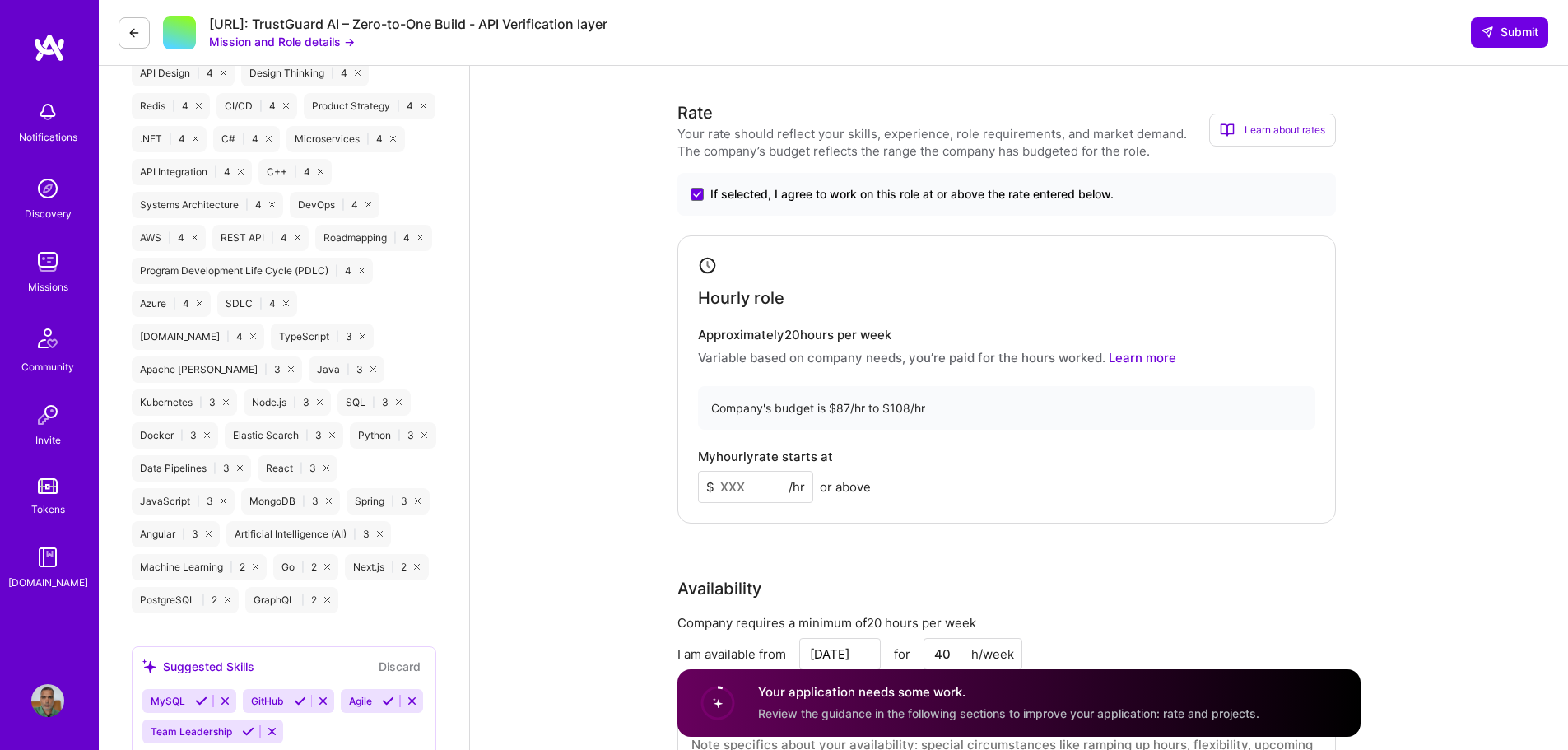
click at [730, 494] on input at bounding box center [756, 486] width 115 height 32
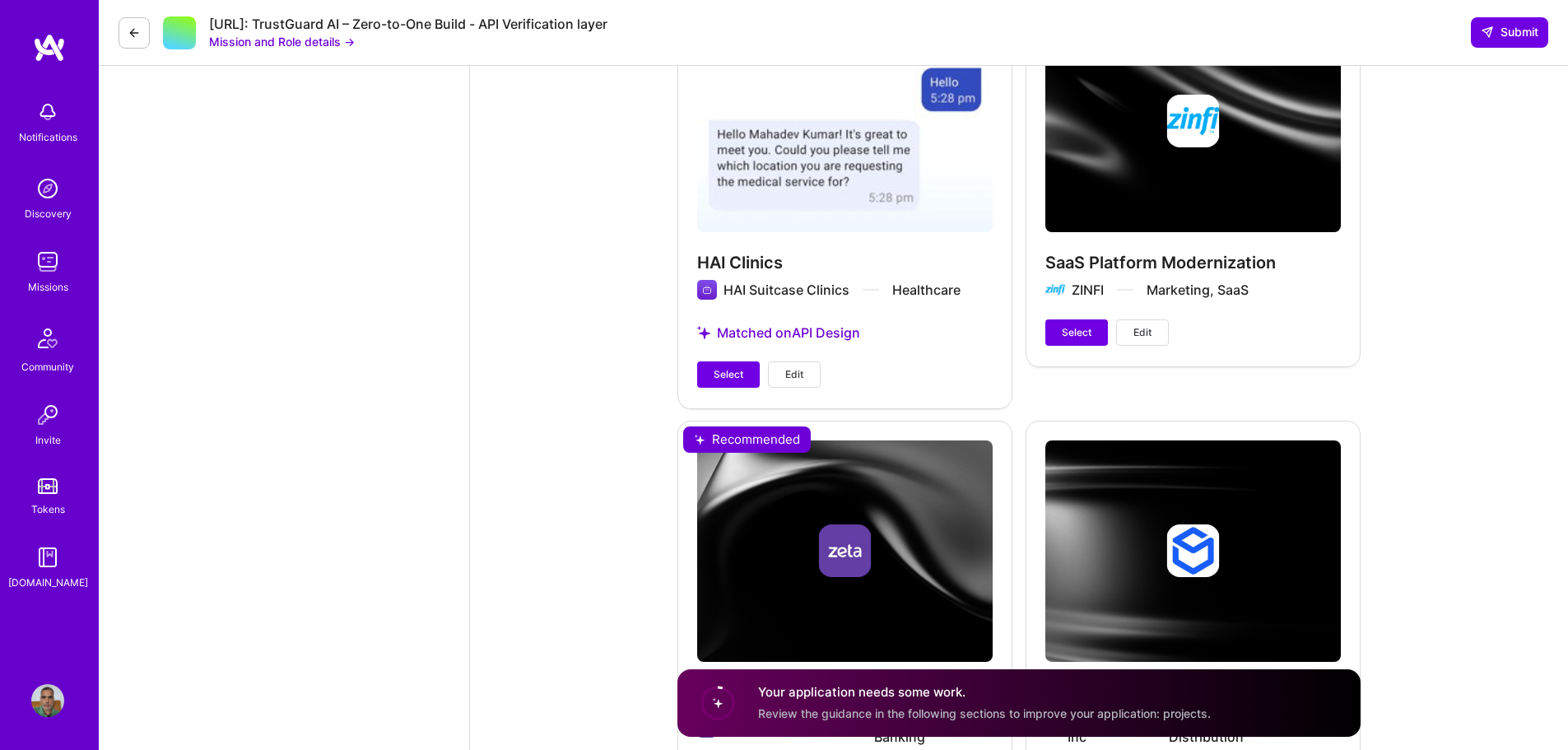
scroll to position [2306, 0]
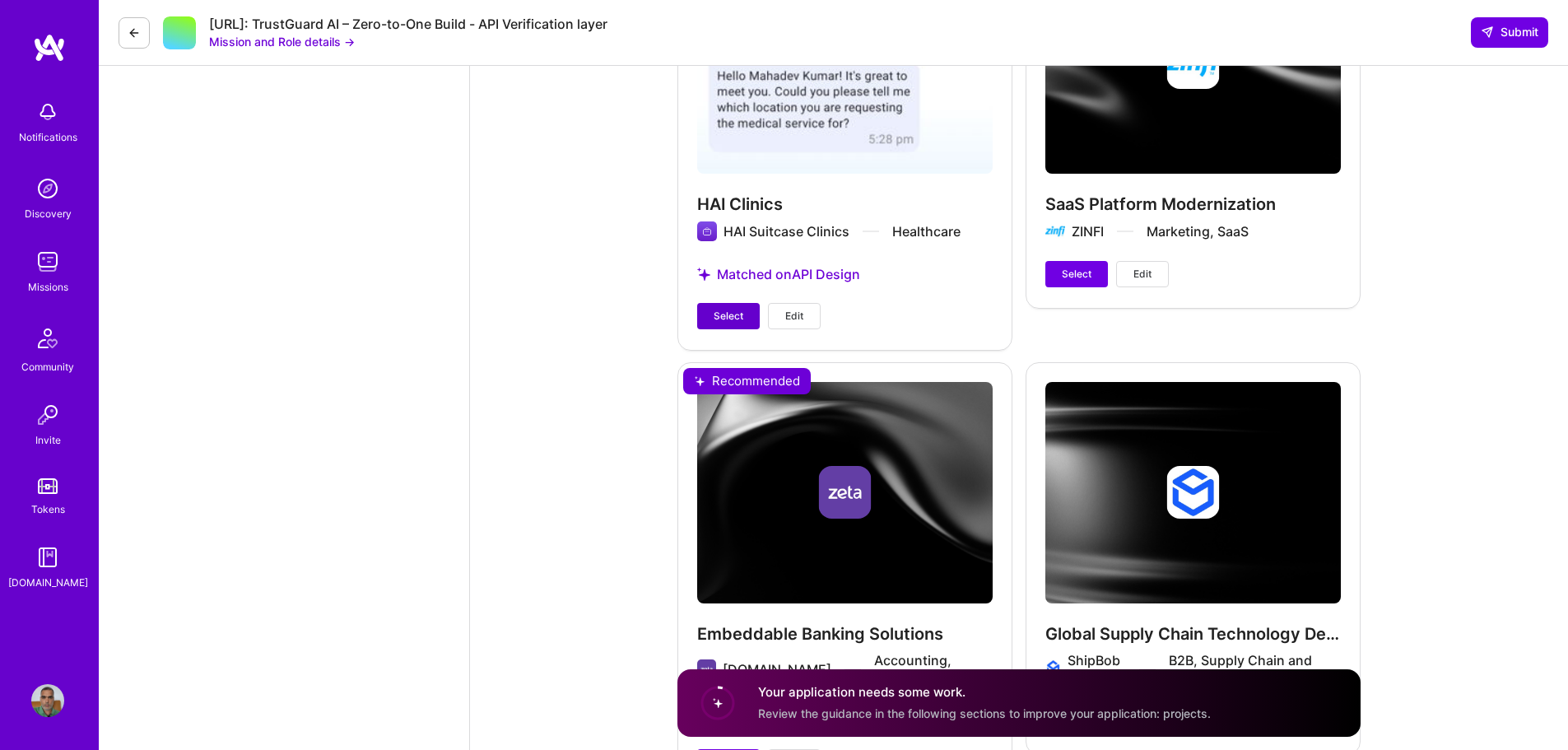
type input "100"
click at [730, 314] on span "Select" at bounding box center [729, 316] width 30 height 15
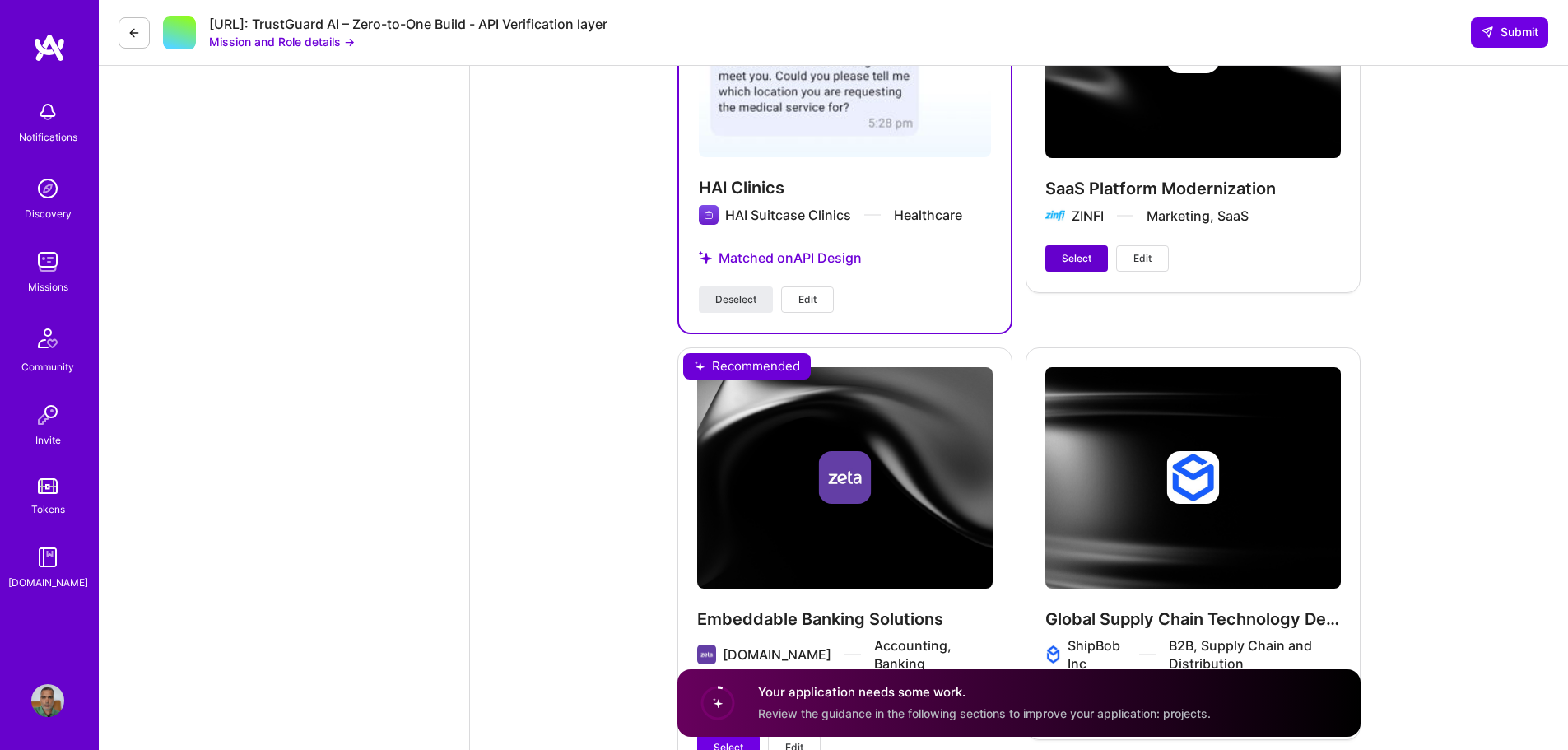
click at [1083, 265] on span "Select" at bounding box center [1077, 258] width 30 height 15
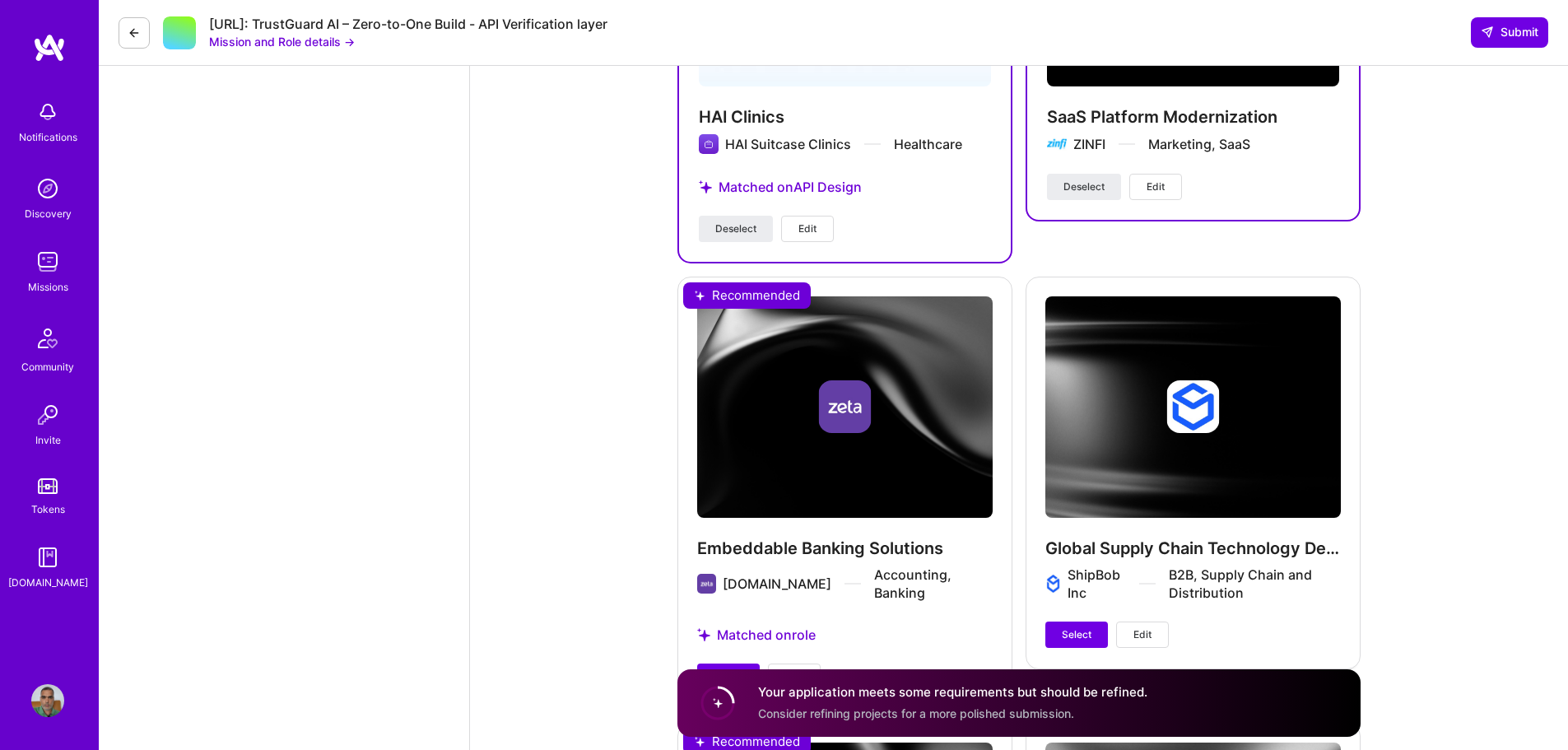
scroll to position [2635, 0]
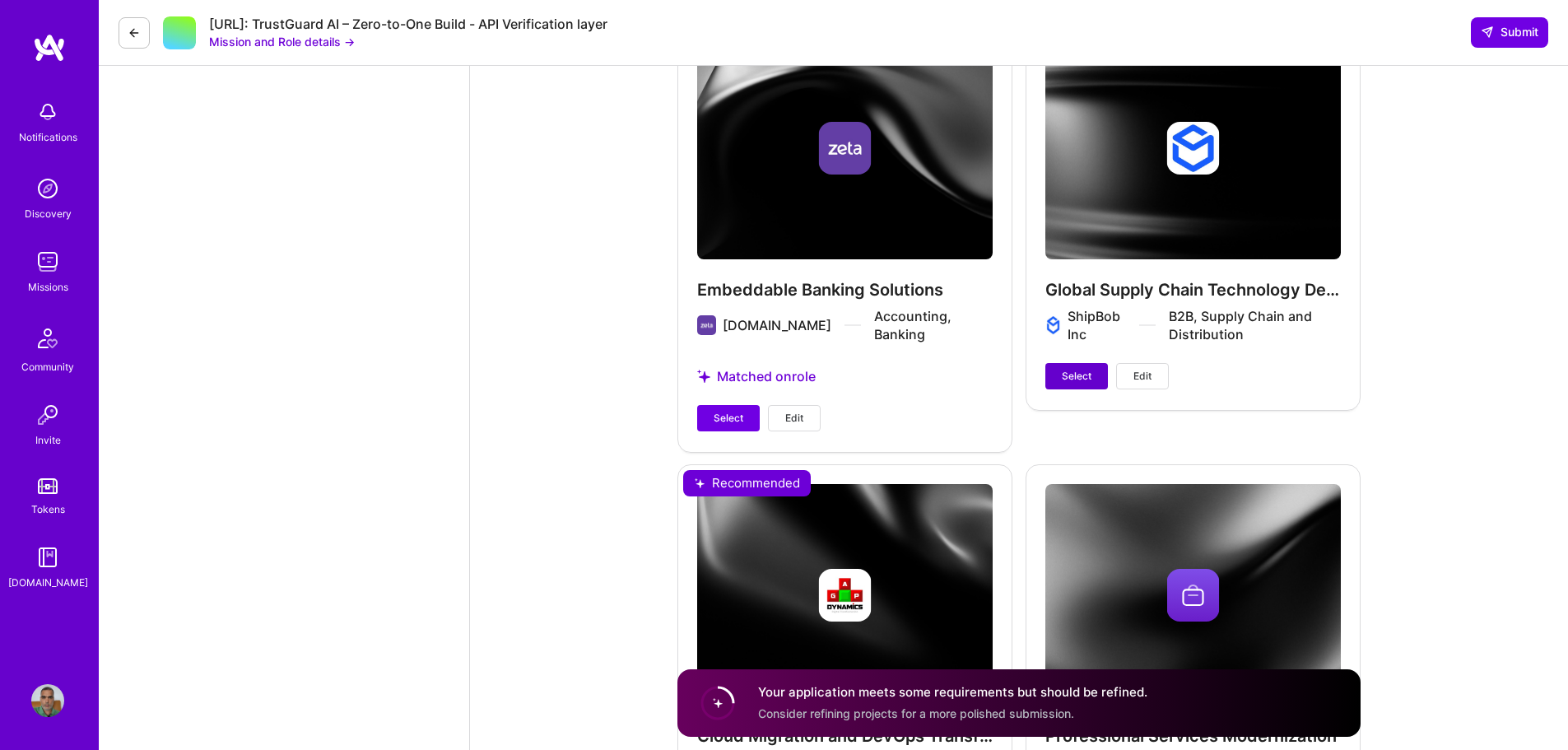
click at [1082, 373] on span "Select" at bounding box center [1077, 376] width 30 height 15
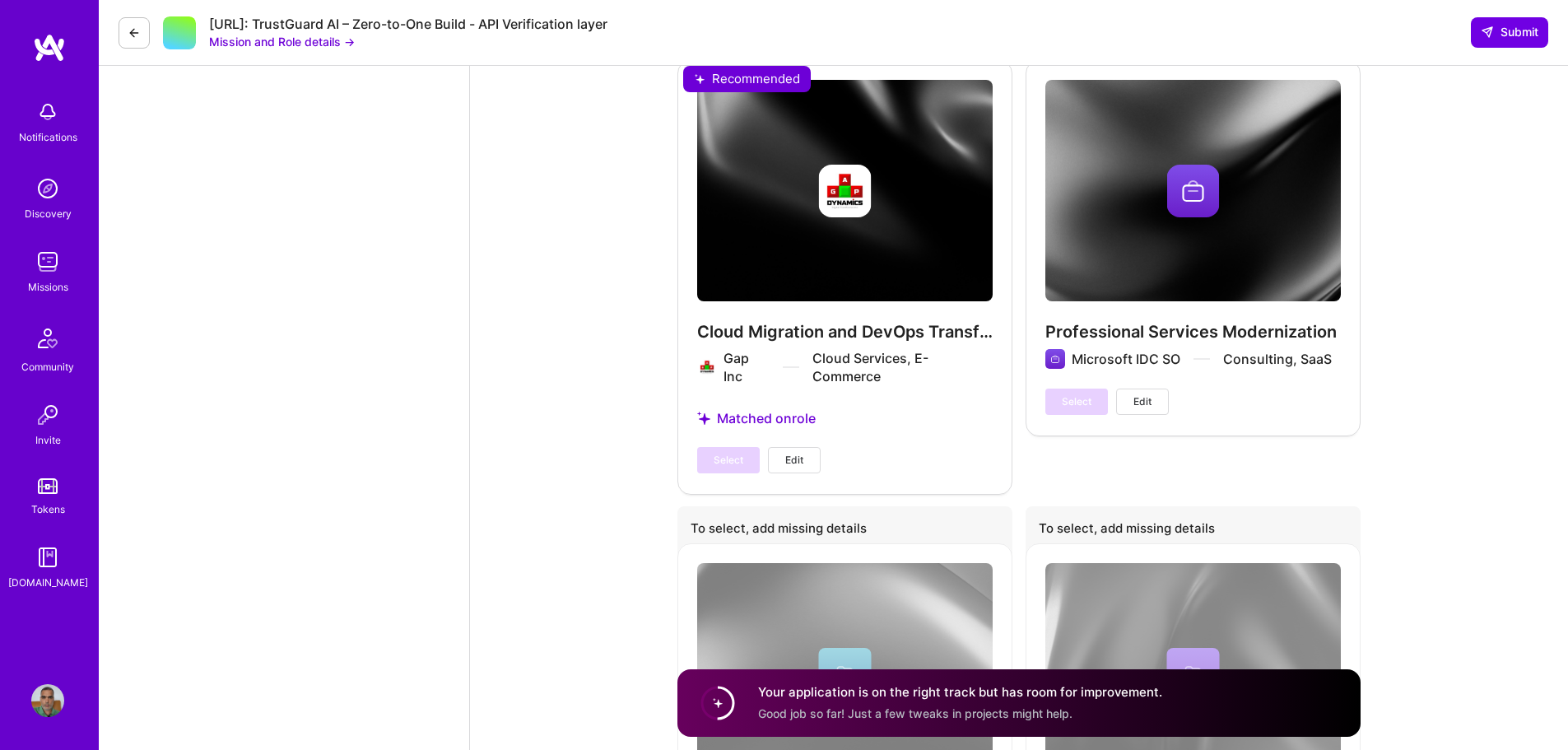
scroll to position [3047, 0]
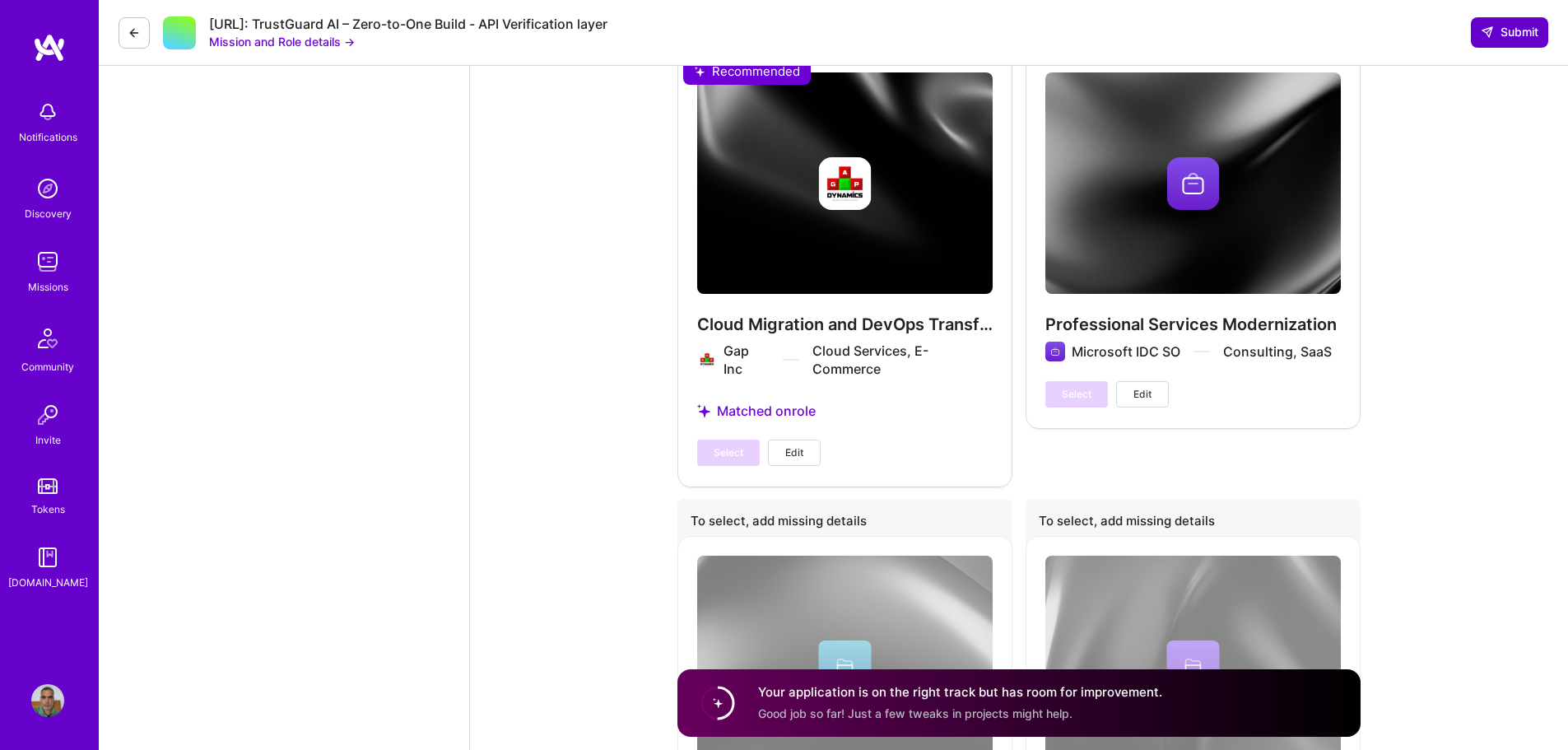
click at [1513, 35] on span "Submit" at bounding box center [1510, 31] width 58 height 17
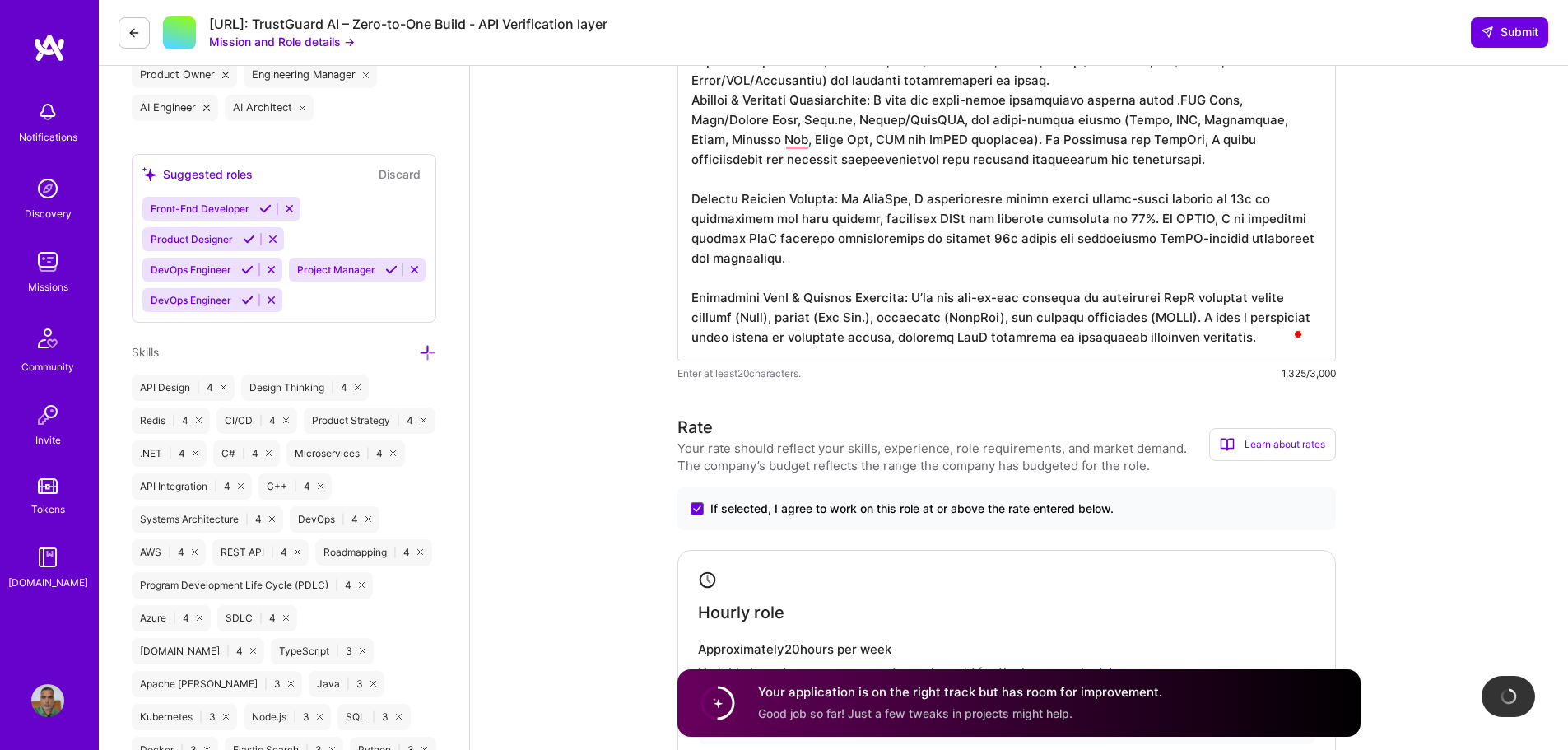
scroll to position [616, 0]
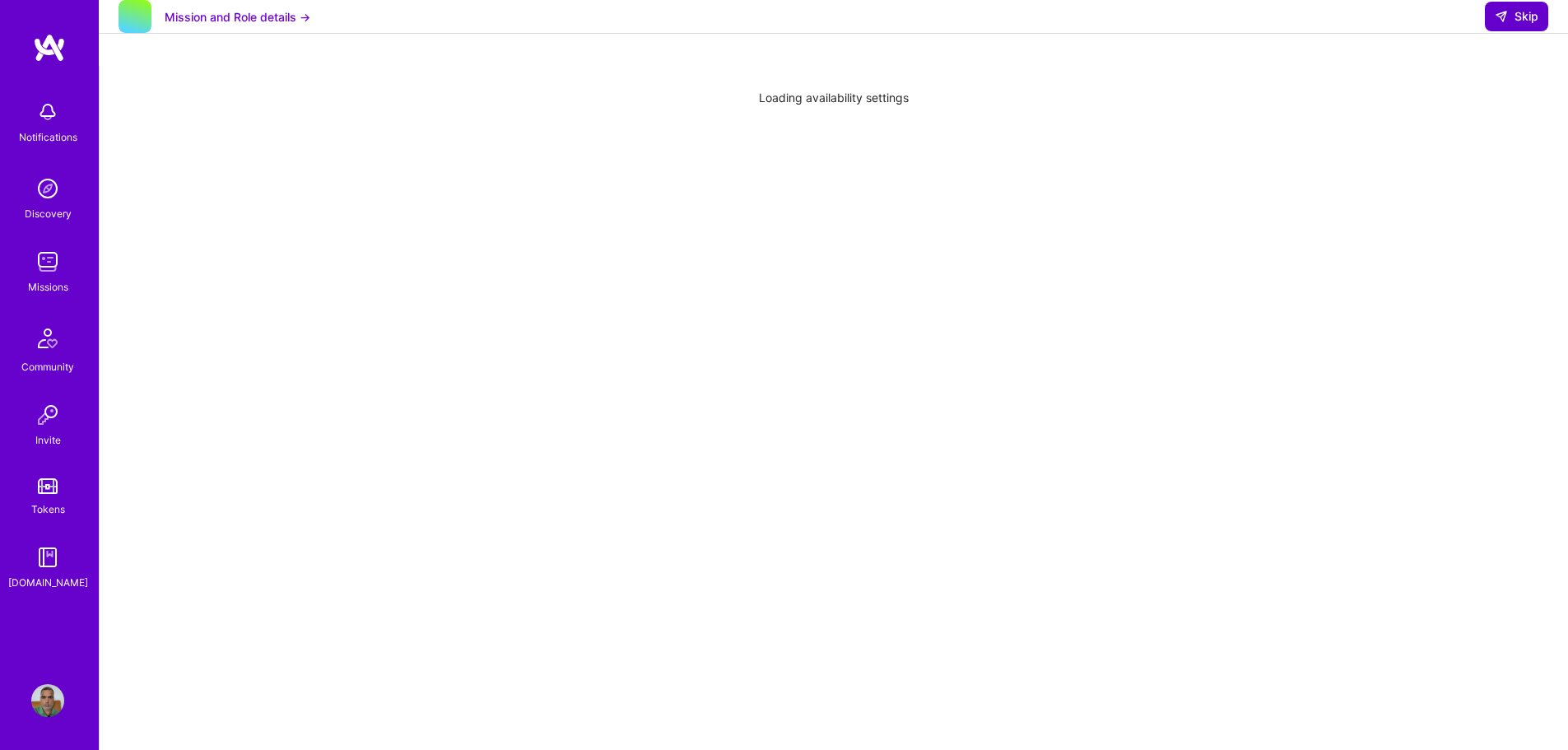
click at [1528, 24] on span "Skip" at bounding box center [1517, 16] width 44 height 17
select select "IN"
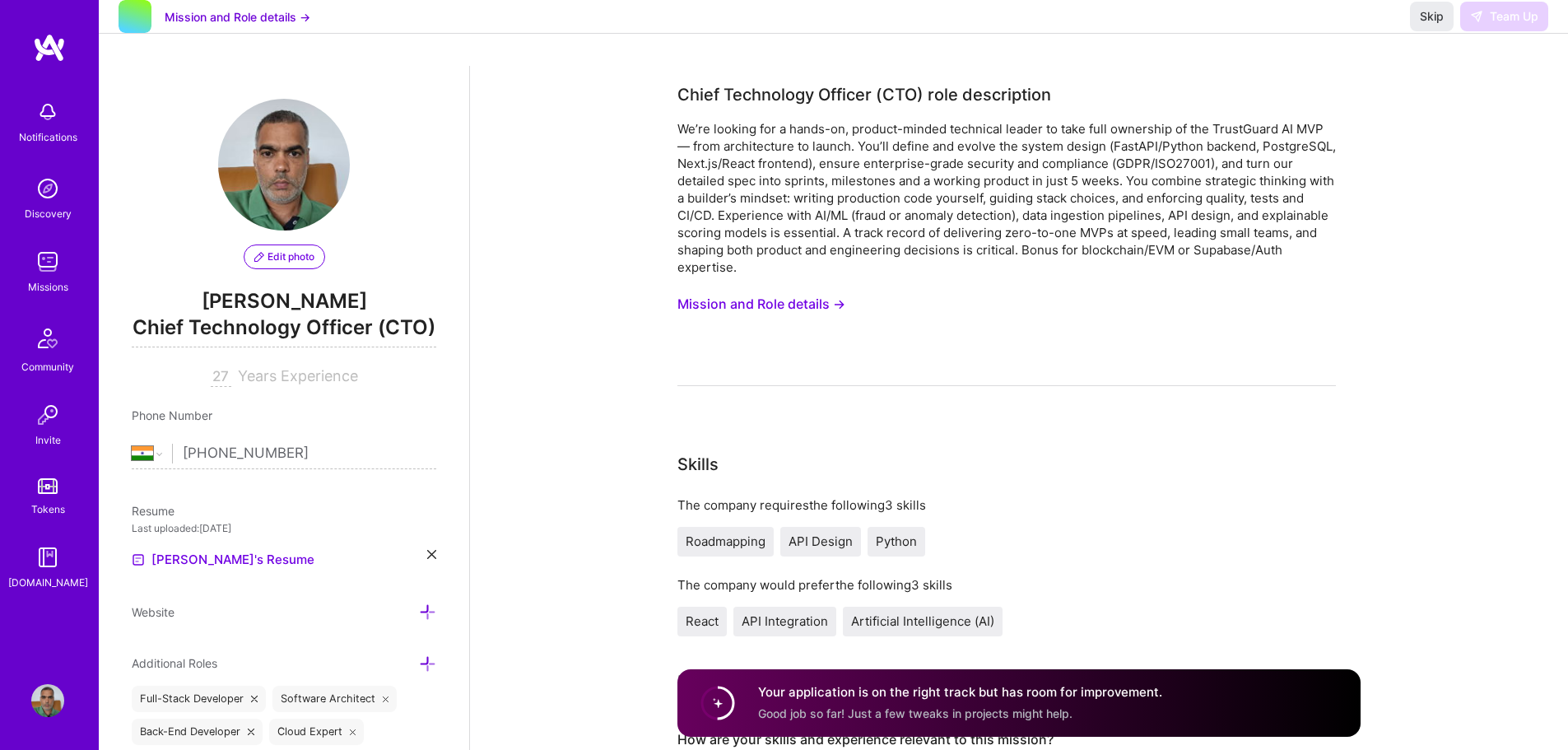
click at [44, 272] on img at bounding box center [48, 262] width 33 height 33
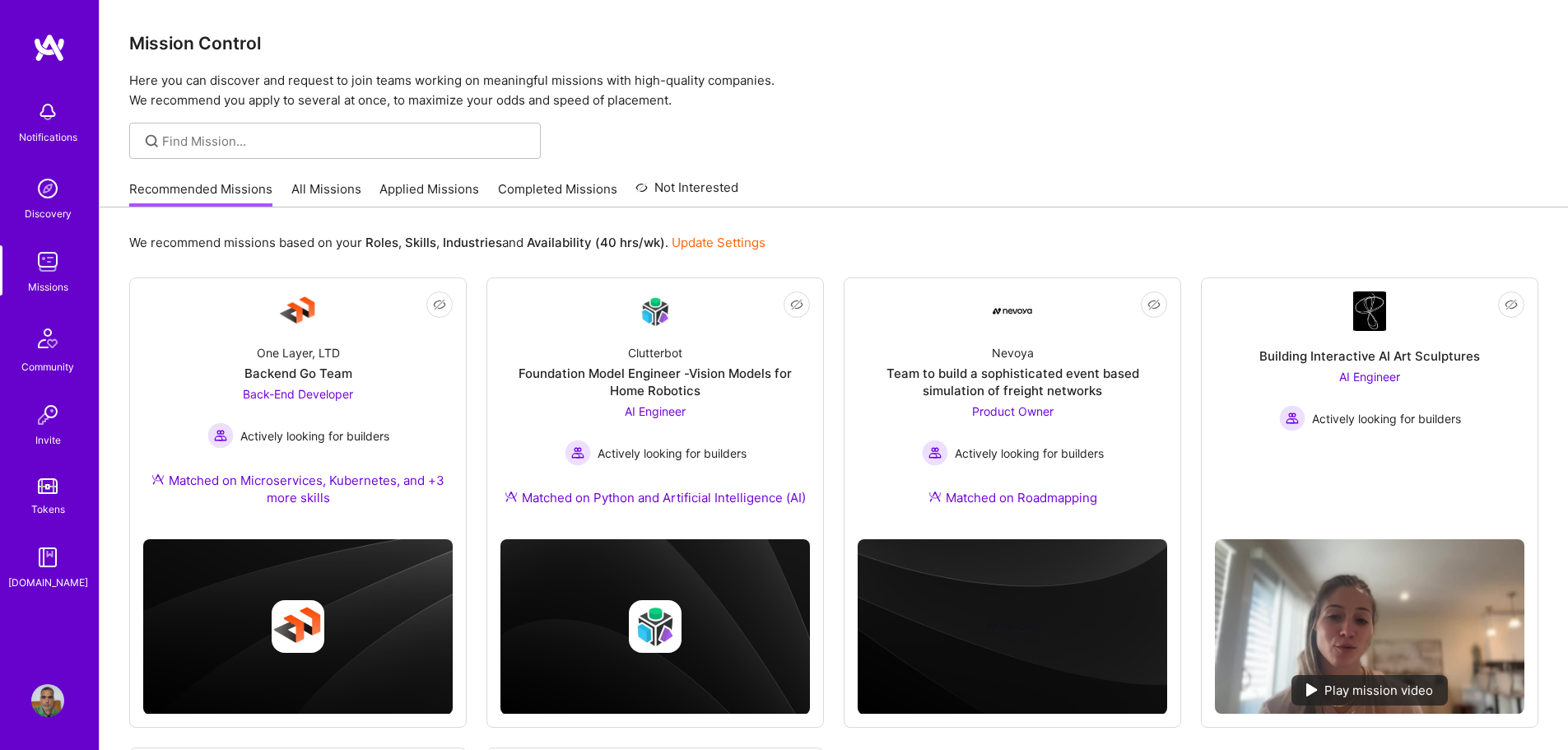
click at [337, 190] on link "All Missions" at bounding box center [326, 194] width 70 height 27
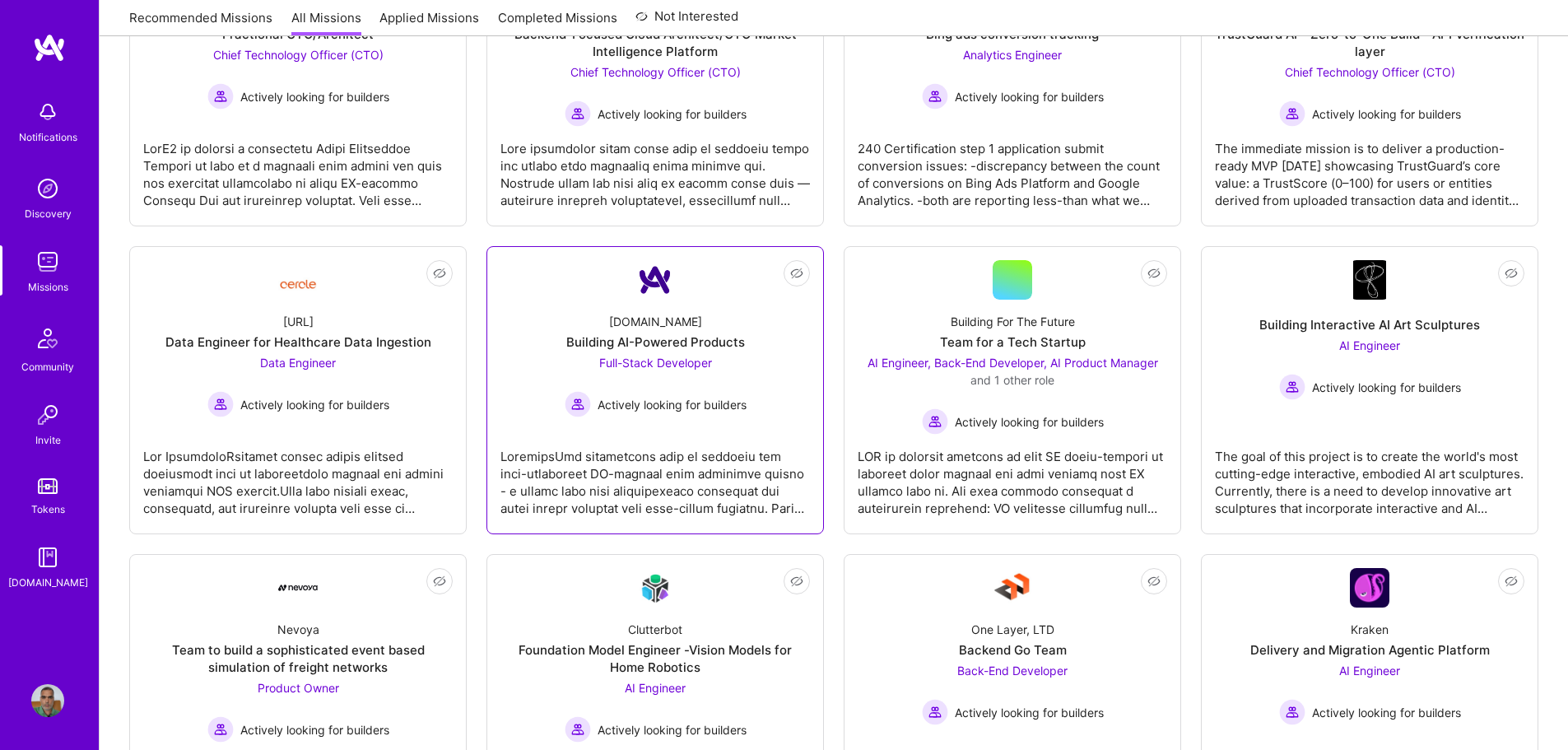
scroll to position [412, 0]
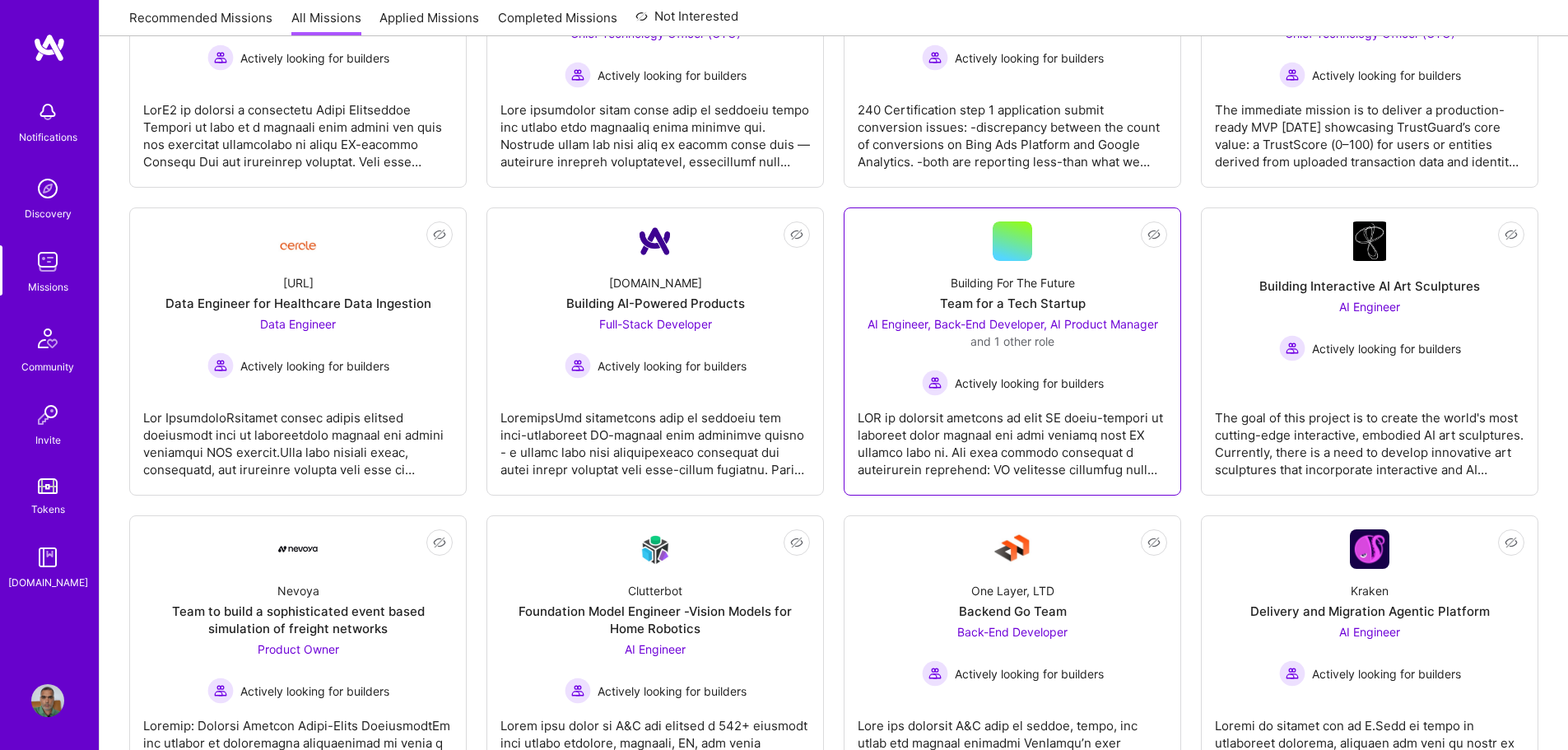
click at [1092, 347] on div "AI Engineer, Back-End Developer, AI Product Manager and 1 other role" at bounding box center [1012, 333] width 310 height 35
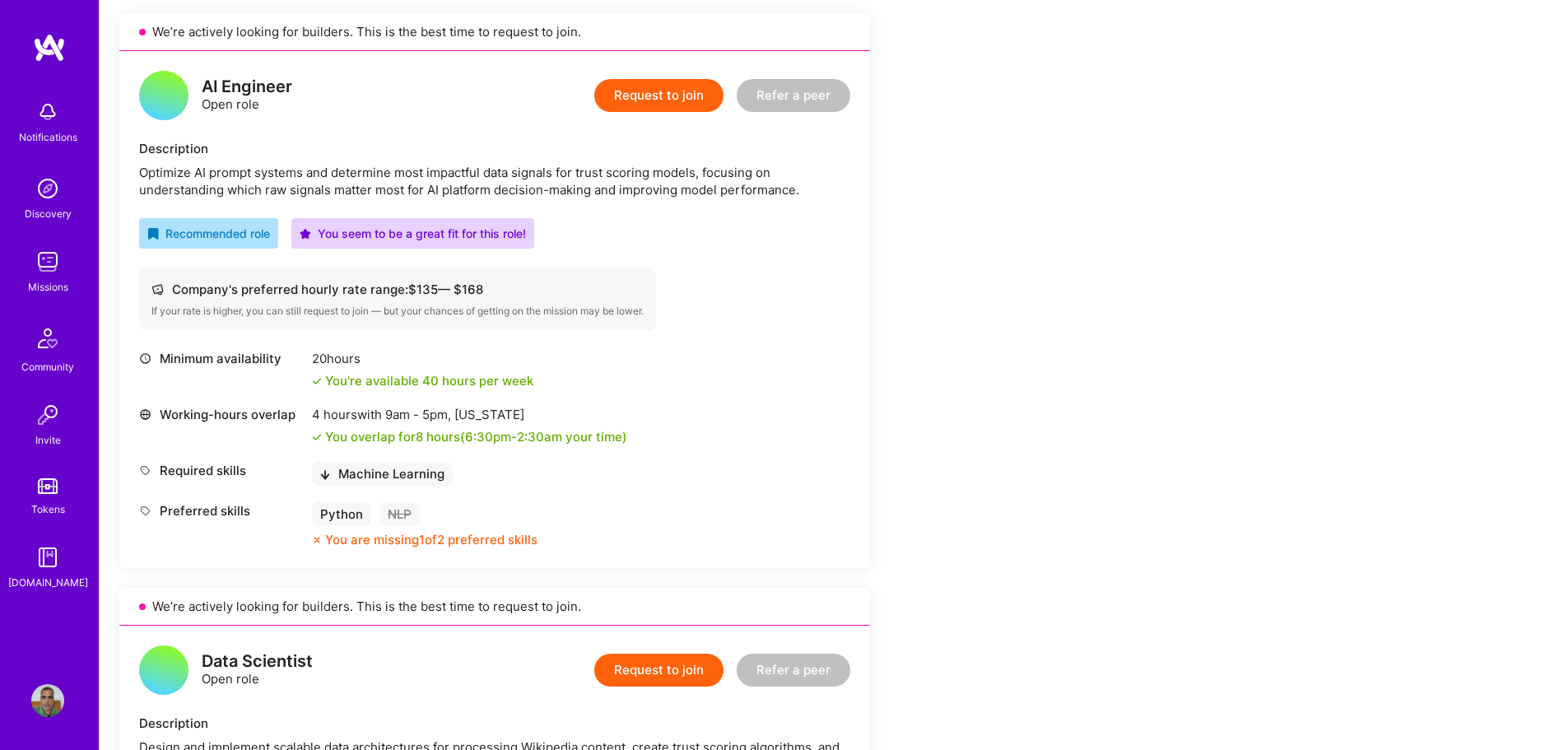
scroll to position [412, 0]
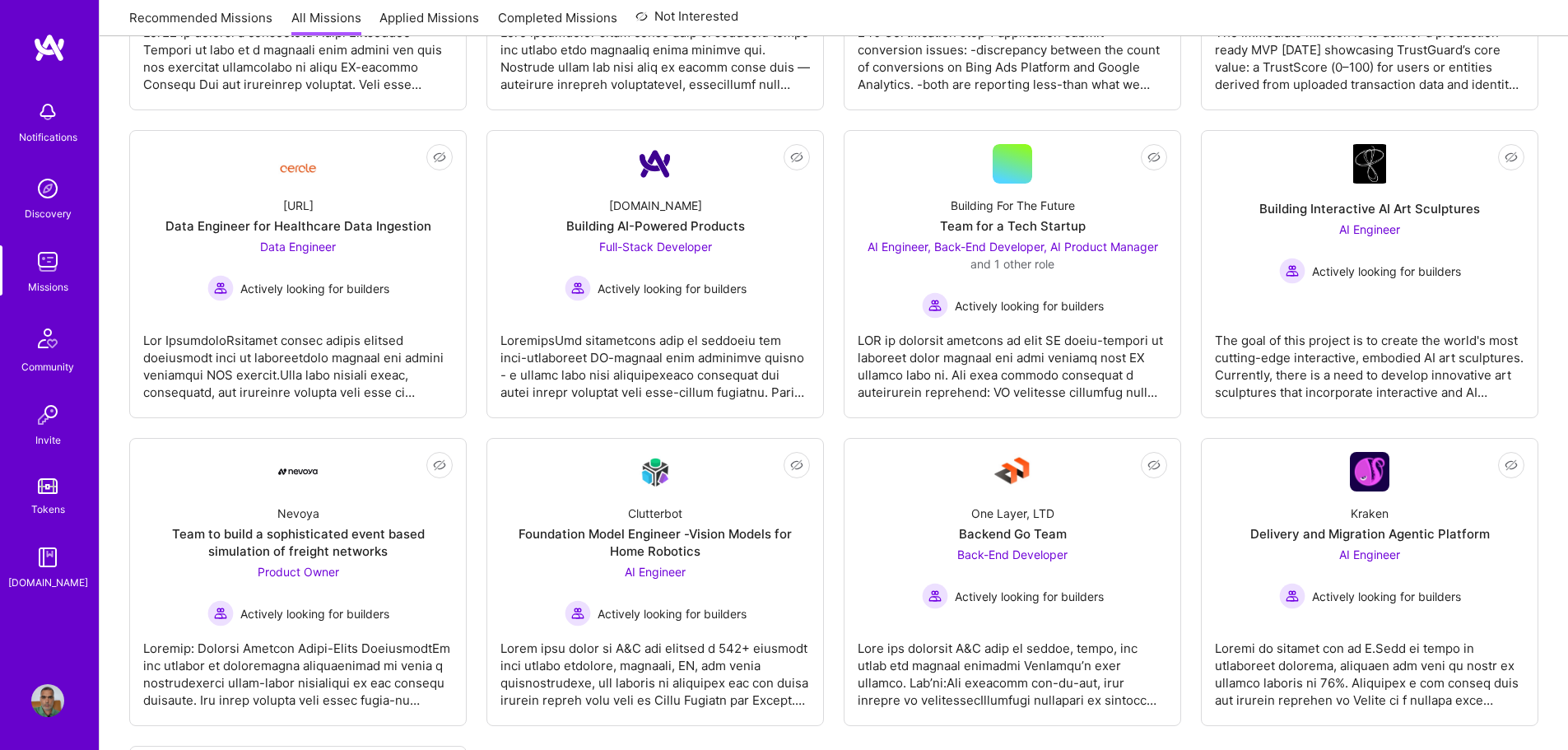
scroll to position [494, 0]
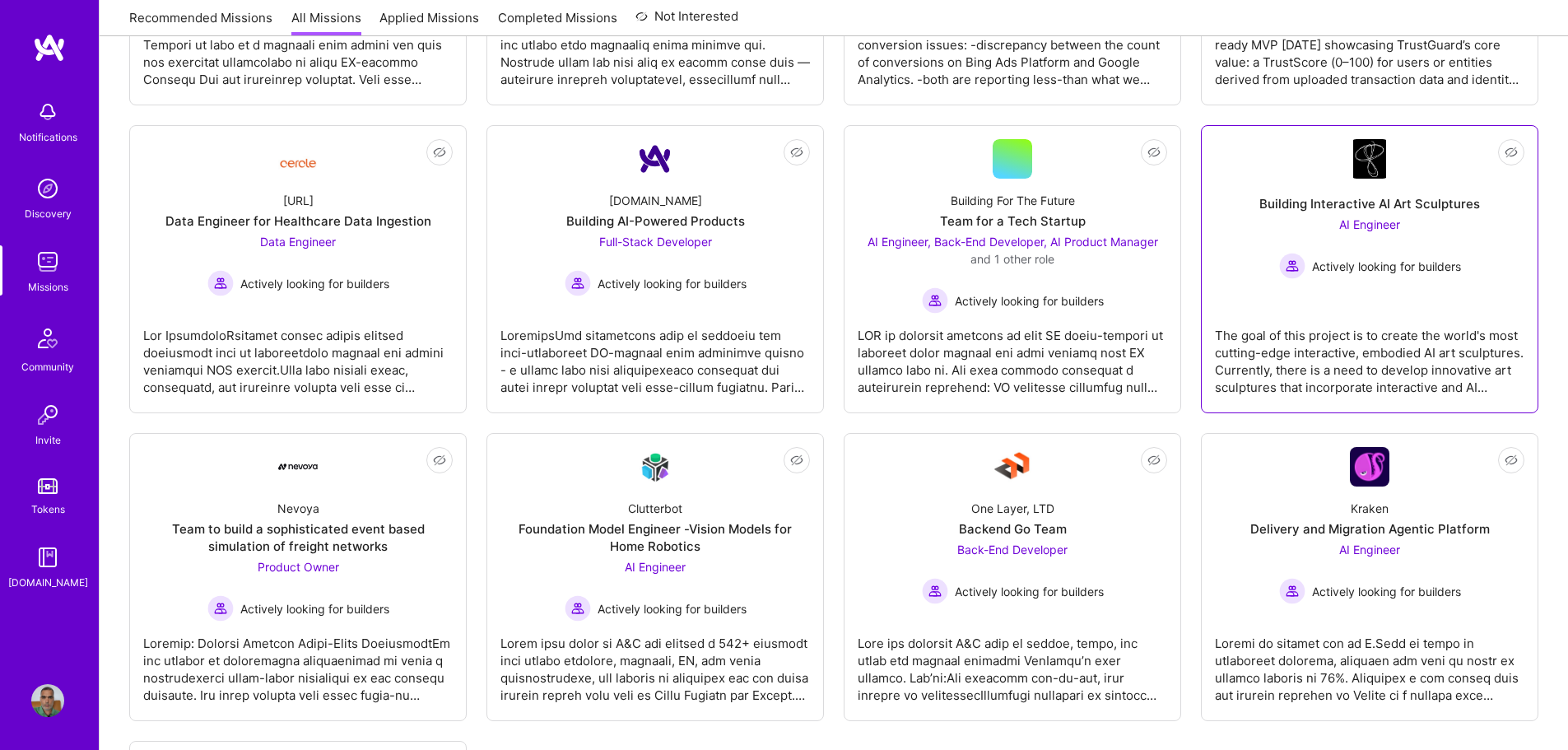
click at [1419, 313] on link "Not Interested Building Interactive AI Art Sculptures AI Engineer Actively look…" at bounding box center [1369, 269] width 310 height 260
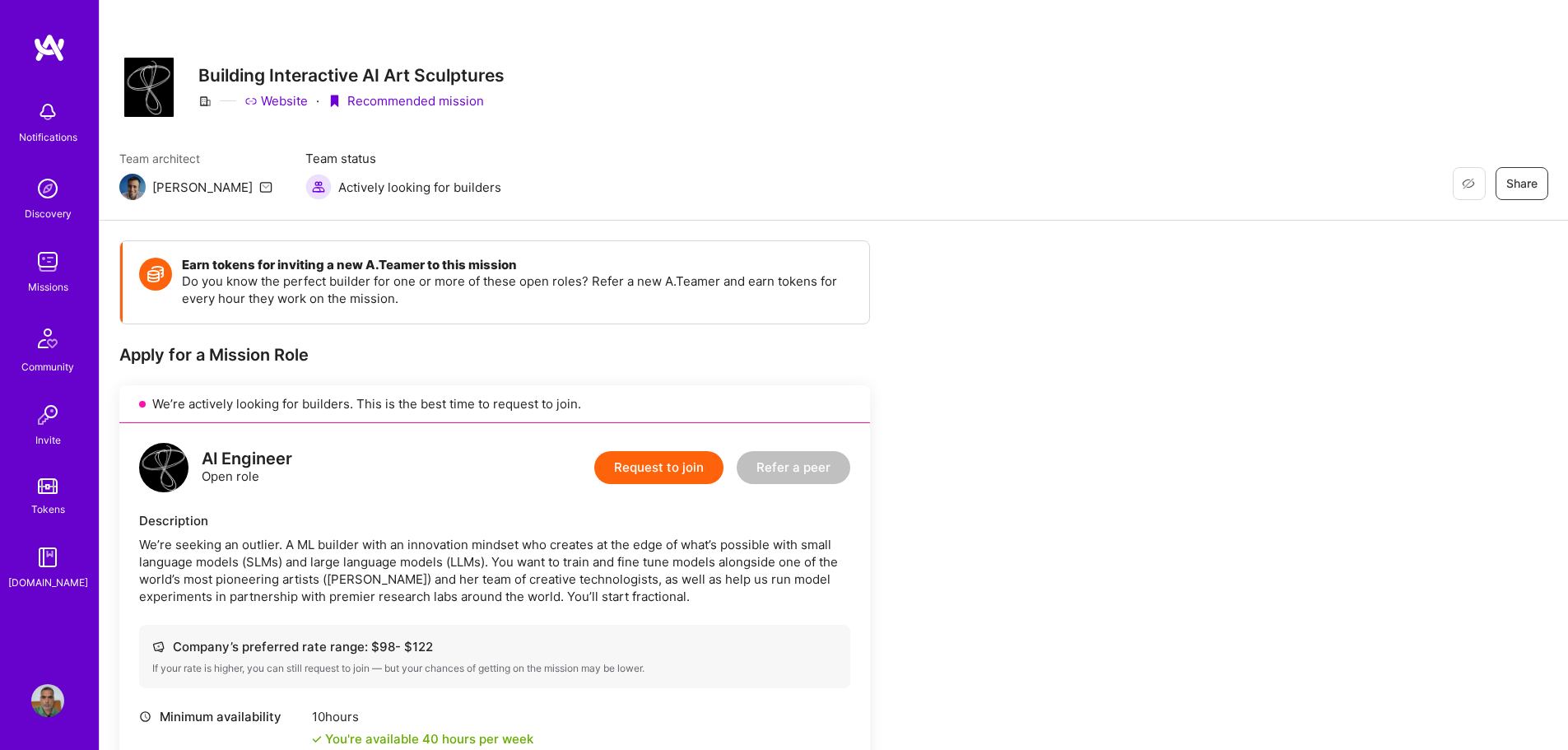
drag, startPoint x: 24, startPoint y: 0, endPoint x: 453, endPoint y: 533, distance: 684.2
click at [453, 535] on div "Description We’re seeking an outlier. A ML builder with an innovation mindset w…" at bounding box center [494, 559] width 711 height 93
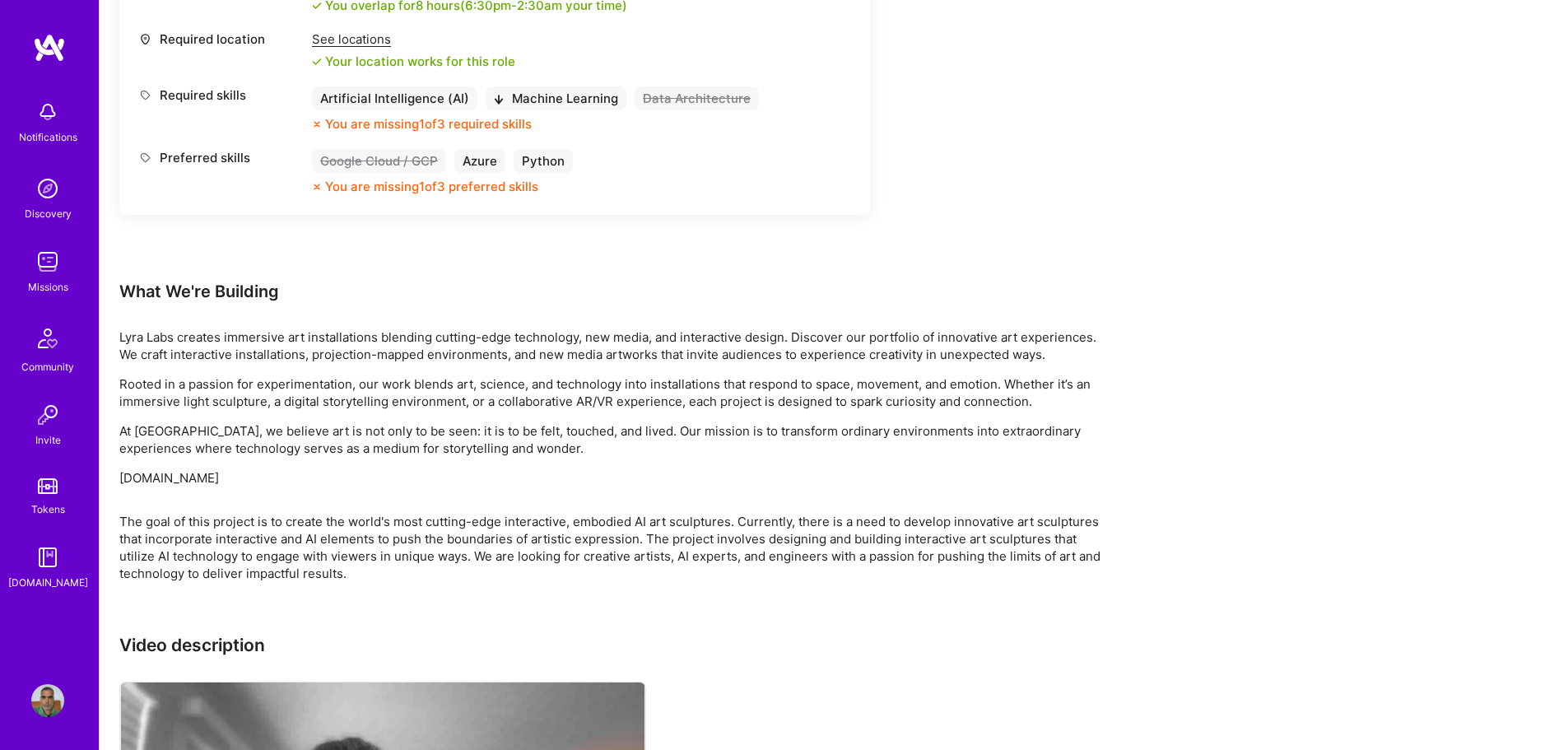
scroll to position [978, 0]
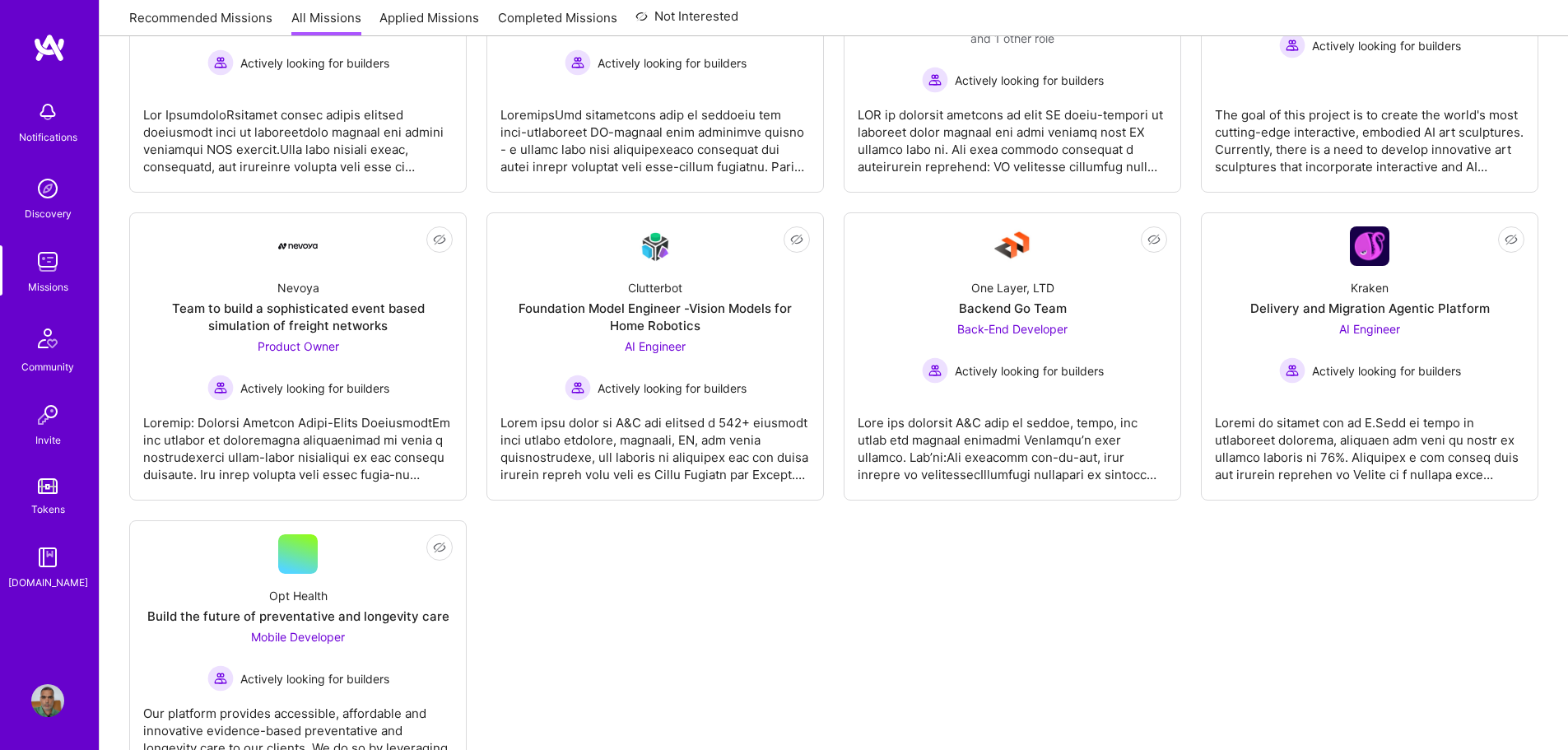
scroll to position [795, 0]
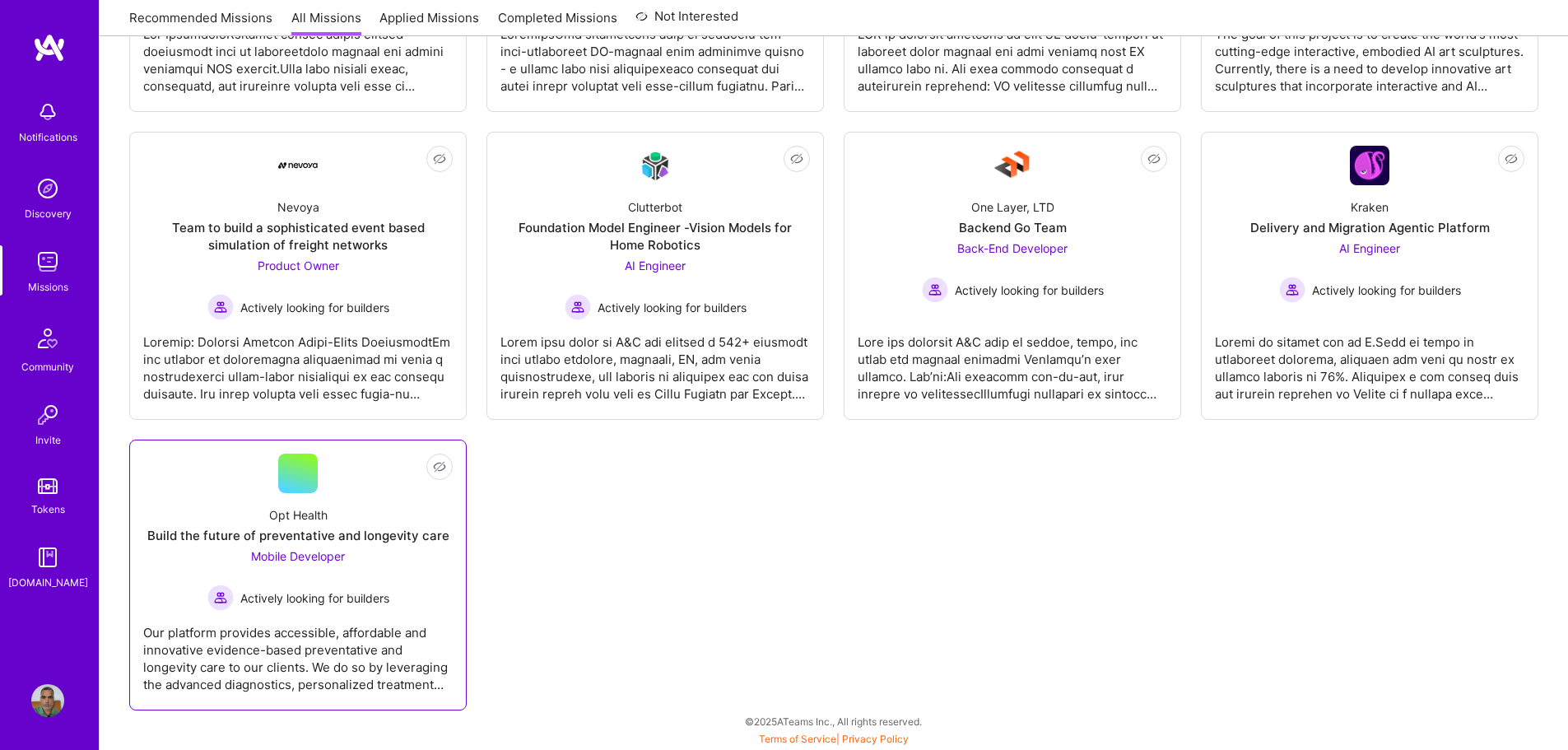
click at [401, 569] on div "Opt Health Build the future of preventative and longevity care Mobile Developer…" at bounding box center [298, 552] width 310 height 118
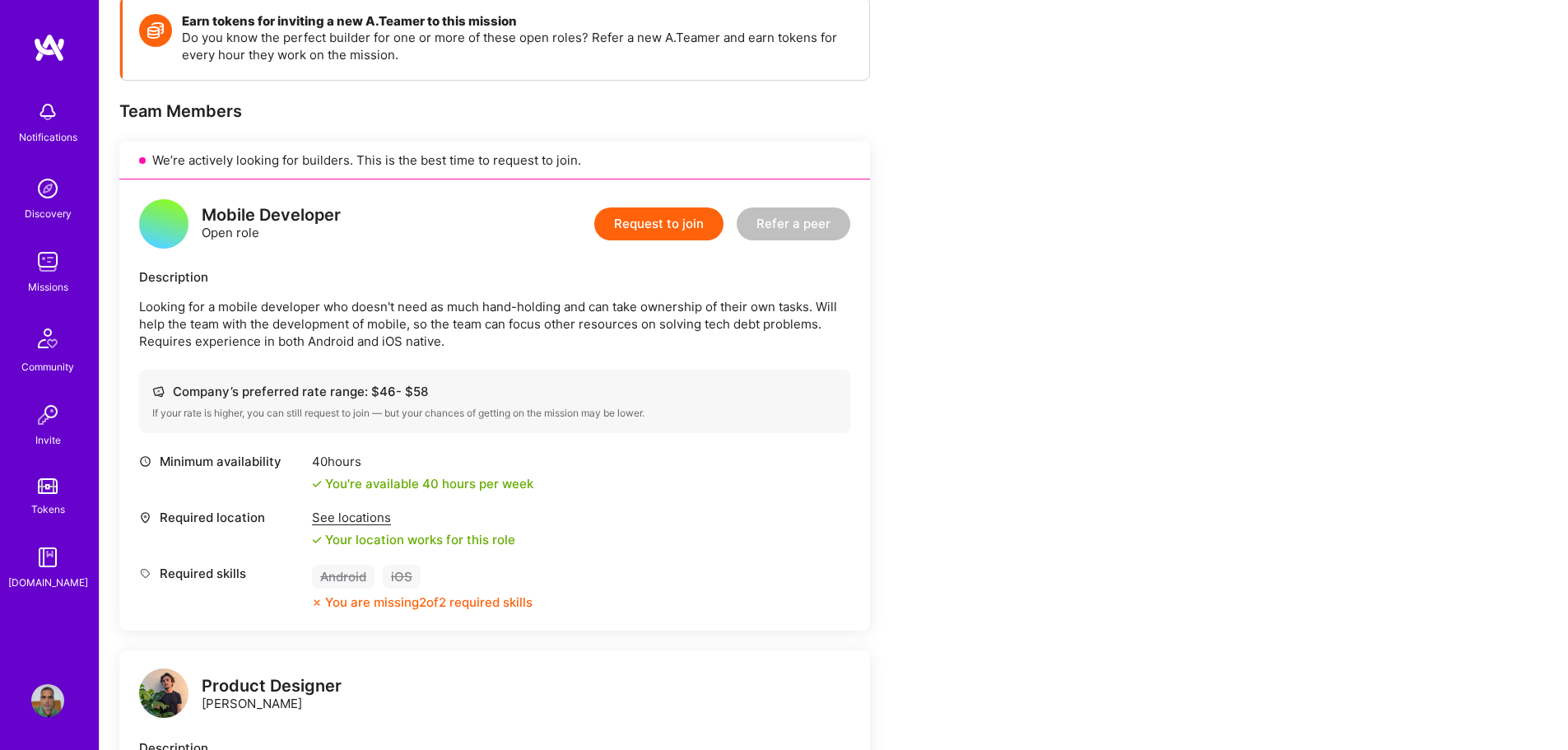
scroll to position [231, 0]
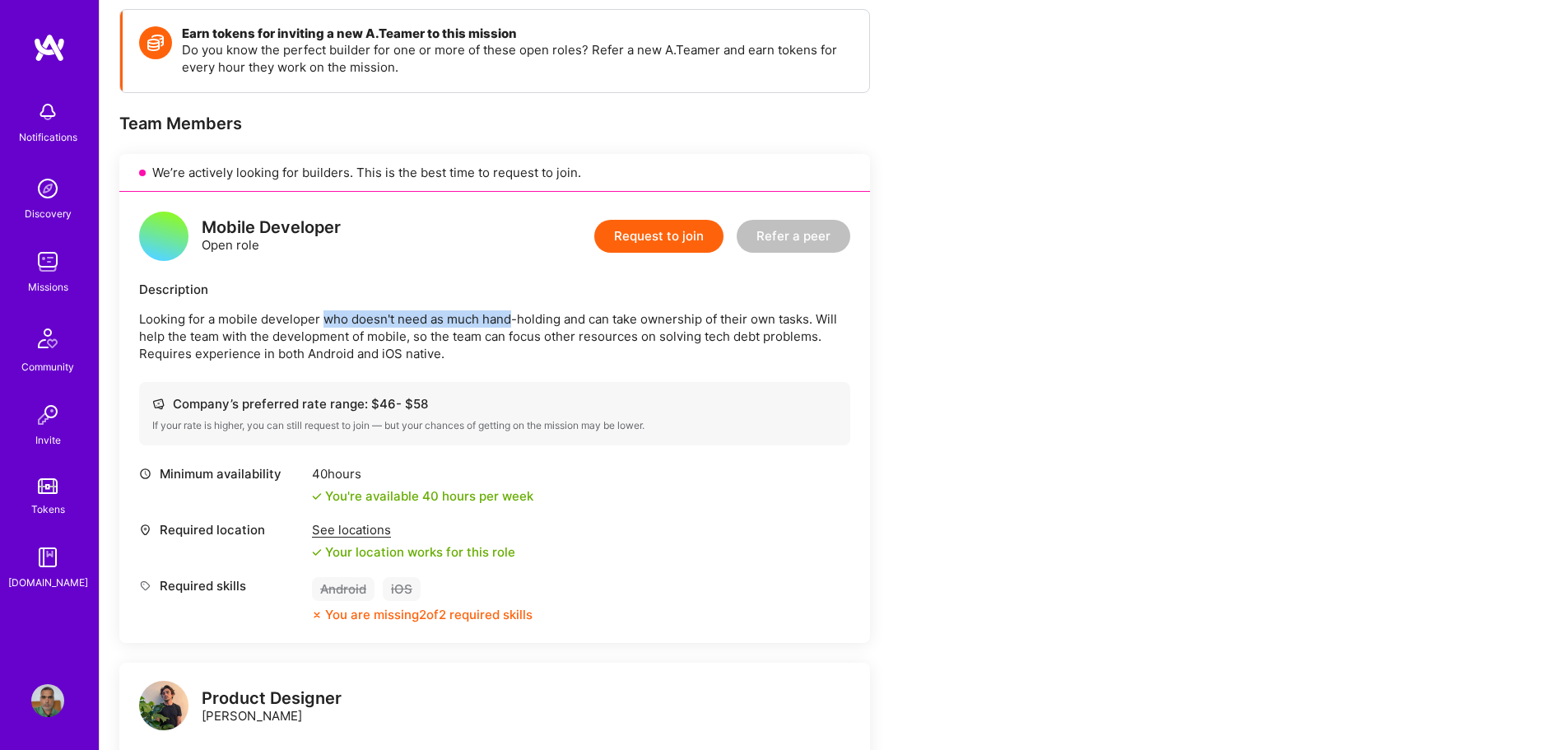
drag, startPoint x: 323, startPoint y: 319, endPoint x: 627, endPoint y: 319, distance: 304.0
click at [557, 319] on p "Looking for a mobile developer who doesn't need as much hand-holding and can ta…" at bounding box center [494, 336] width 711 height 52
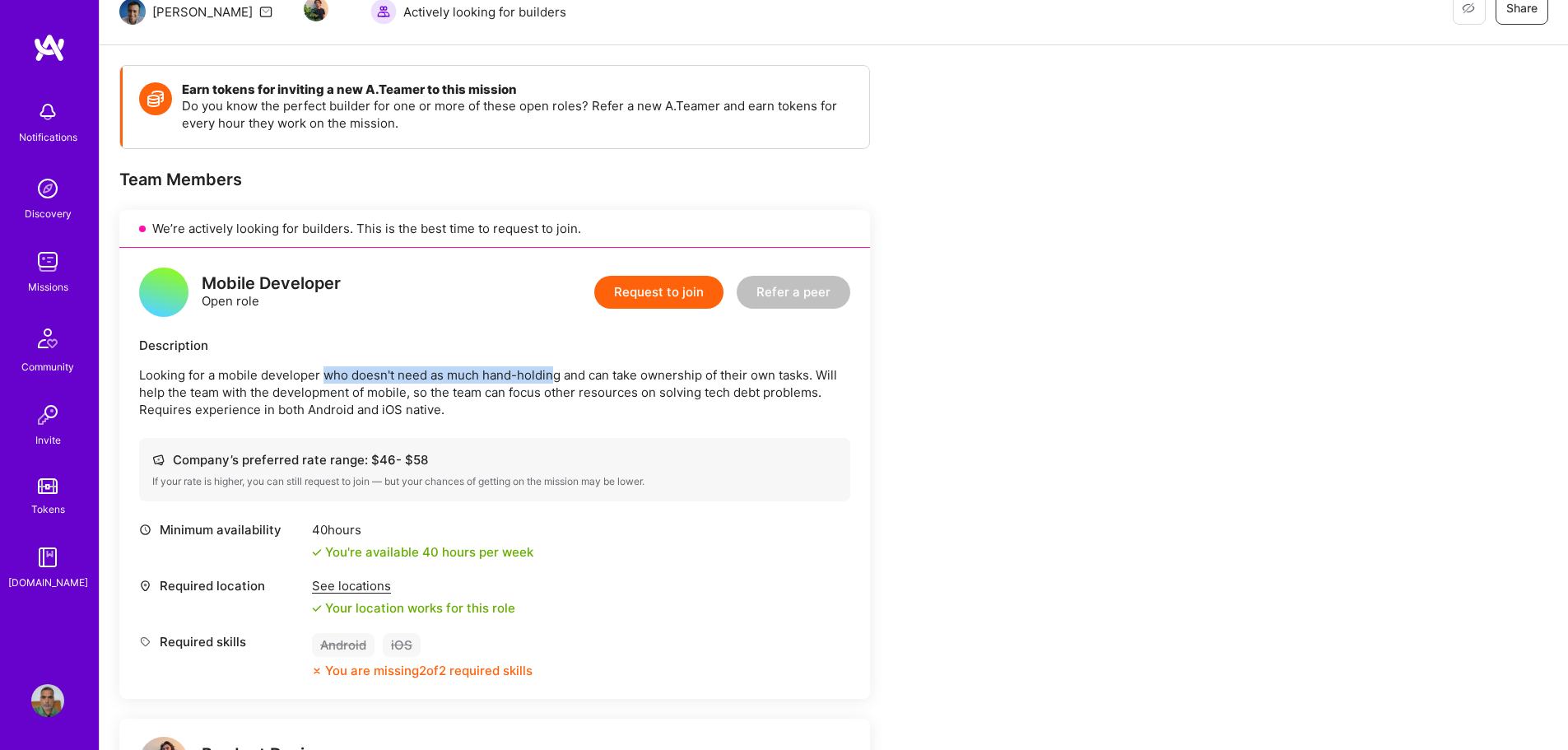
scroll to position [0, 0]
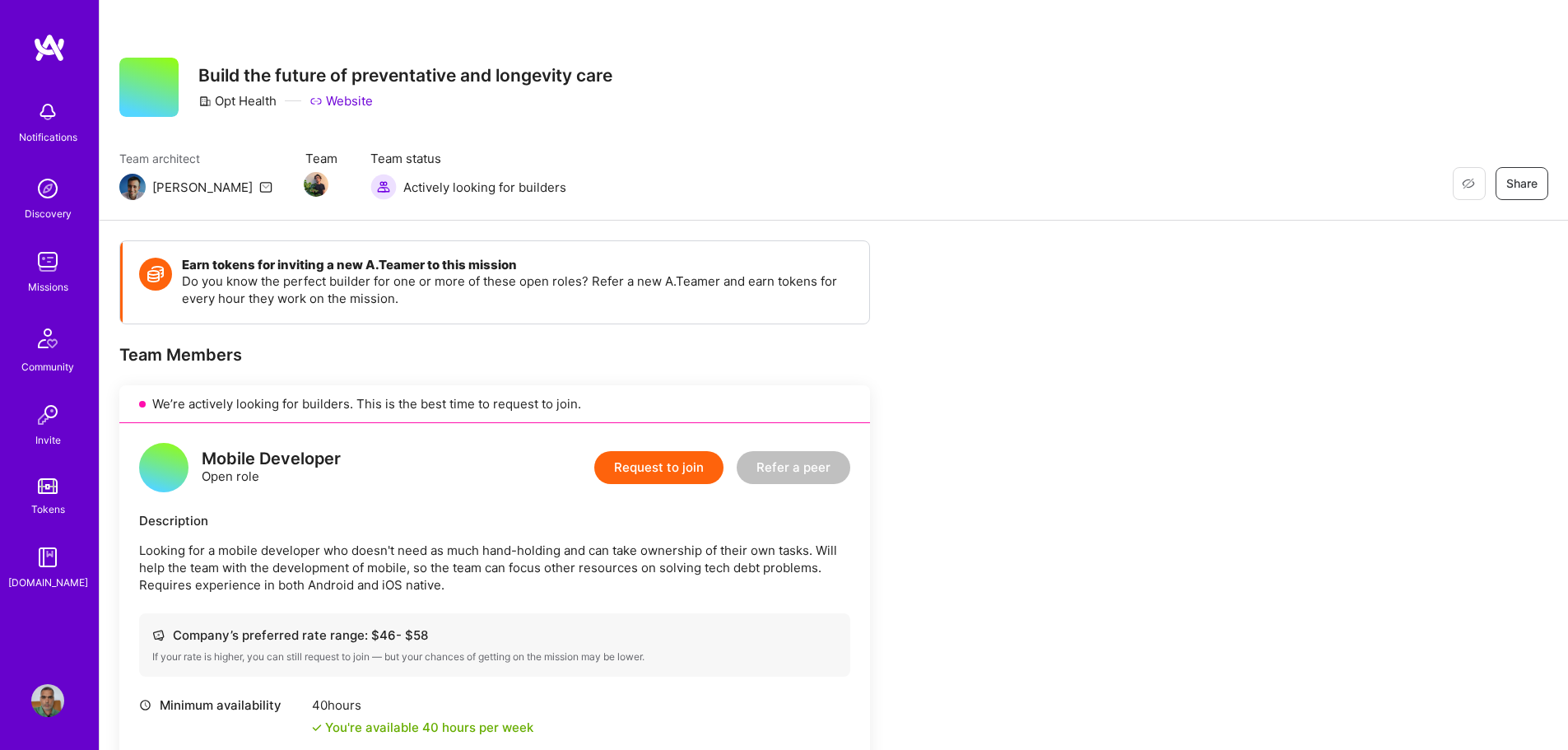
drag, startPoint x: 38, startPoint y: 0, endPoint x: 983, endPoint y: 147, distance: 956.4
click at [983, 148] on div "Restore Not Interested Share Build the future of preventative and longevity car…" at bounding box center [833, 110] width 1469 height 221
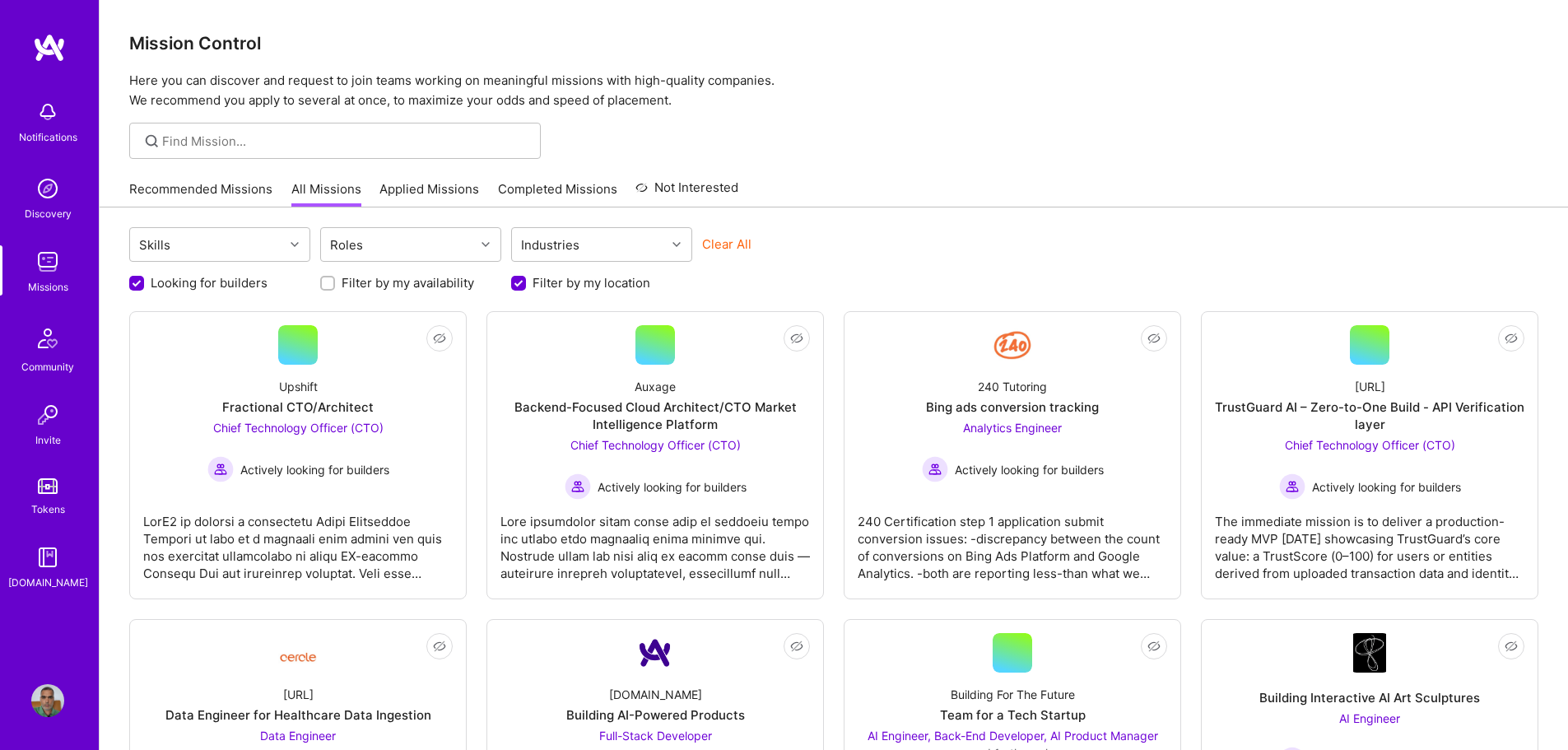
click at [398, 186] on link "Applied Missions" at bounding box center [429, 194] width 99 height 27
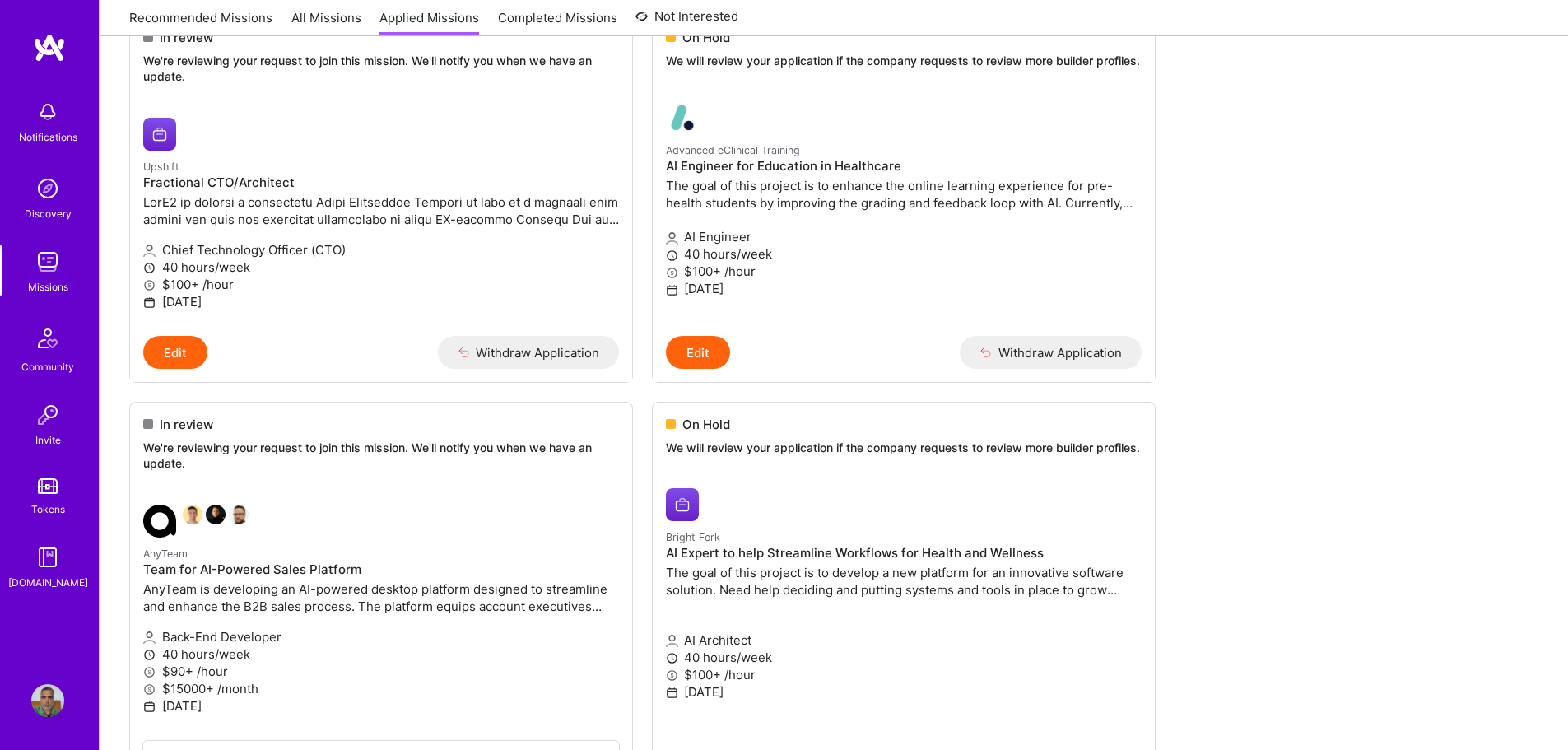
scroll to position [905, 0]
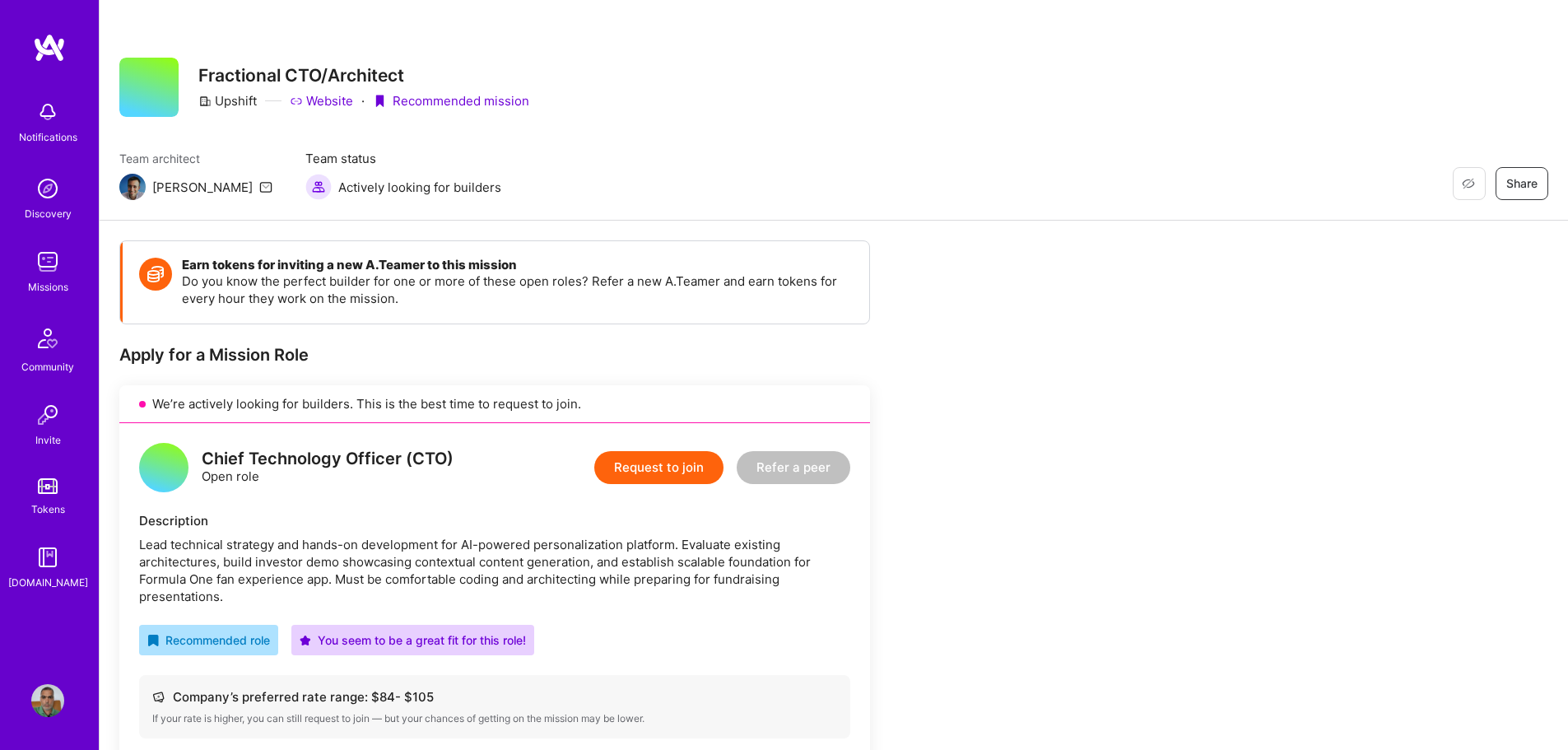
scroll to position [412, 0]
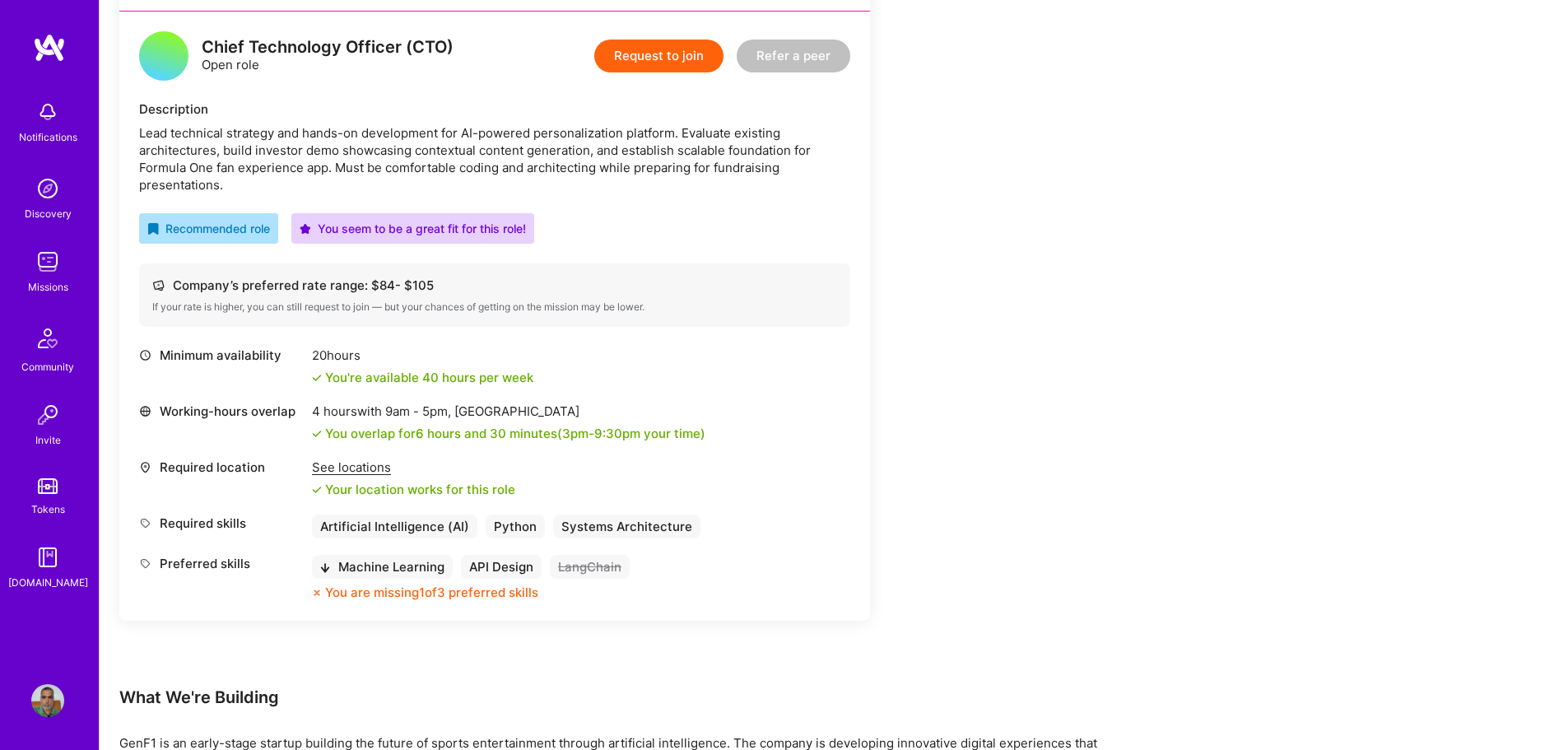
click at [636, 54] on button "Request to join" at bounding box center [659, 56] width 129 height 33
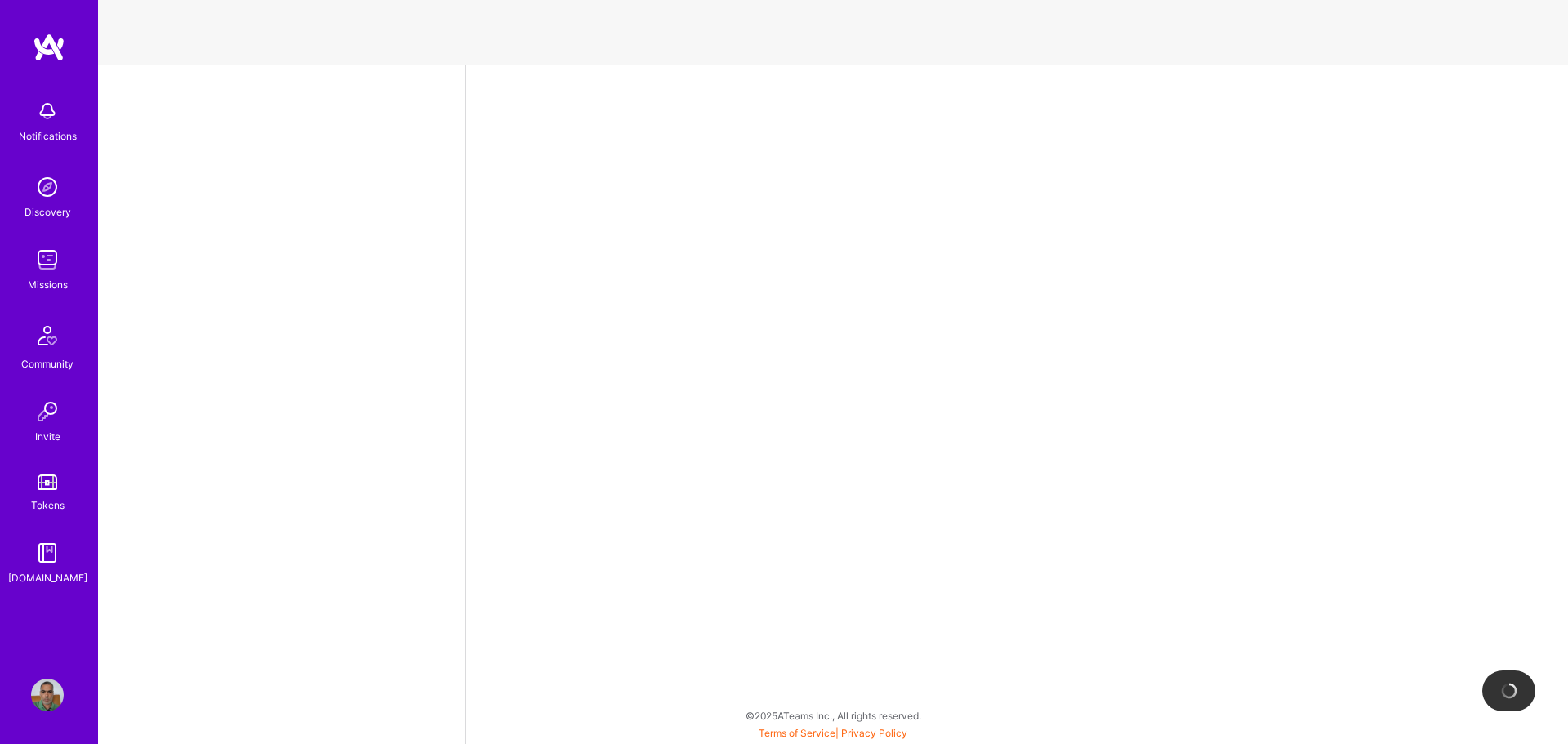
select select "IN"
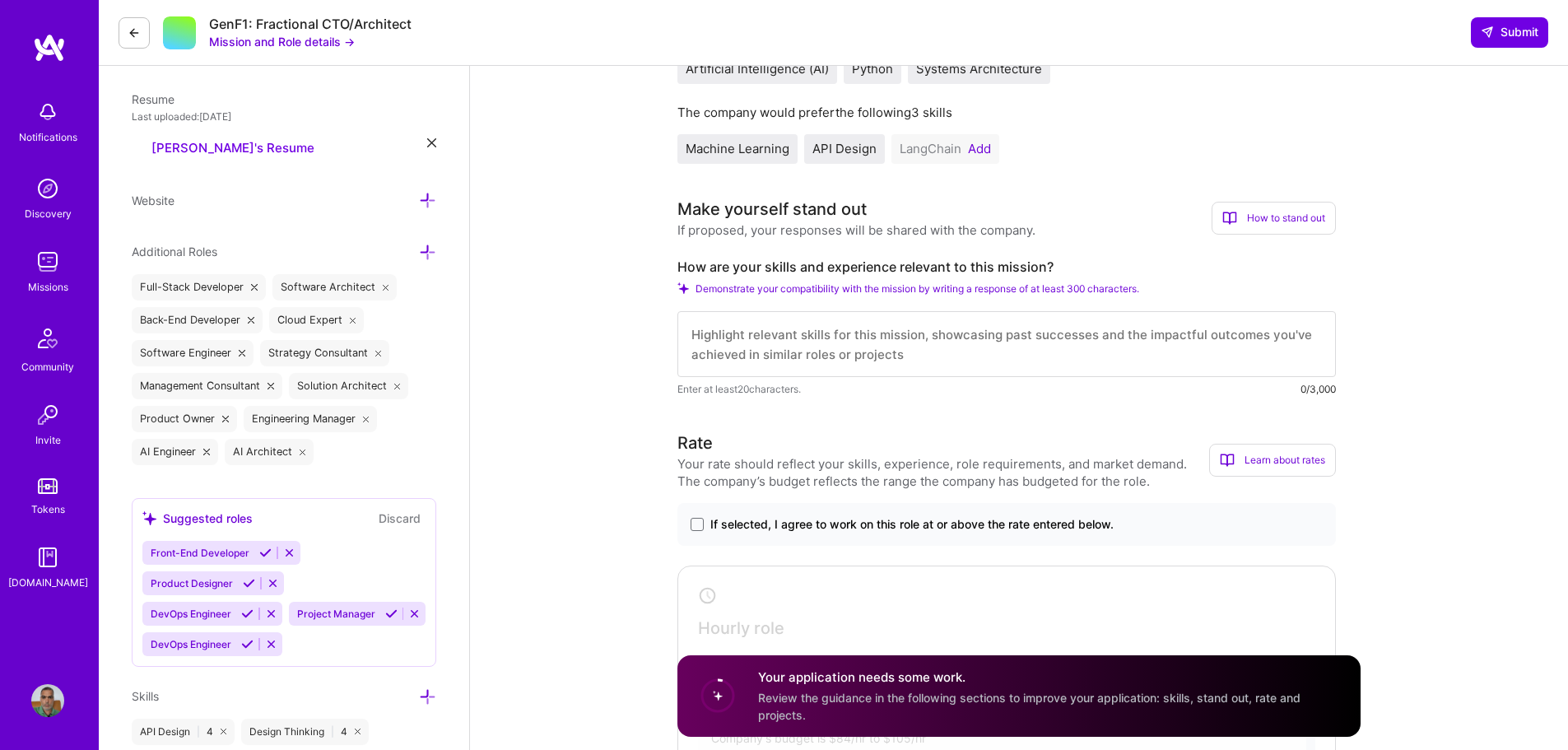
scroll to position [576, 0]
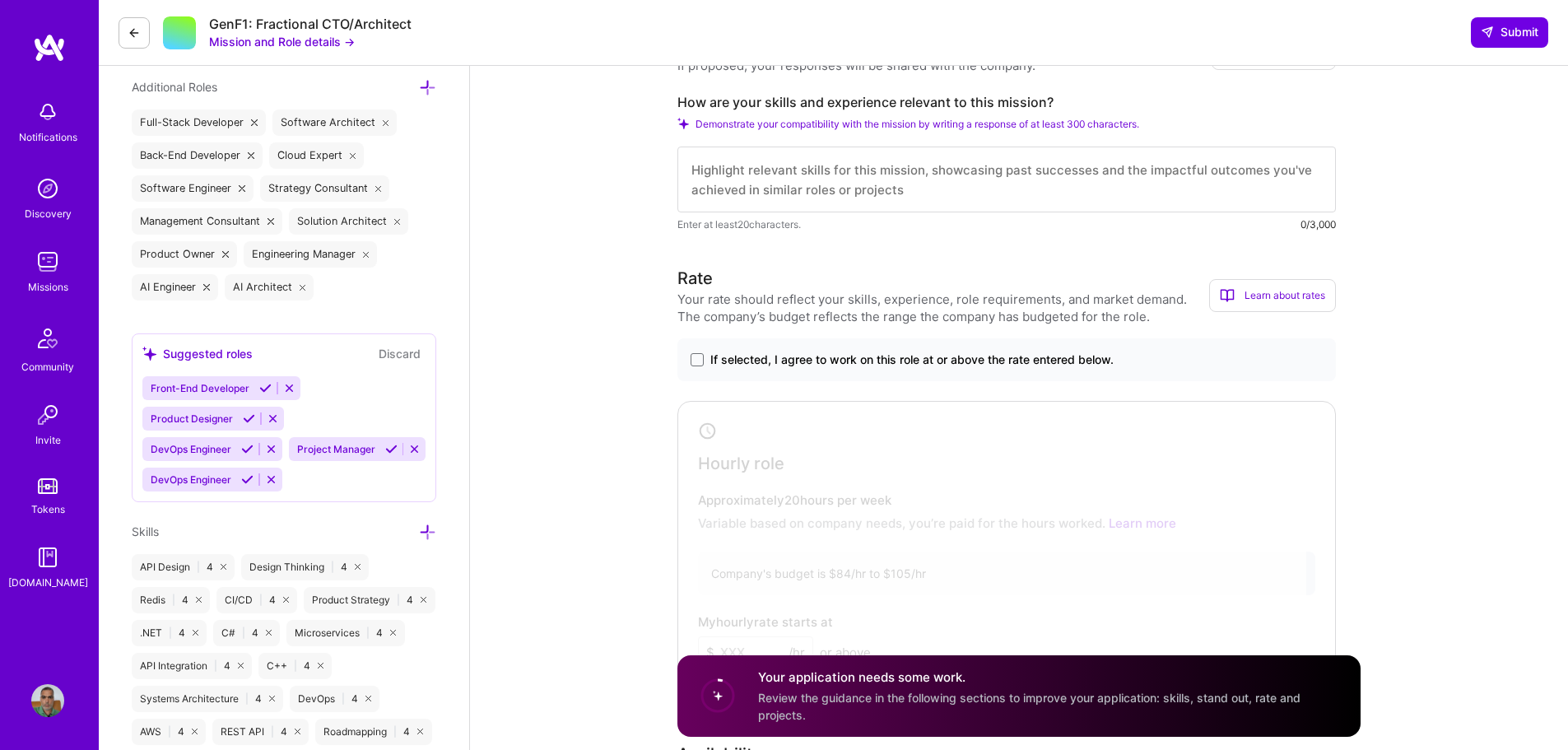
click at [801, 189] on textarea at bounding box center [1006, 179] width 659 height 65
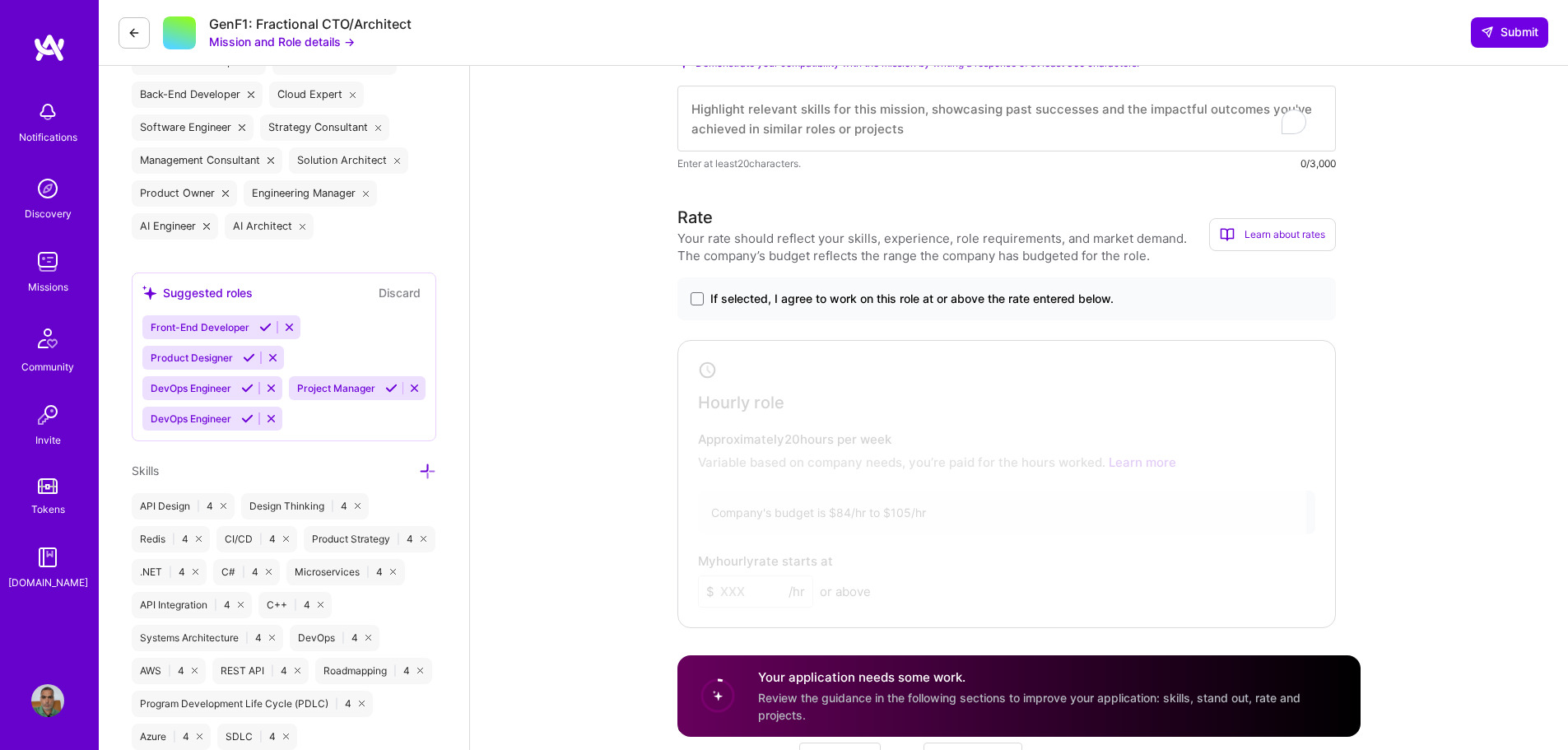
scroll to position [741, 0]
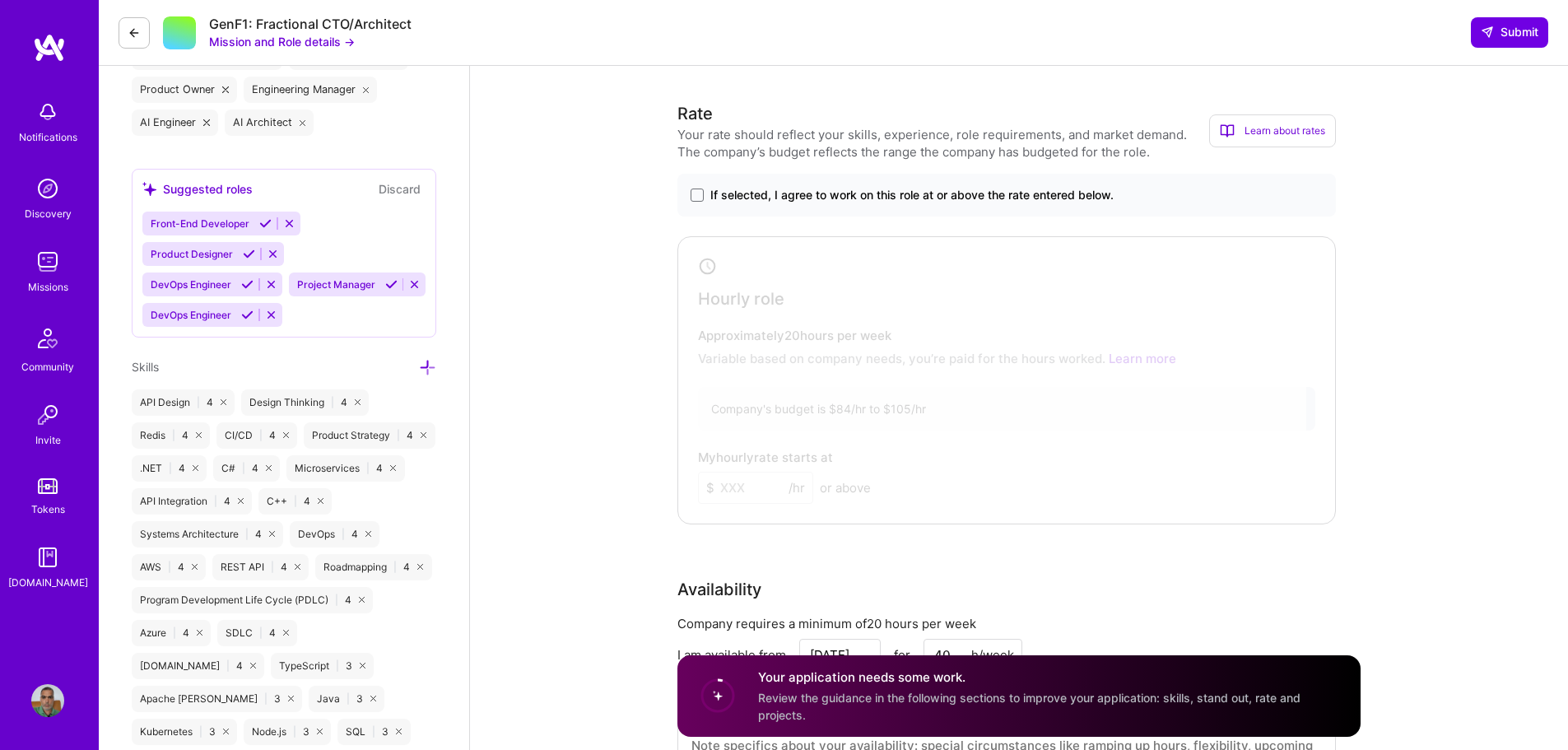
click at [689, 194] on div "If selected, I agree to work on this role at or above the rate entered below." at bounding box center [1006, 195] width 659 height 43
click at [699, 196] on span at bounding box center [696, 195] width 13 height 13
click at [0, 0] on input "If selected, I agree to work on this role at or above the rate entered below." at bounding box center [0, 0] width 0 height 0
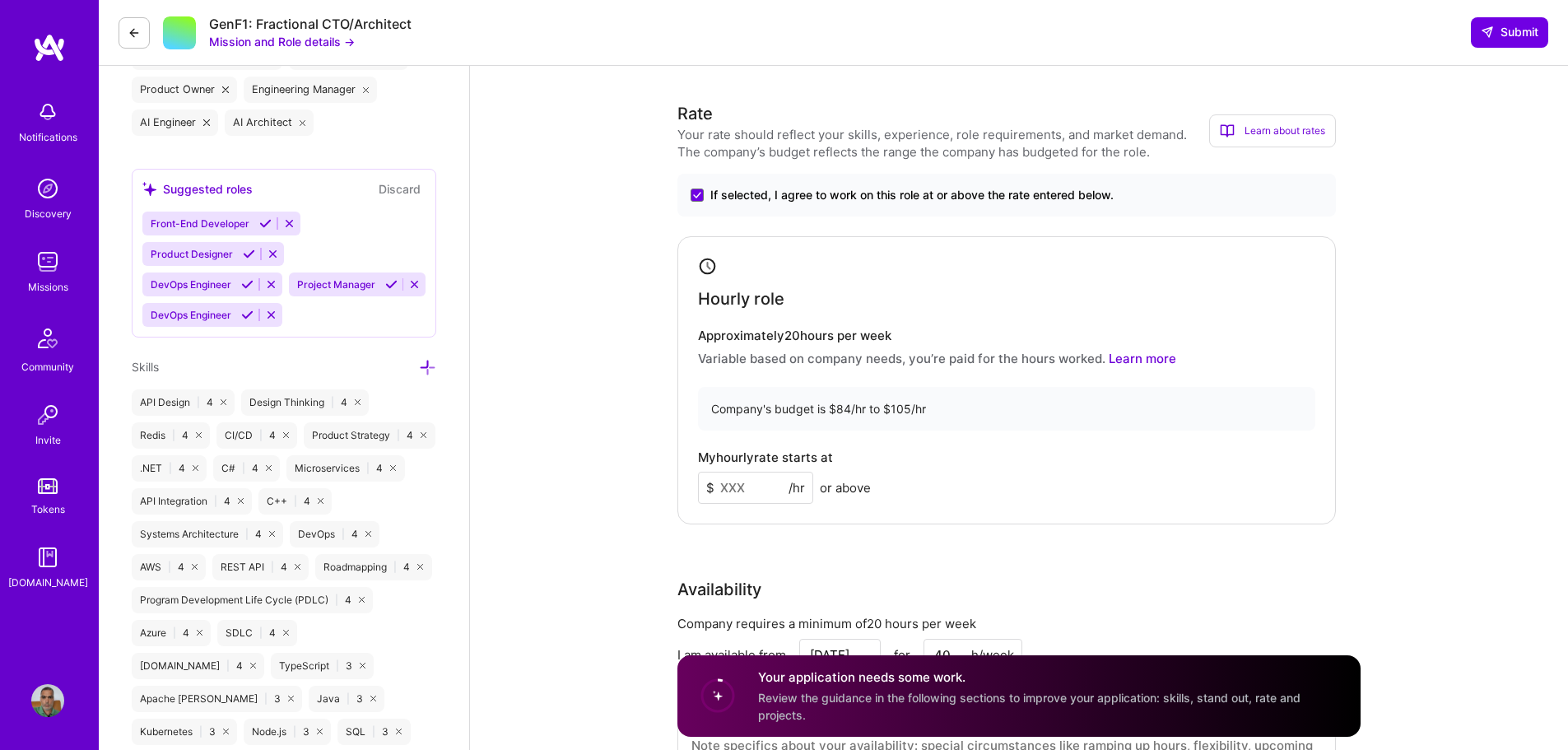
drag, startPoint x: 731, startPoint y: 486, endPoint x: 863, endPoint y: 486, distance: 132.0
click at [732, 486] on input at bounding box center [756, 487] width 115 height 32
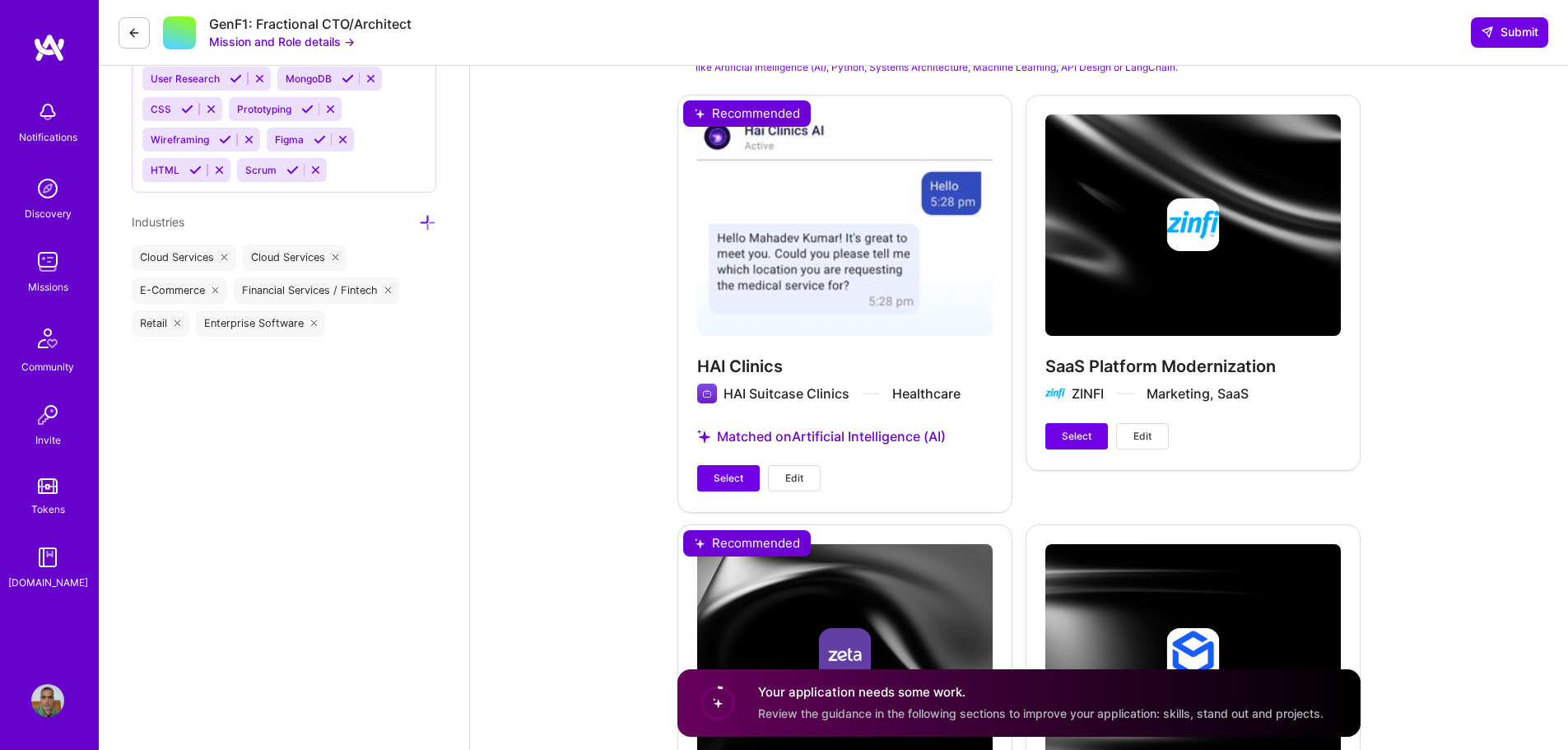
scroll to position [1894, 0]
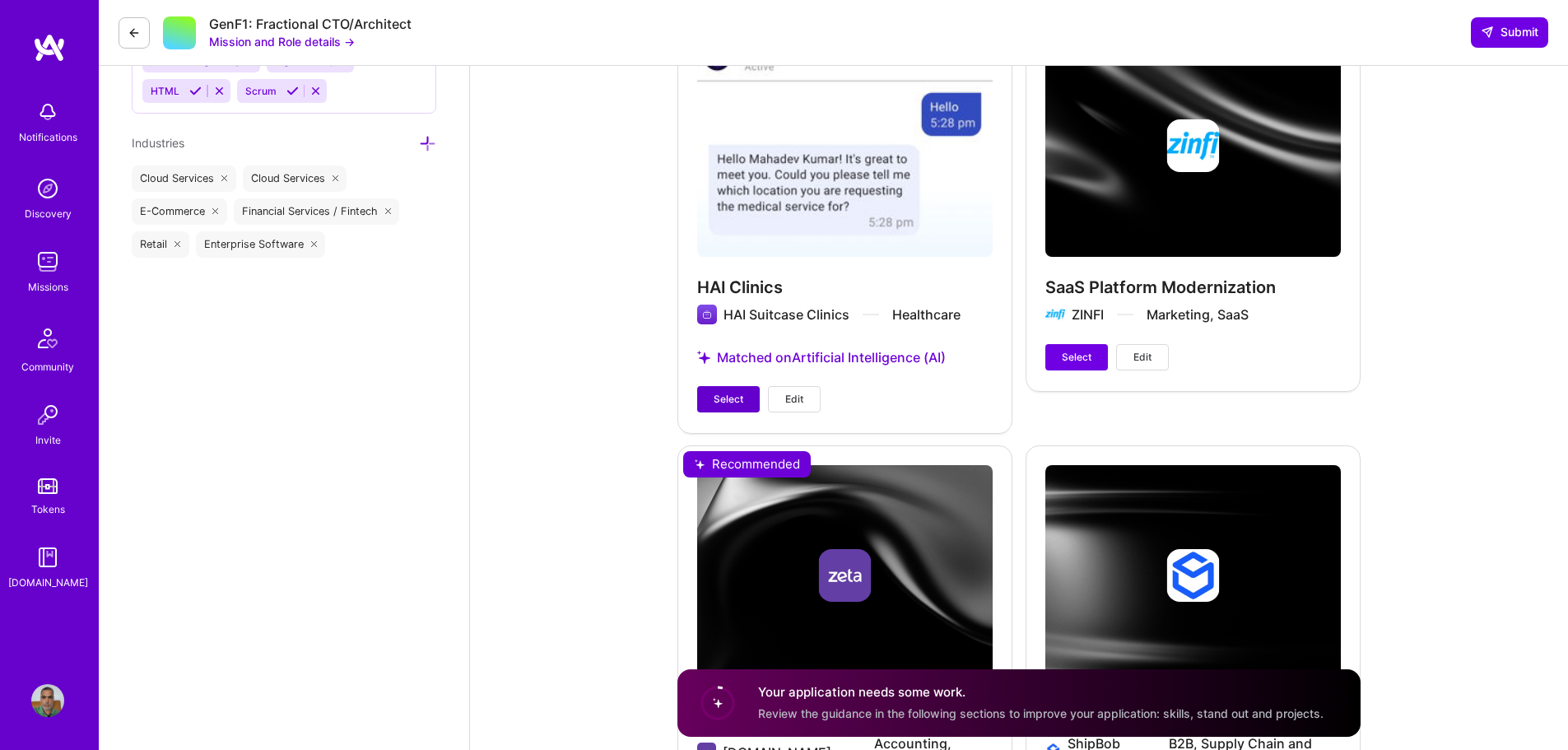
type input "100"
click at [735, 388] on button "Select" at bounding box center [729, 399] width 63 height 26
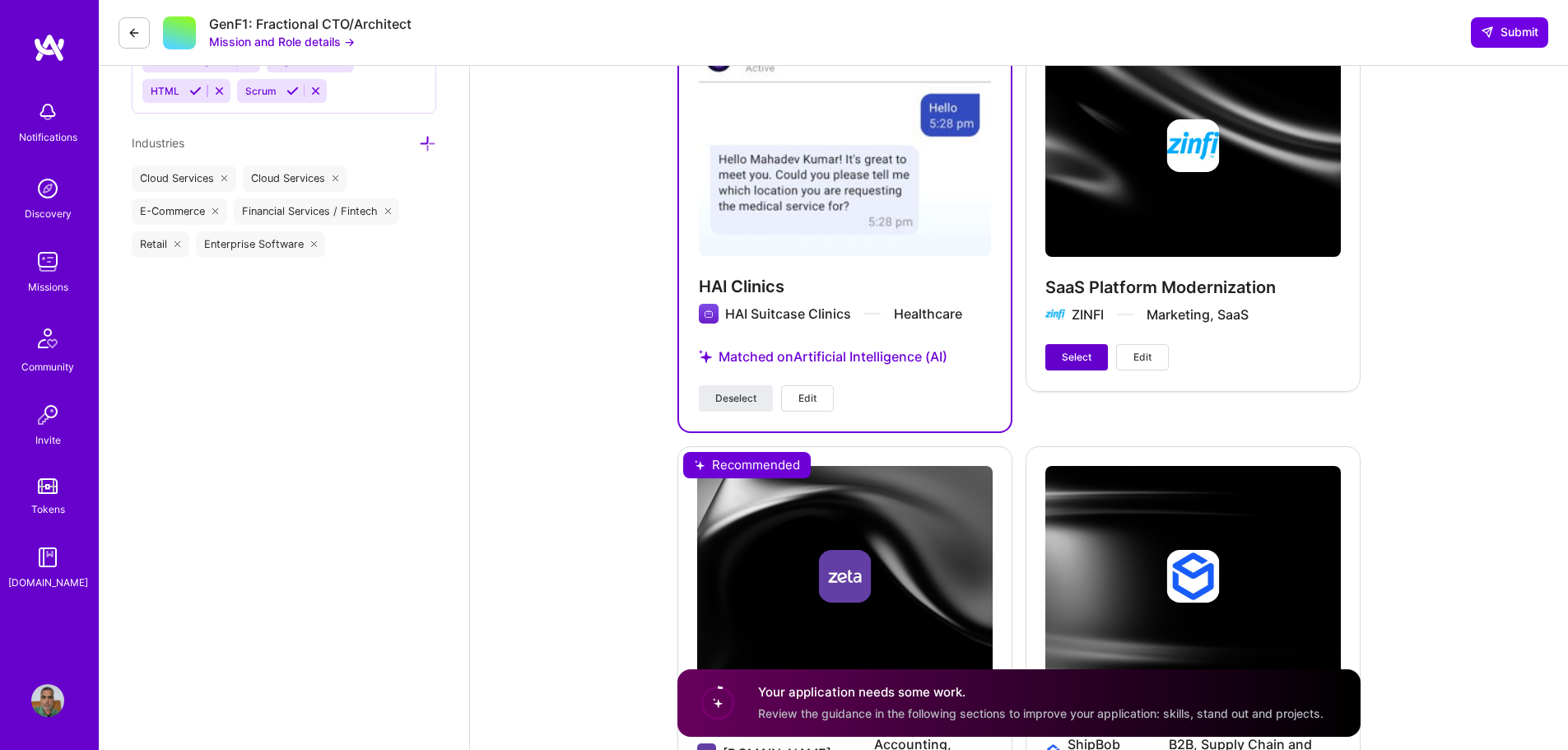
click at [1059, 356] on button "Select" at bounding box center [1077, 357] width 63 height 26
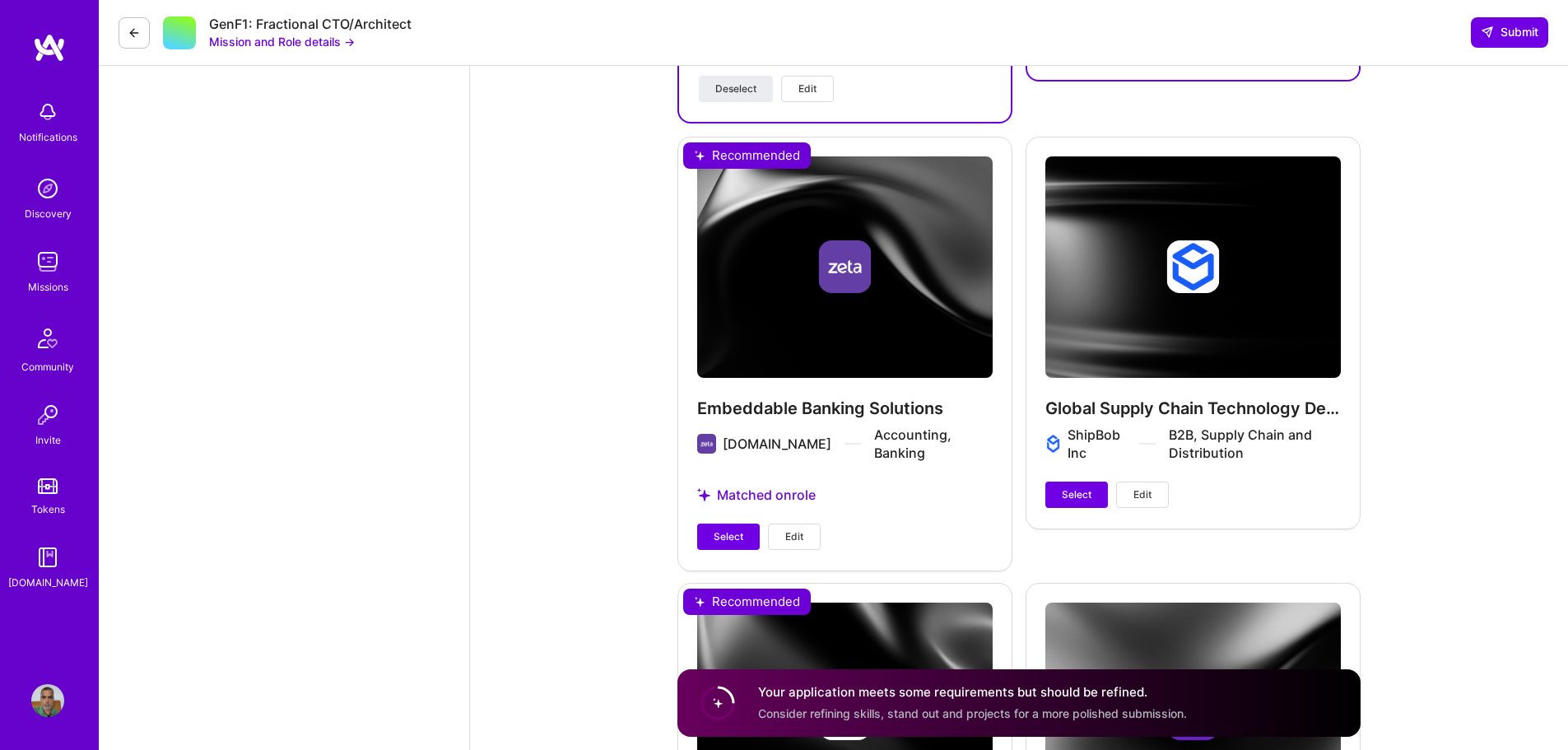
scroll to position [2306, 0]
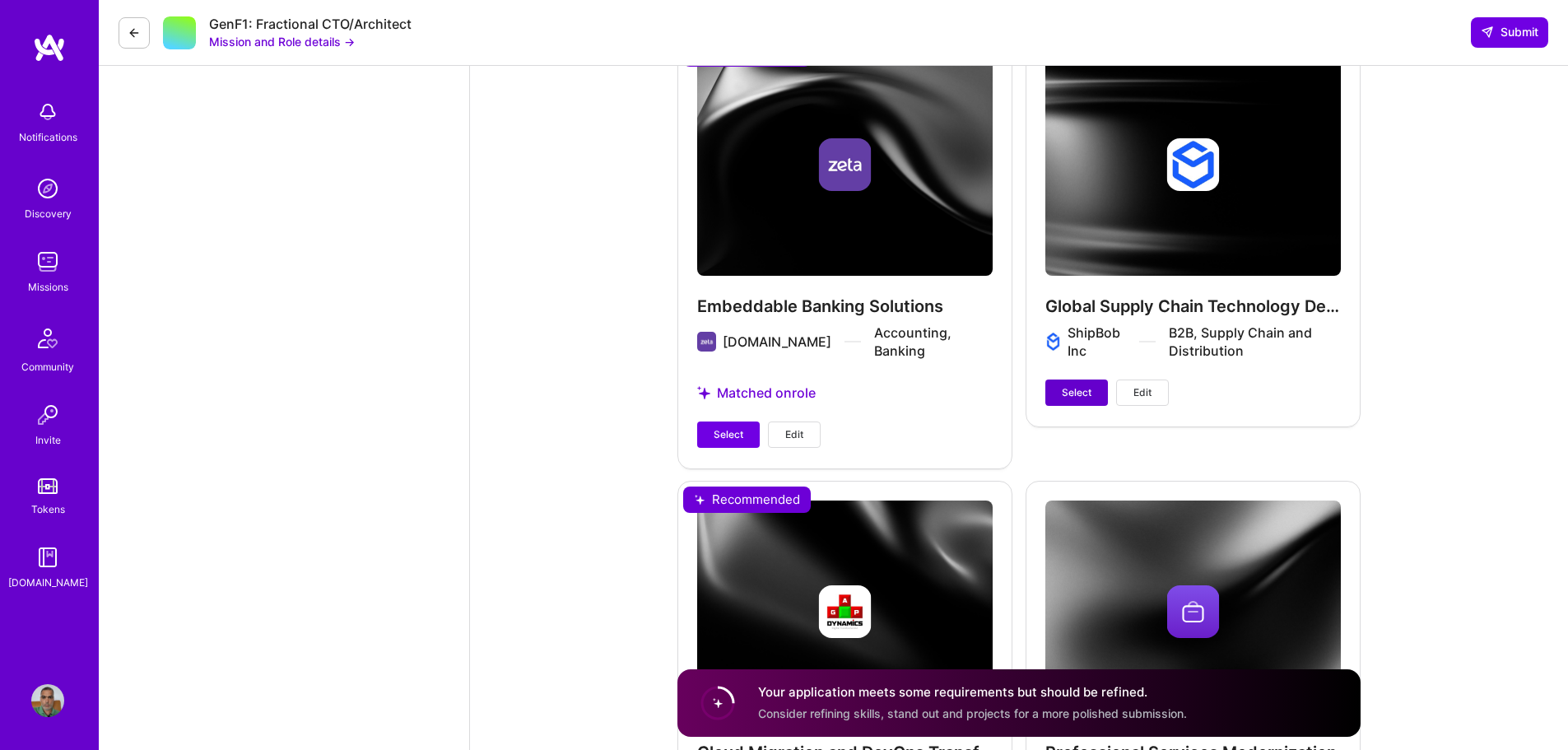
click at [1076, 388] on span "Select" at bounding box center [1077, 392] width 30 height 15
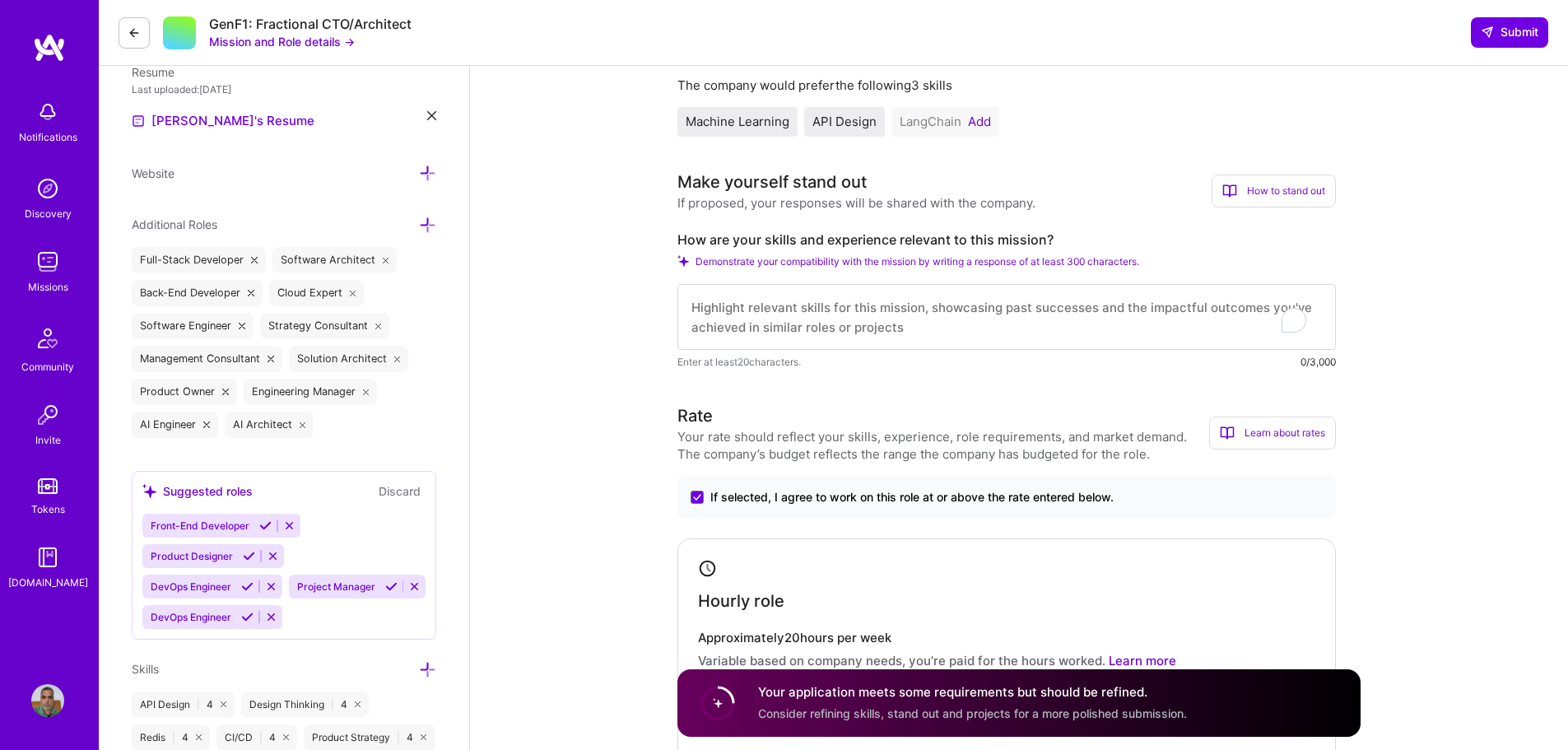
scroll to position [443, 0]
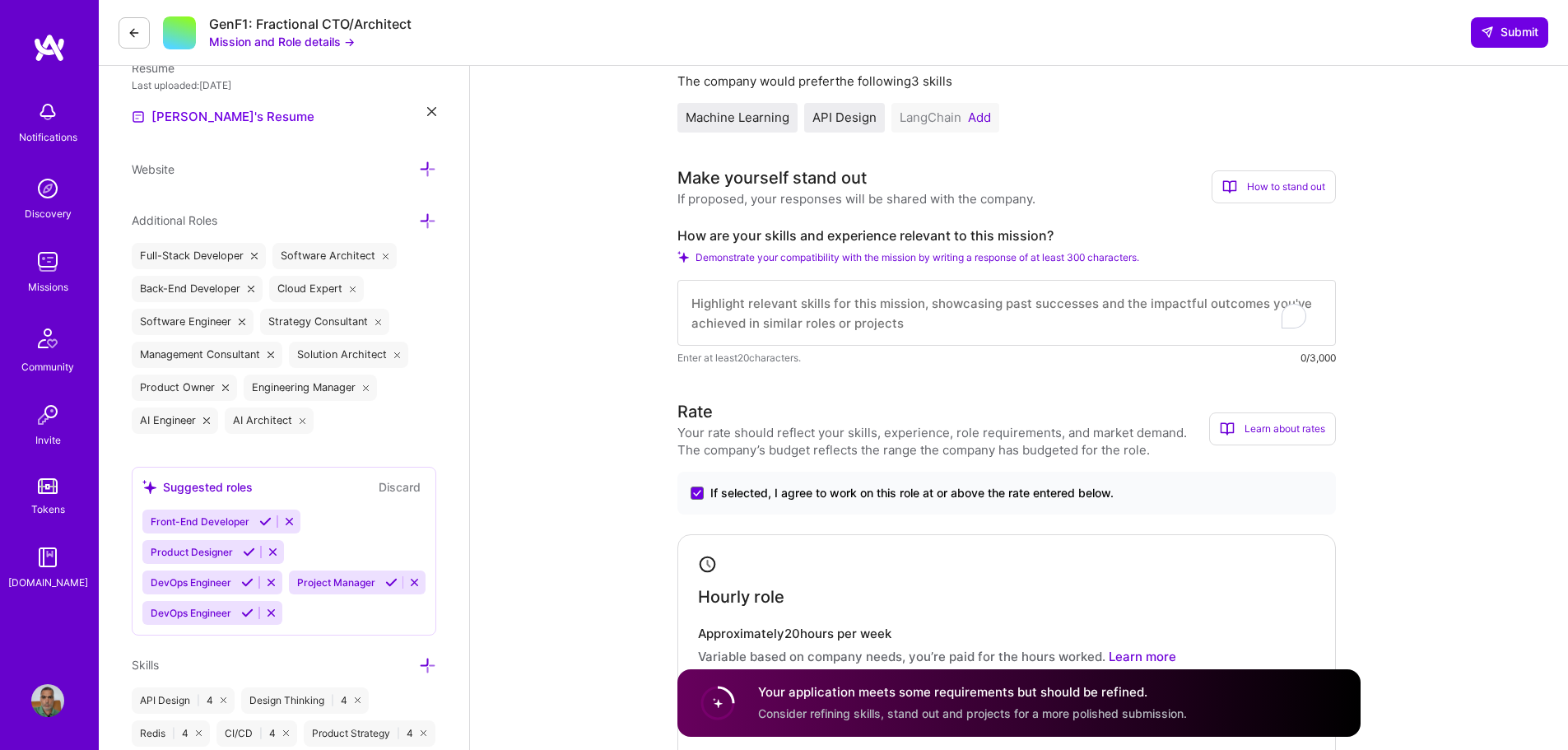
click at [781, 299] on textarea "To enrich screen reader interactions, please activate Accessibility in Grammarl…" at bounding box center [1006, 313] width 659 height 65
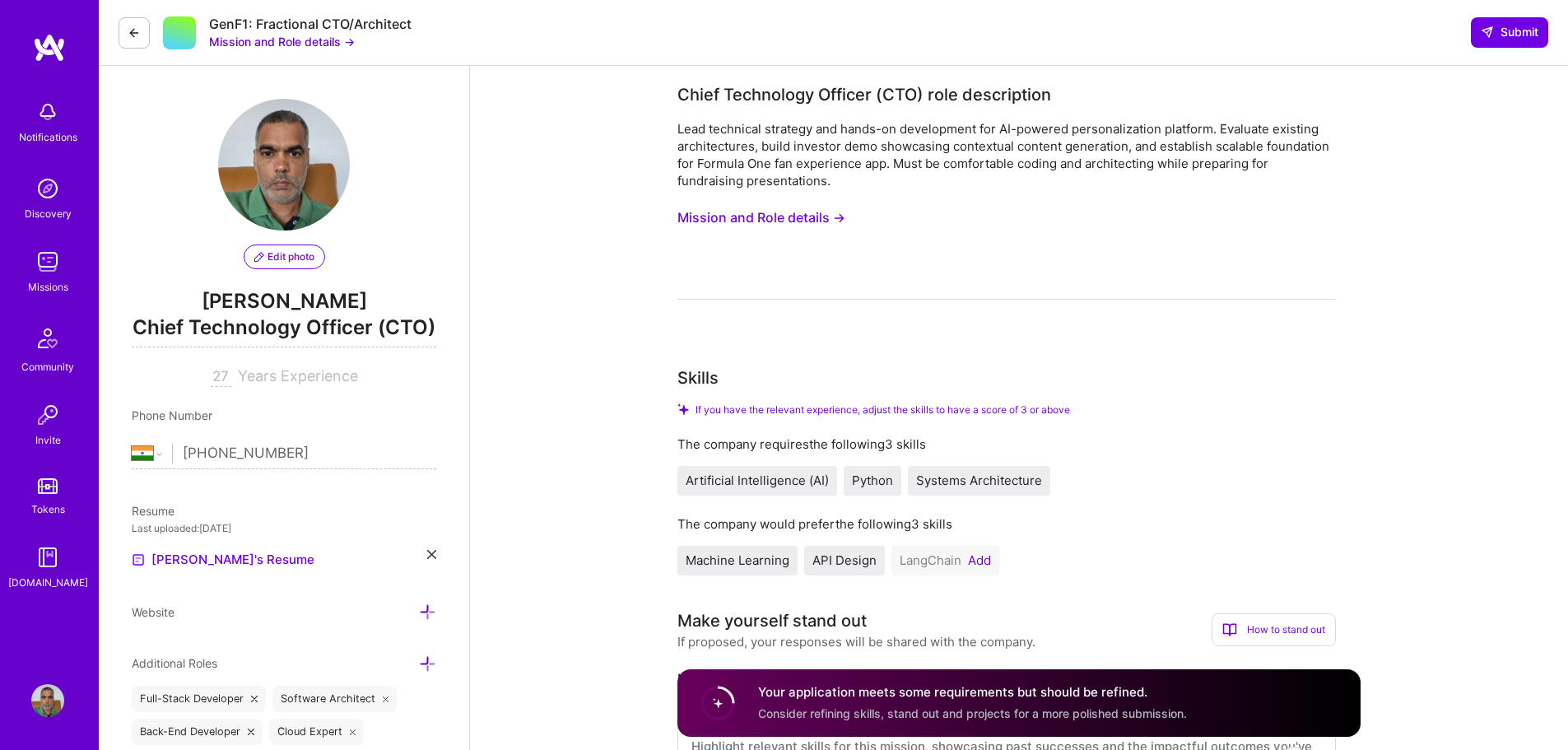
scroll to position [412, 0]
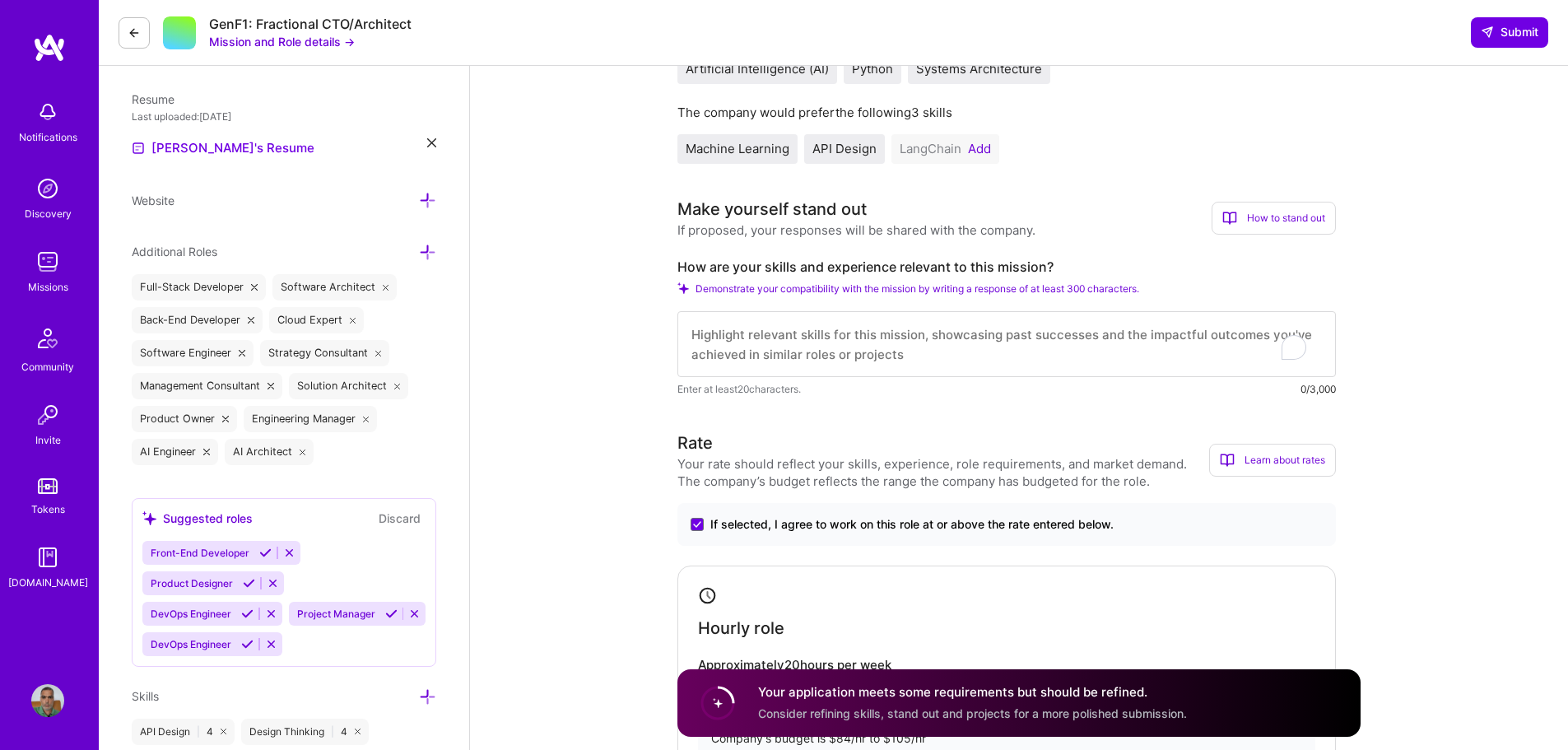
paste textarea "I bring over two decades of experience leading engineering organizations and de…"
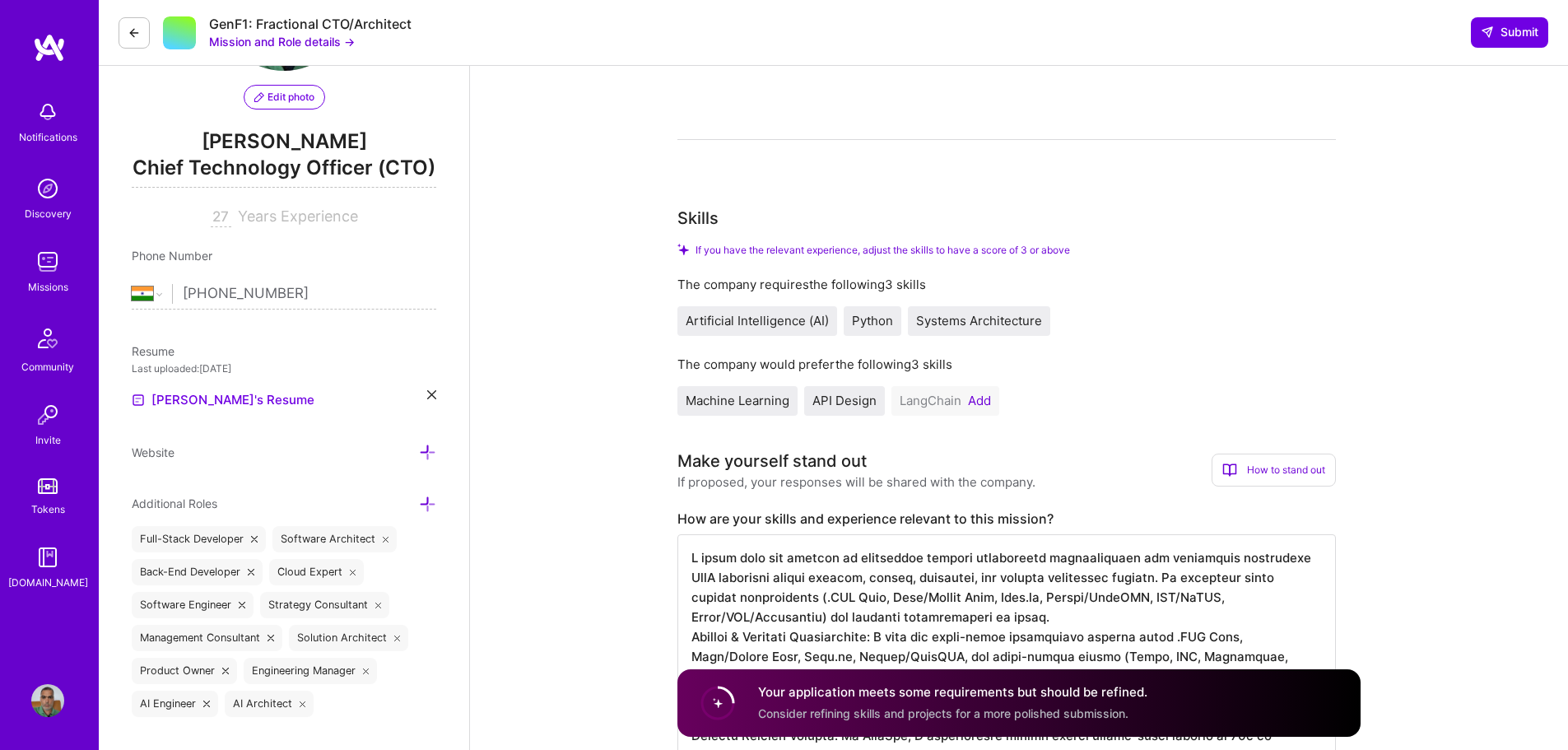
scroll to position [0, 0]
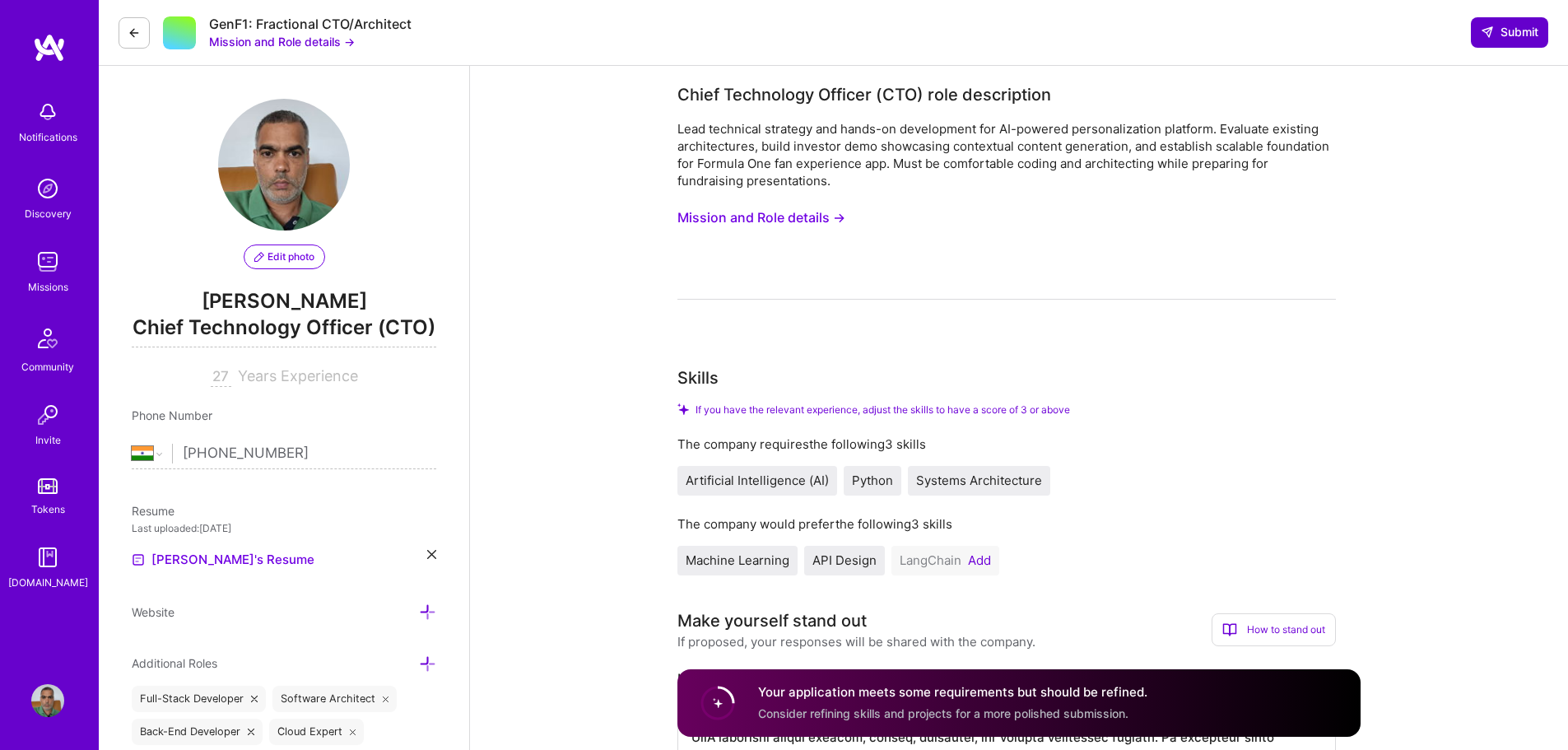
type textarea "I bring over two decades of experience leading engineering organizations and de…"
click at [1490, 27] on icon at bounding box center [1487, 31] width 13 height 13
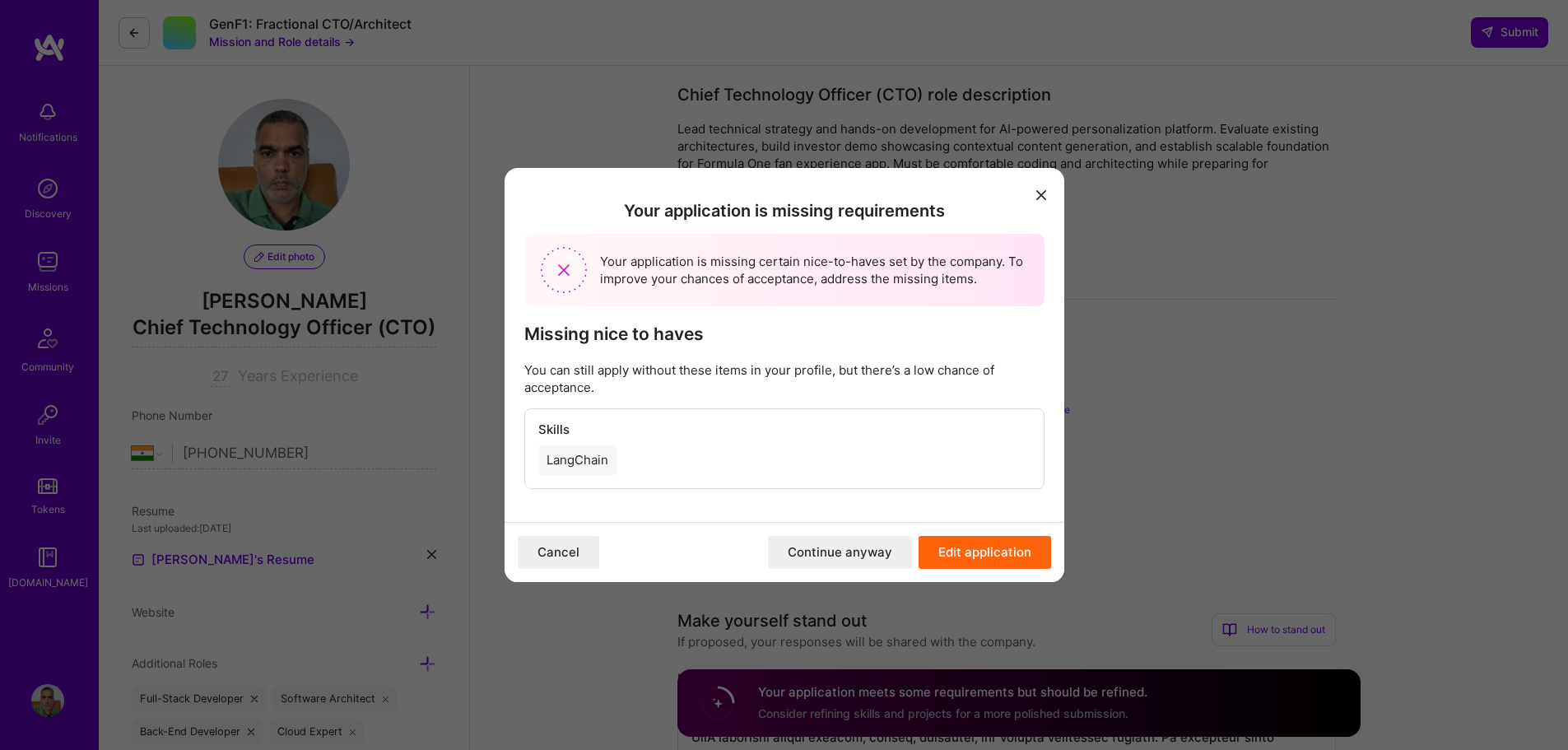
click at [818, 552] on button "Continue anyway" at bounding box center [839, 553] width 144 height 33
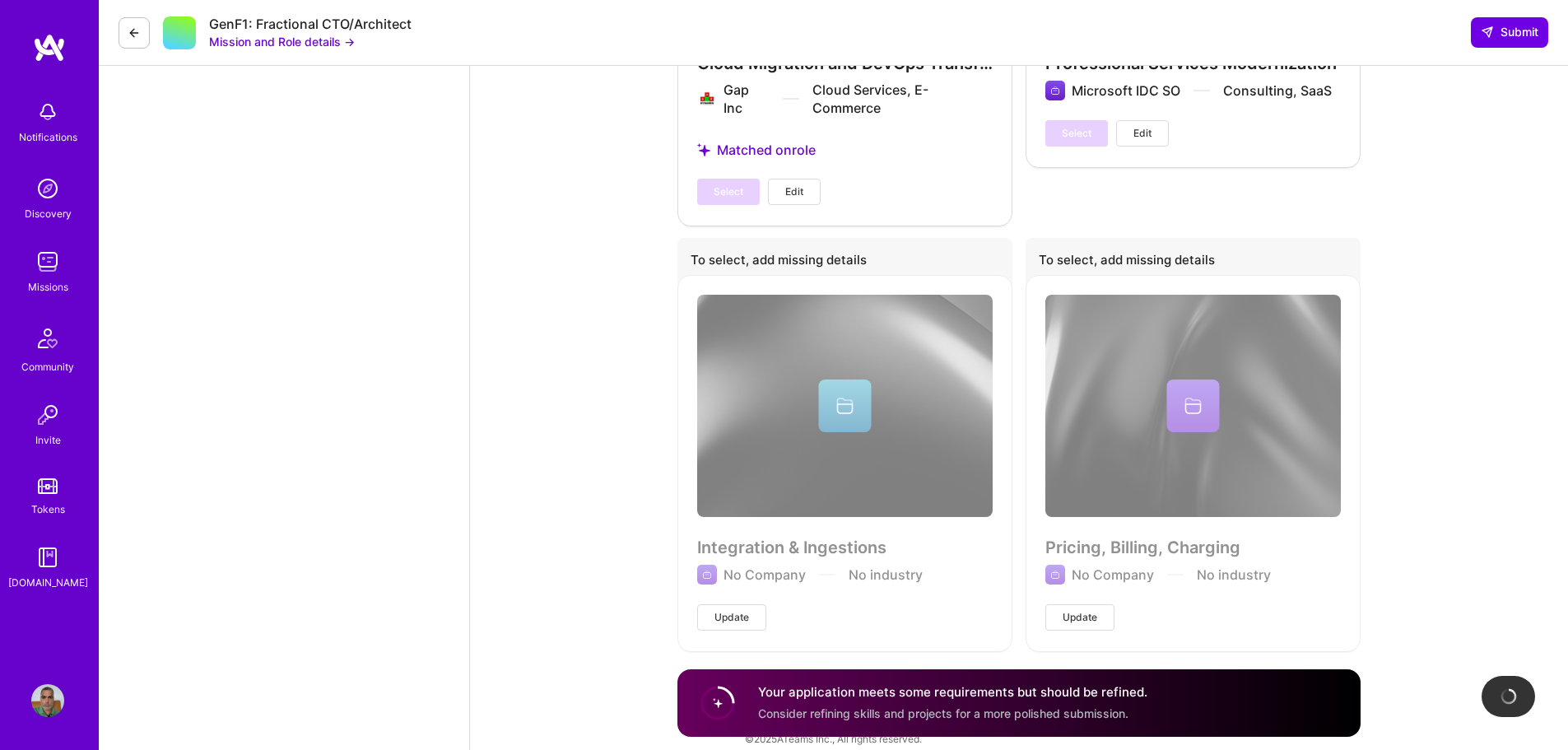
scroll to position [3362, 0]
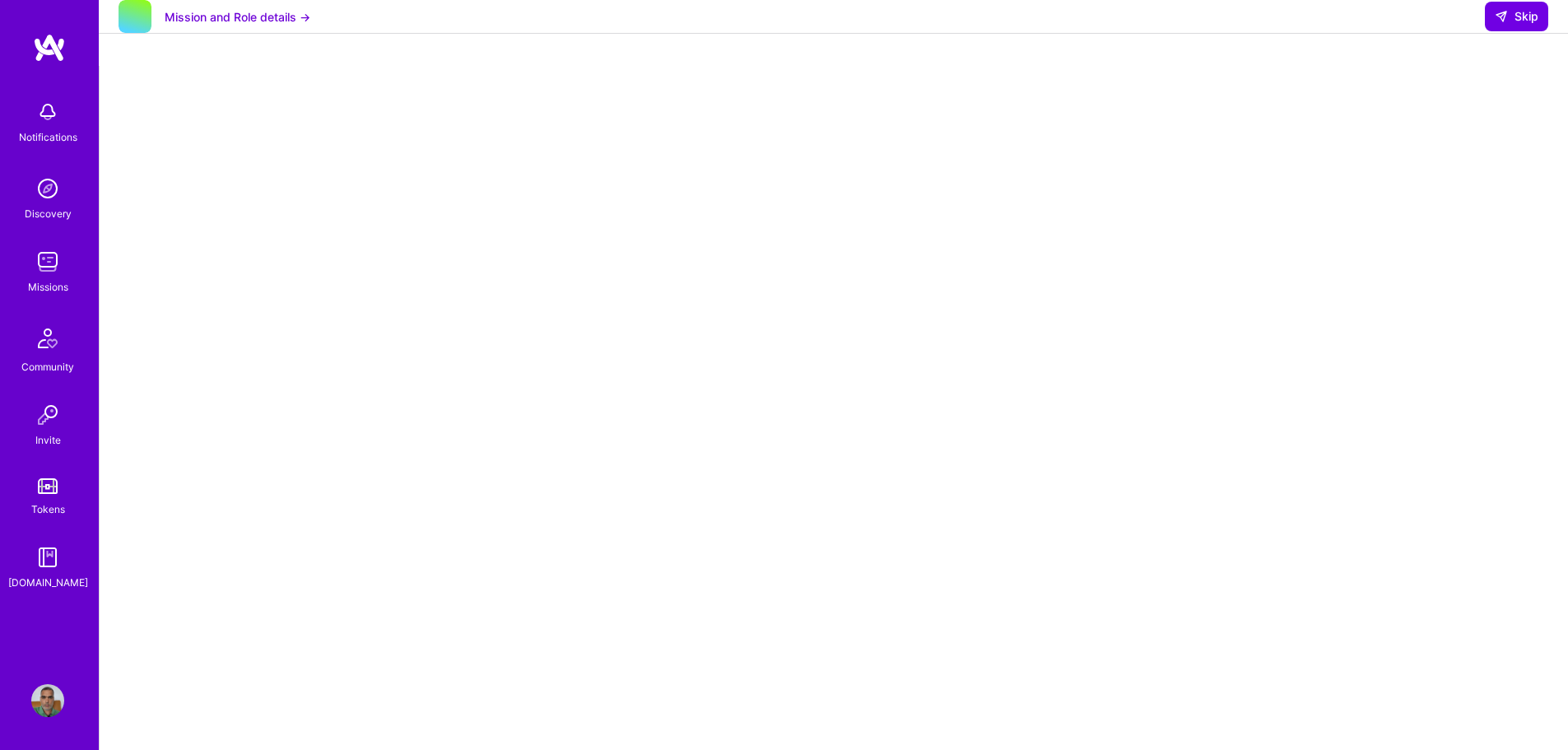
click at [245, 25] on button "Mission and Role details →" at bounding box center [237, 17] width 146 height 17
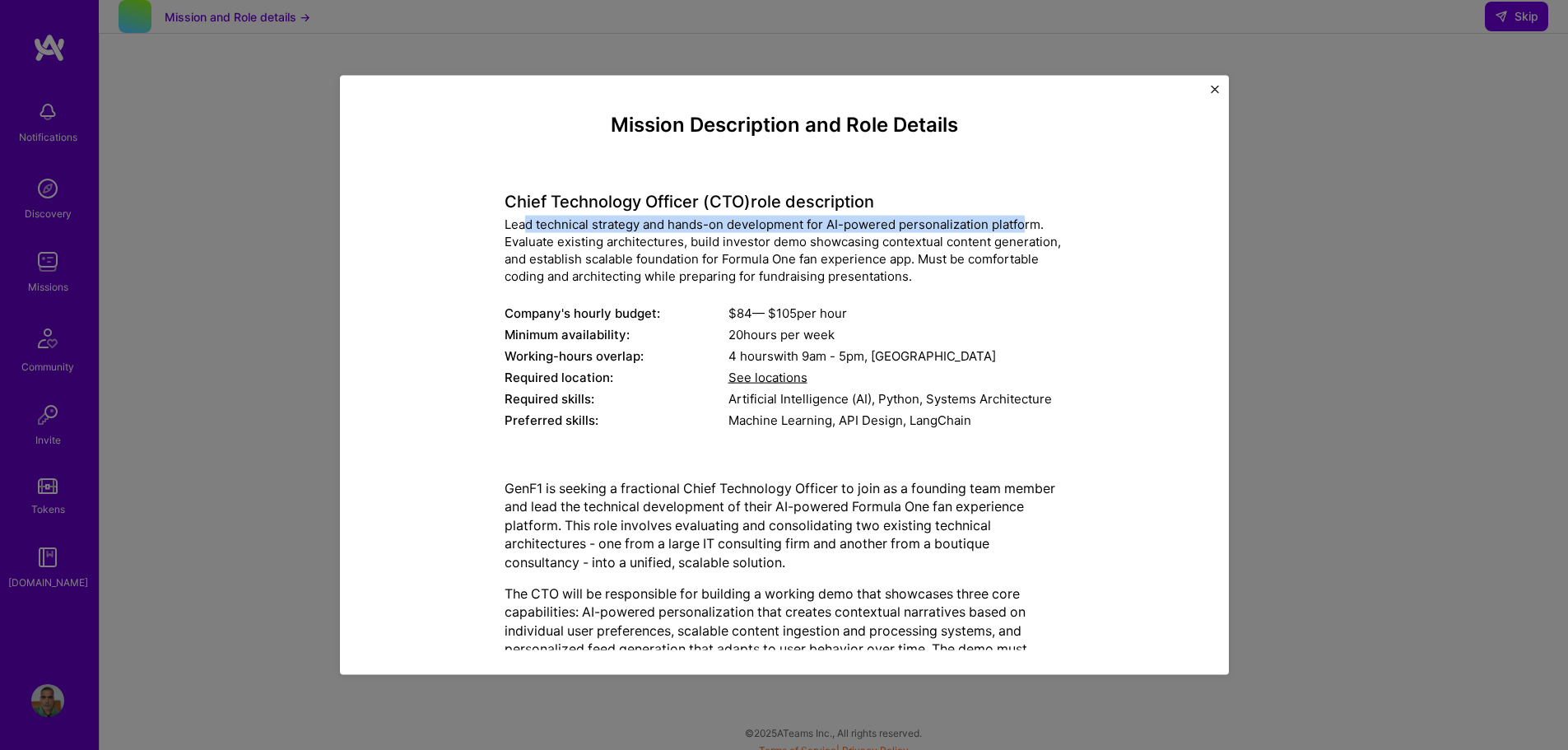
drag, startPoint x: 522, startPoint y: 225, endPoint x: 1020, endPoint y: 226, distance: 498.0
click at [1020, 225] on div "Lead technical strategy and hands-on development for AI-powered personalization…" at bounding box center [784, 249] width 559 height 69
click at [842, 272] on div "Lead technical strategy and hands-on development for AI-powered personalization…" at bounding box center [784, 249] width 559 height 69
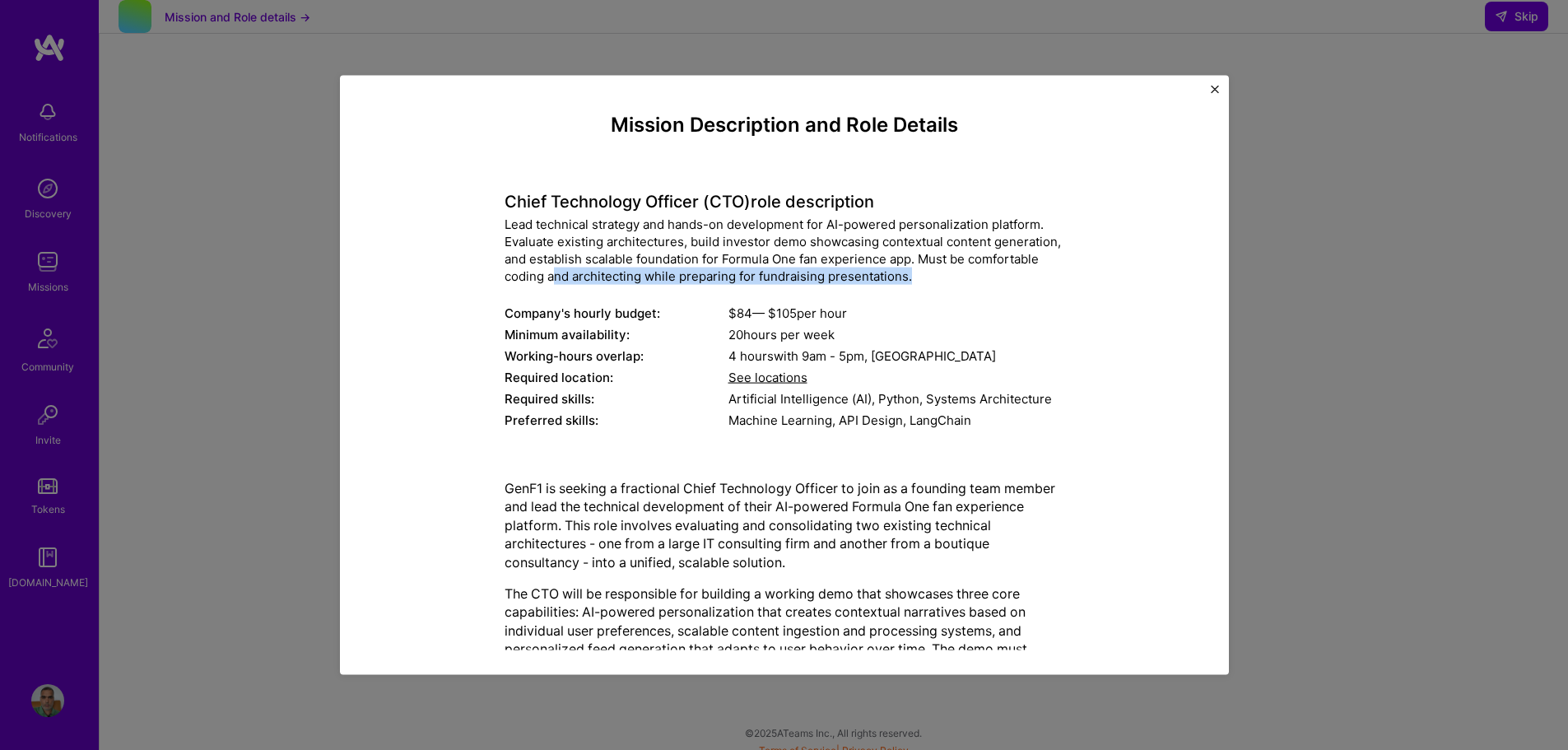
drag, startPoint x: 548, startPoint y: 280, endPoint x: 995, endPoint y: 280, distance: 447.0
click at [990, 280] on div "Lead technical strategy and hands-on development for AI-powered personalization…" at bounding box center [784, 249] width 559 height 69
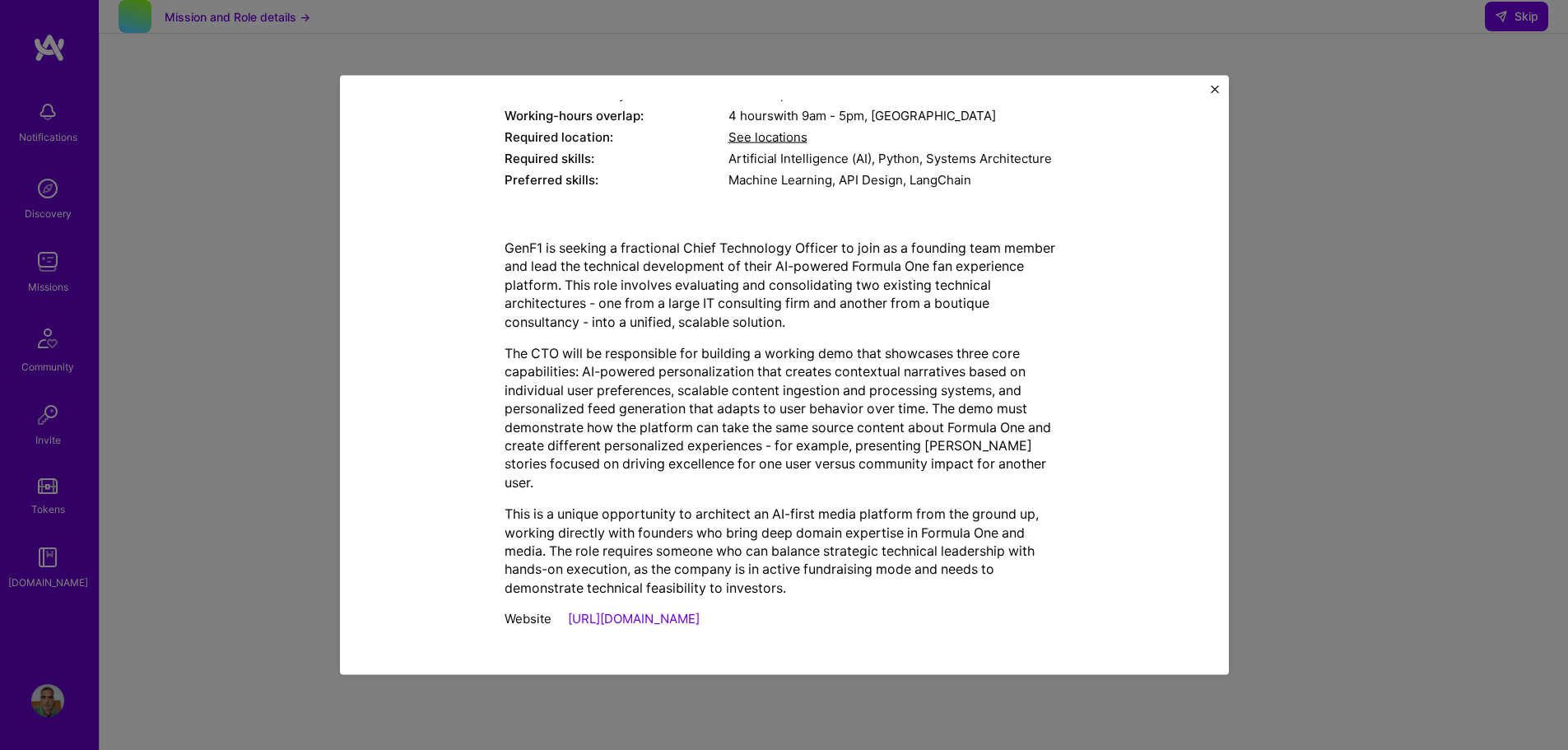
scroll to position [176, 0]
click at [1215, 85] on img "Close" at bounding box center [1214, 88] width 8 height 8
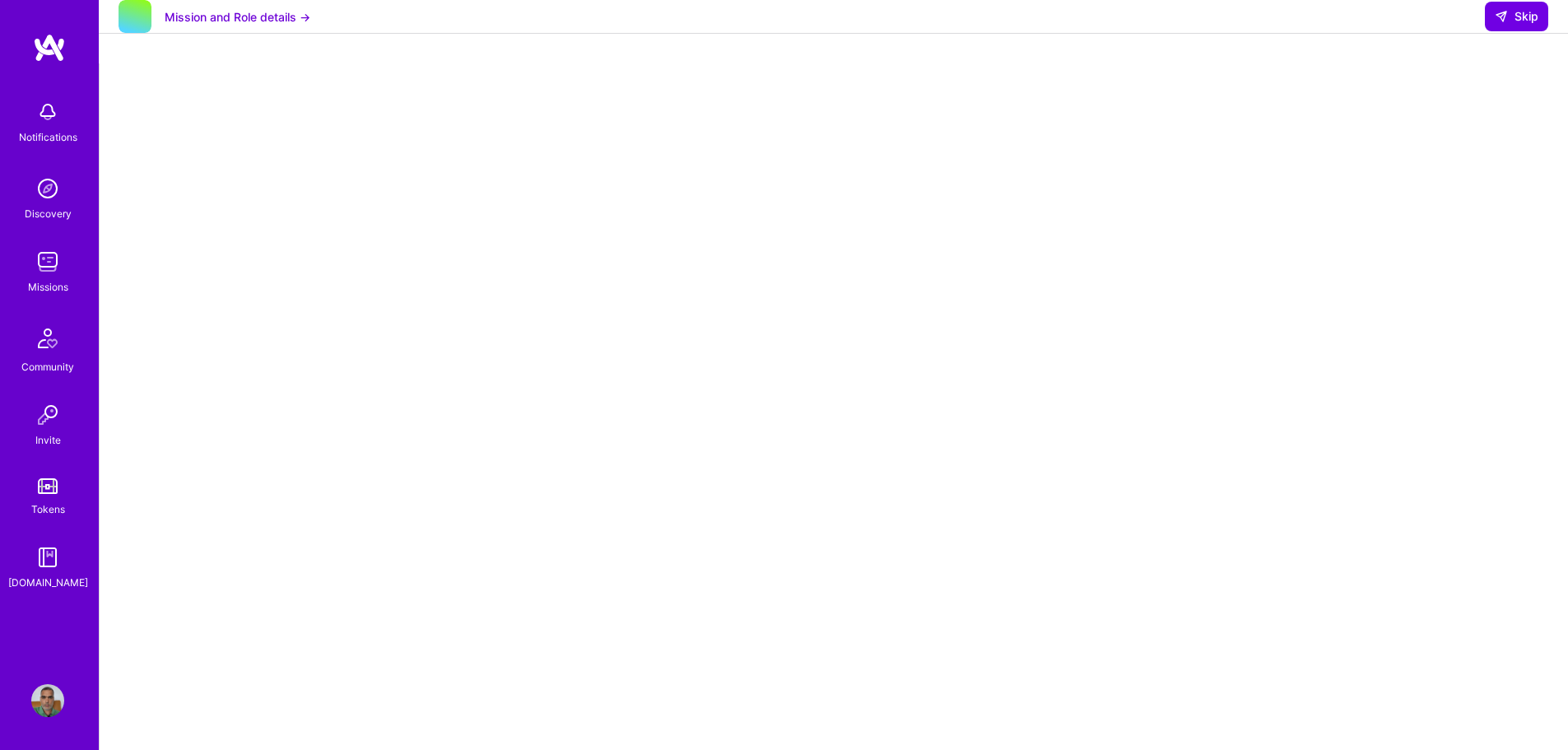
scroll to position [0, 0]
select select "IN"
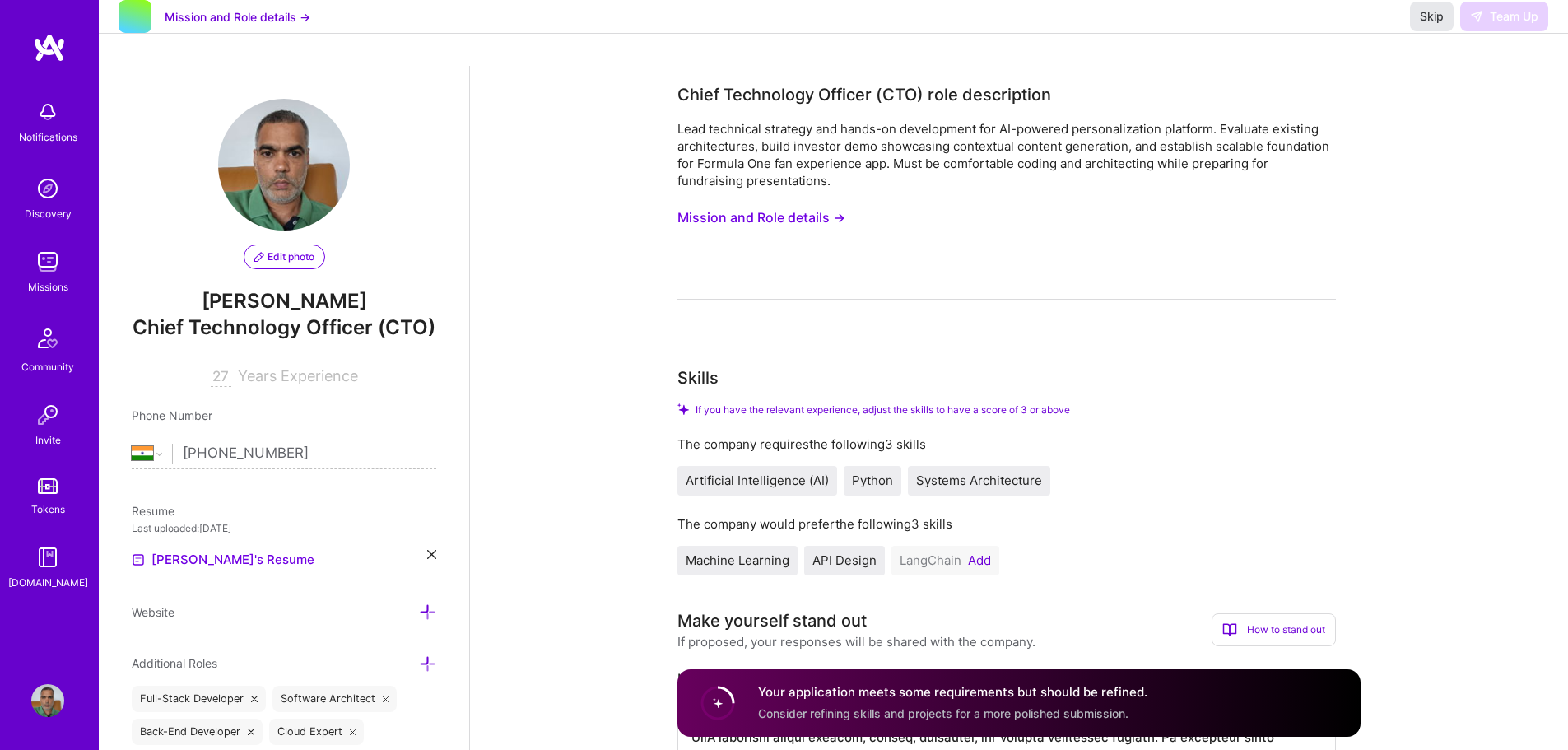
click at [1443, 31] on button "Skip" at bounding box center [1432, 17] width 44 height 30
drag, startPoint x: 866, startPoint y: 691, endPoint x: 1166, endPoint y: 695, distance: 300.0
click at [1166, 695] on div "Your application meets some requirements but should be refined. Consider refini…" at bounding box center [1018, 703] width 683 height 67
drag, startPoint x: 794, startPoint y: 714, endPoint x: 1206, endPoint y: 707, distance: 412.1
click at [1205, 707] on div "Your application meets some requirements but should be refined. Consider refini…" at bounding box center [1018, 703] width 683 height 67
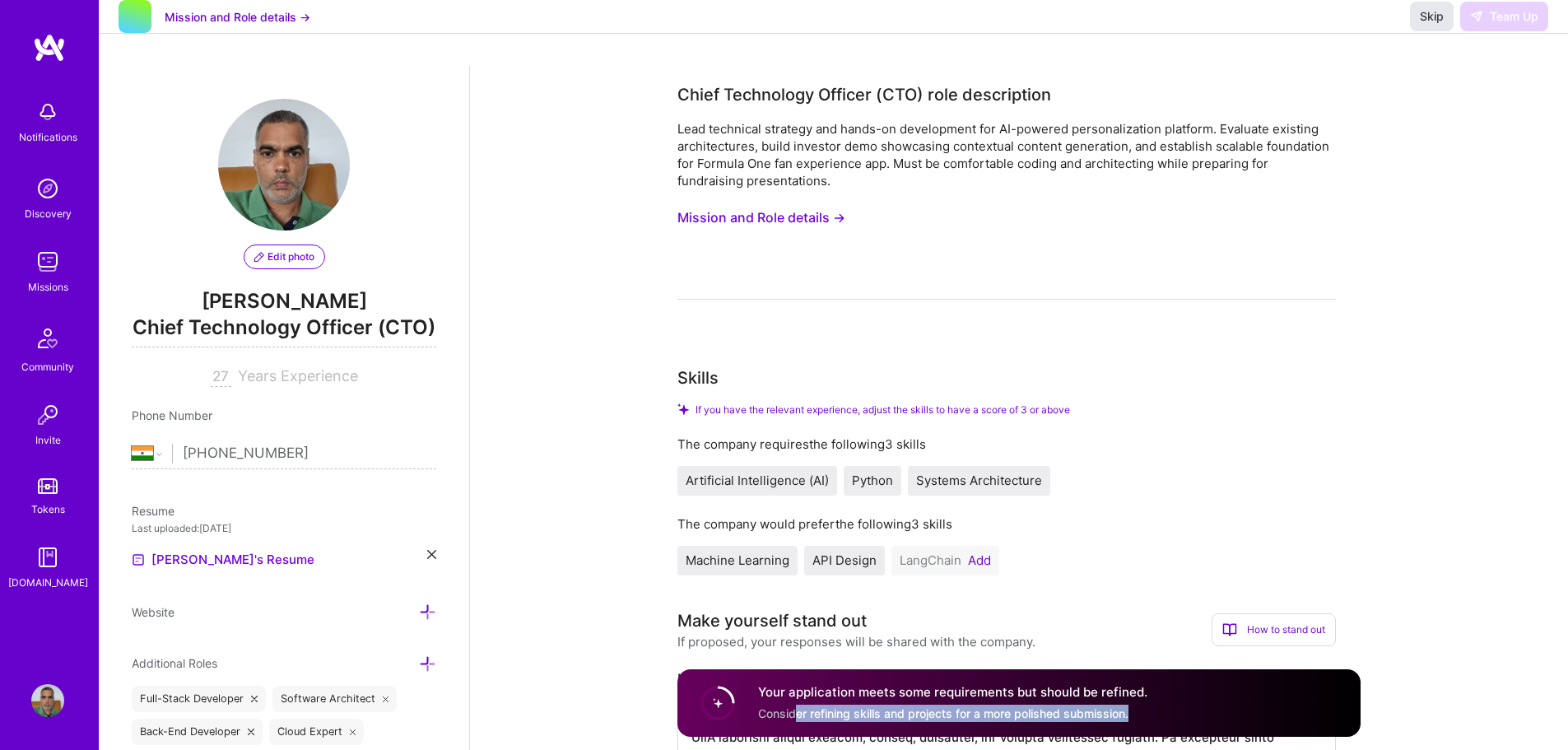
click at [1430, 24] on span "Skip" at bounding box center [1431, 16] width 24 height 17
click at [1242, 425] on div "If you have the relevant experience, adjust the skills to have a score of 3 or …" at bounding box center [1006, 489] width 659 height 172
click at [46, 278] on img at bounding box center [48, 262] width 33 height 33
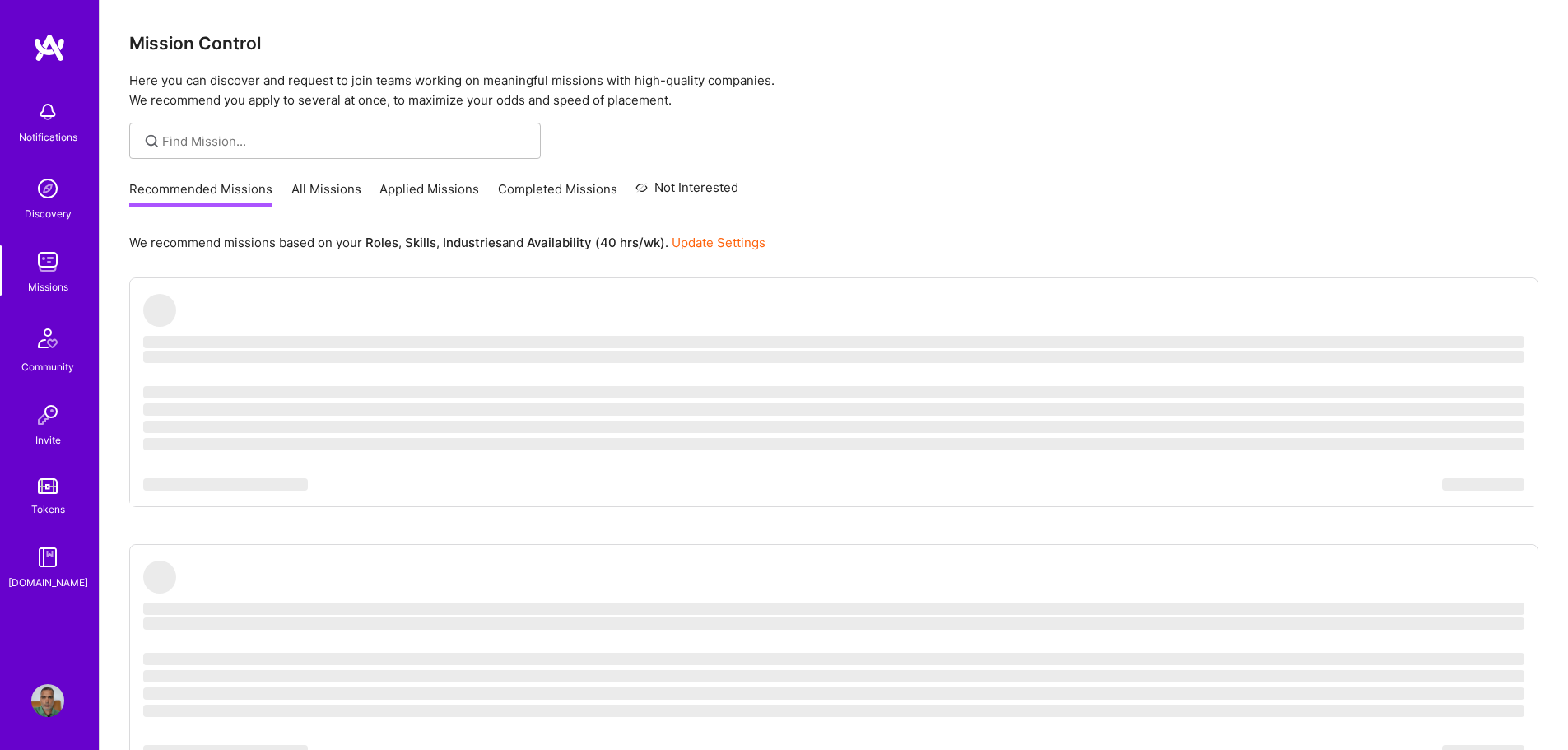
click at [408, 186] on link "Applied Missions" at bounding box center [429, 194] width 99 height 27
